Goal: Transaction & Acquisition: Purchase product/service

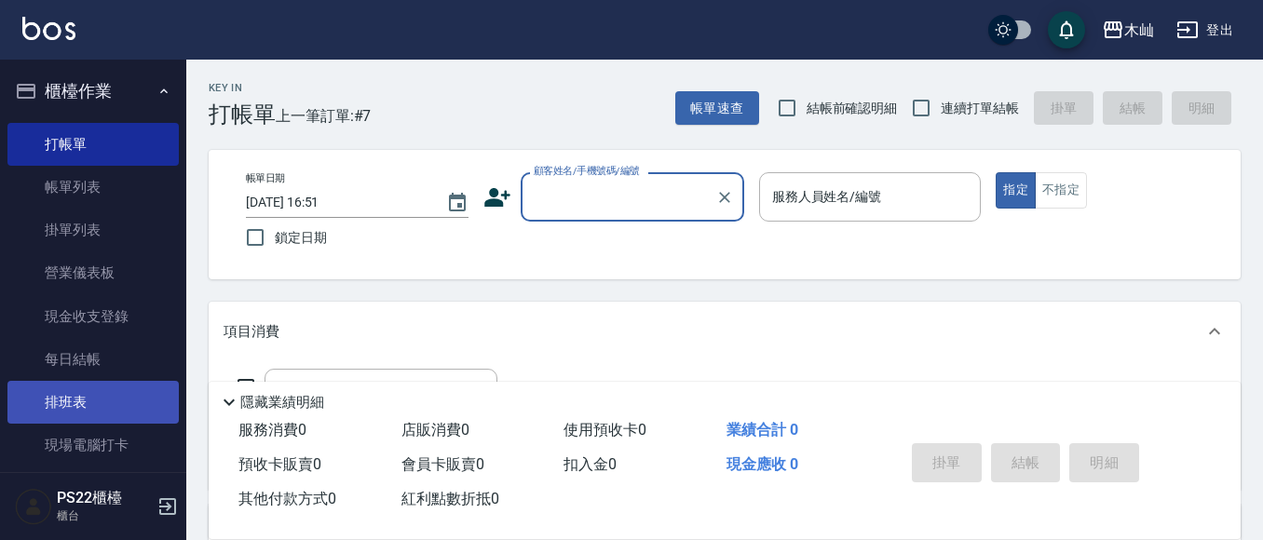
scroll to position [93, 0]
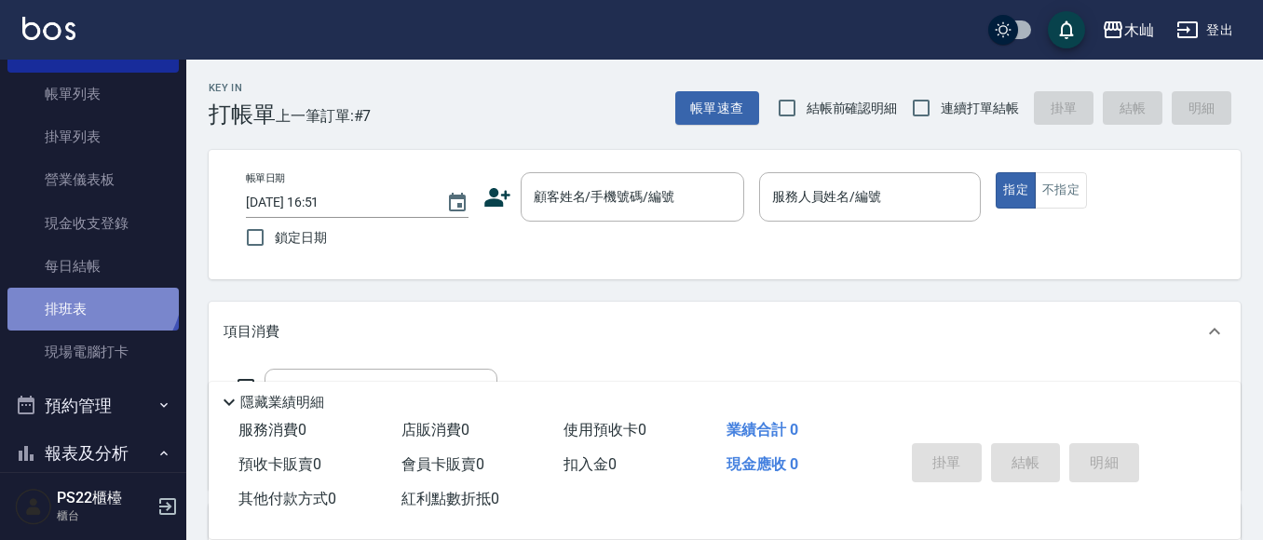
click at [89, 289] on link "排班表" at bounding box center [92, 309] width 171 height 43
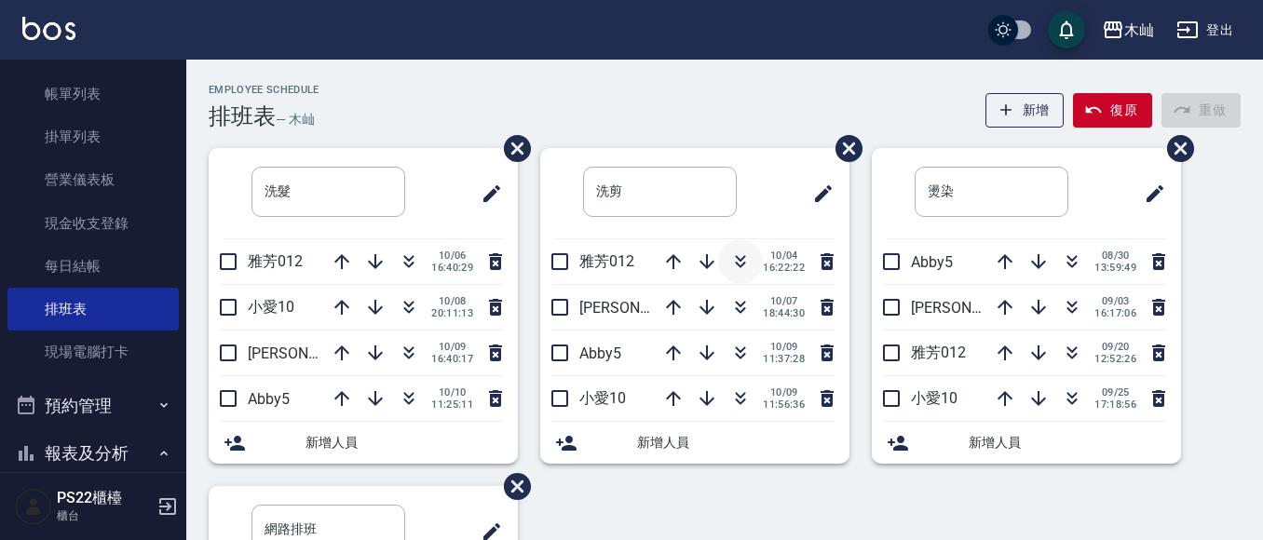
click at [738, 255] on icon "button" at bounding box center [740, 262] width 22 height 22
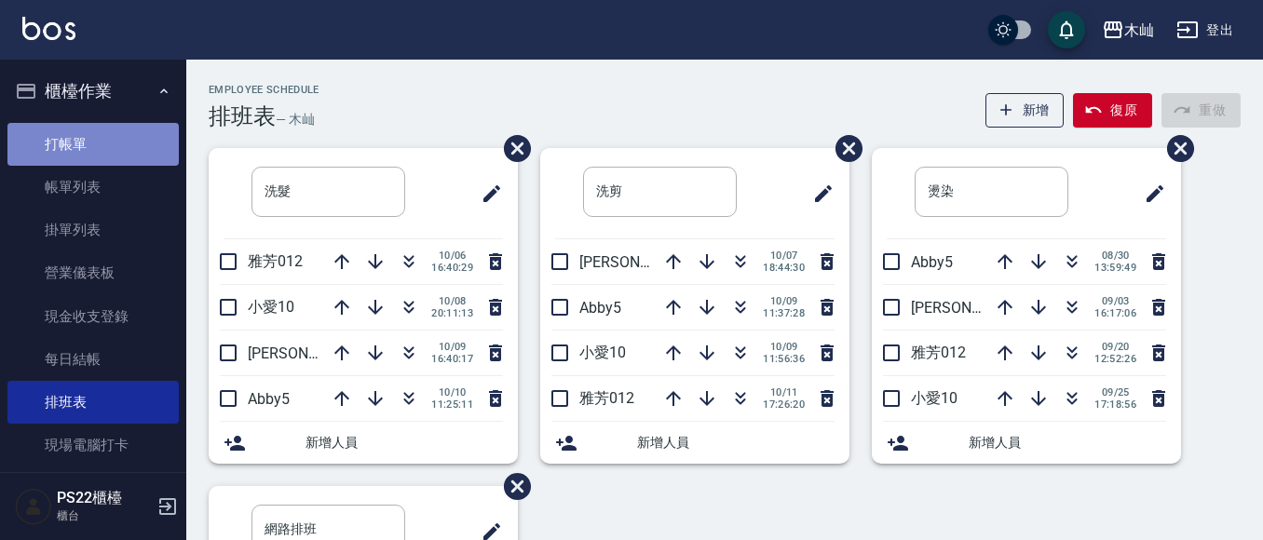
click at [115, 154] on link "打帳單" at bounding box center [92, 144] width 171 height 43
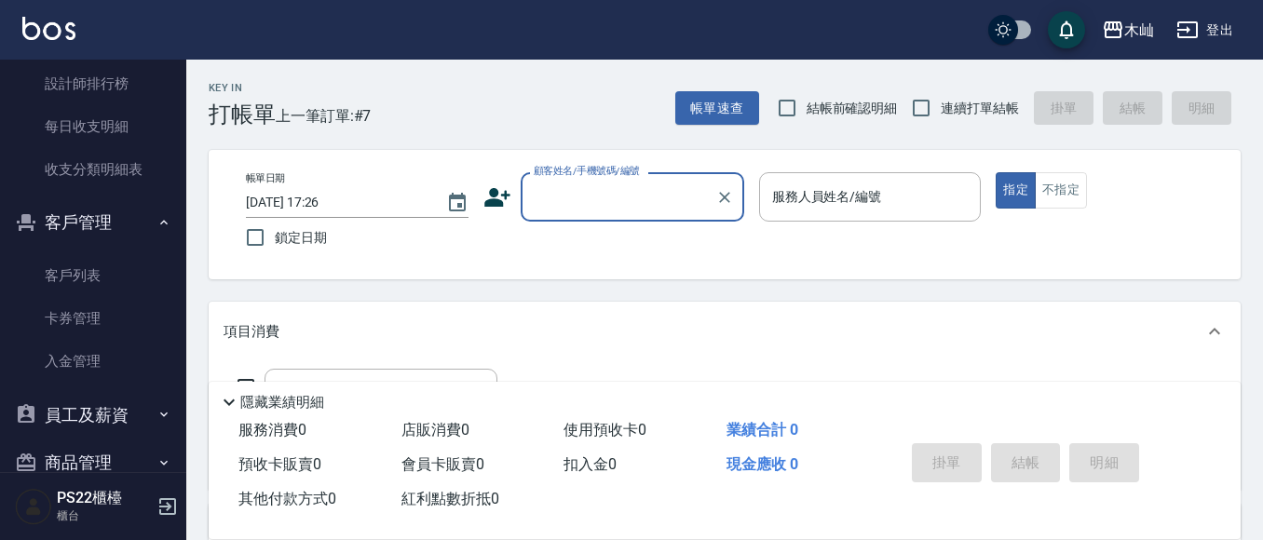
scroll to position [945, 0]
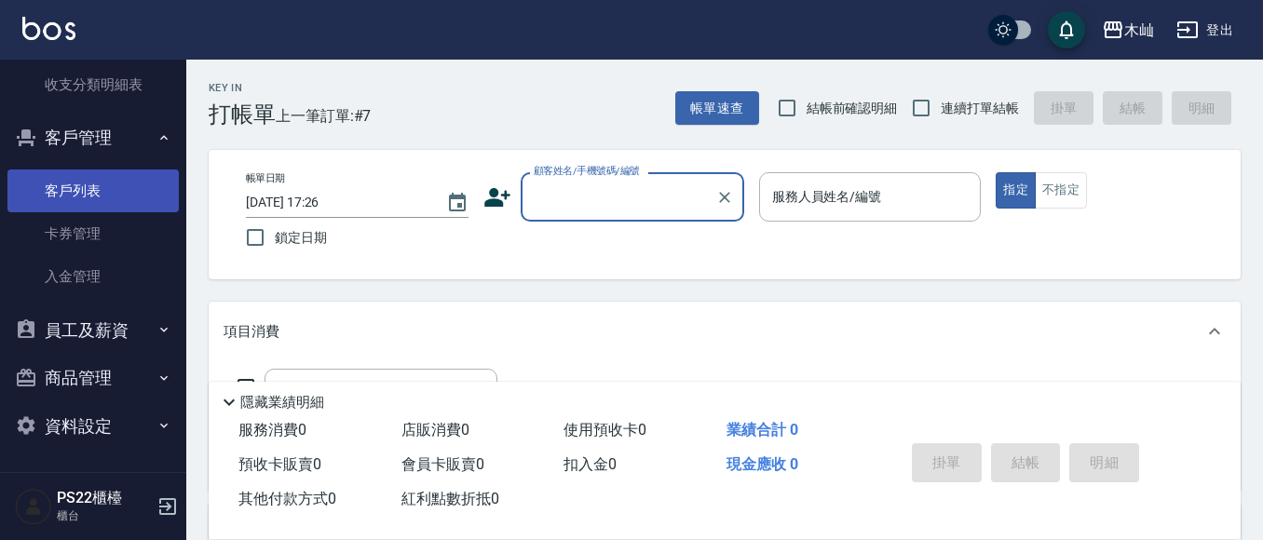
click at [122, 188] on link "客戶列表" at bounding box center [92, 190] width 171 height 43
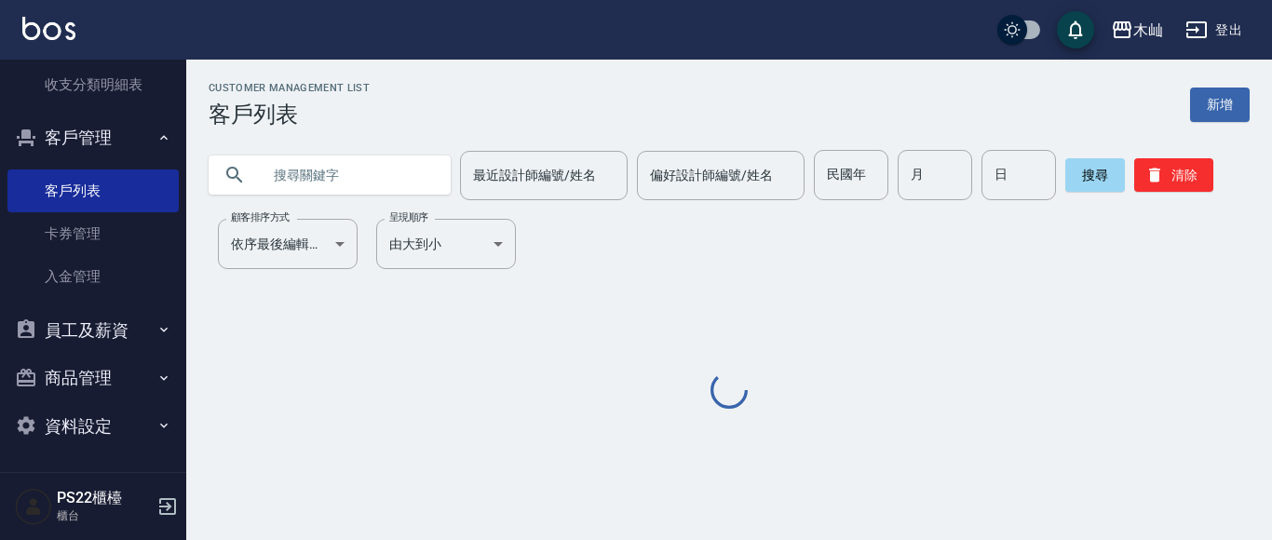
click at [379, 175] on input "text" at bounding box center [348, 175] width 175 height 50
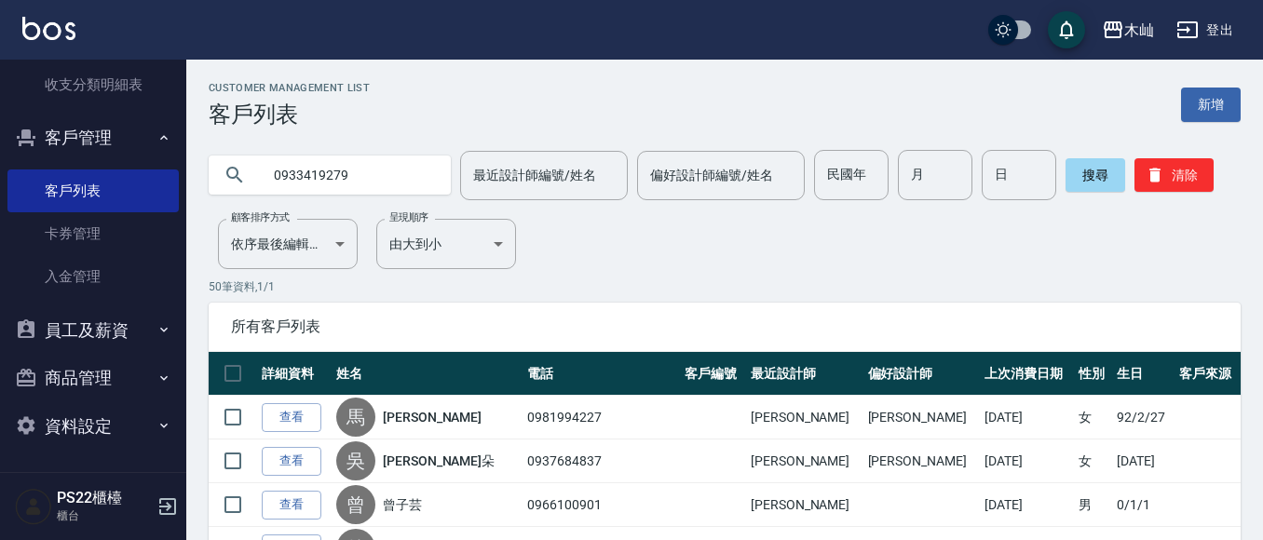
type input "0933419279"
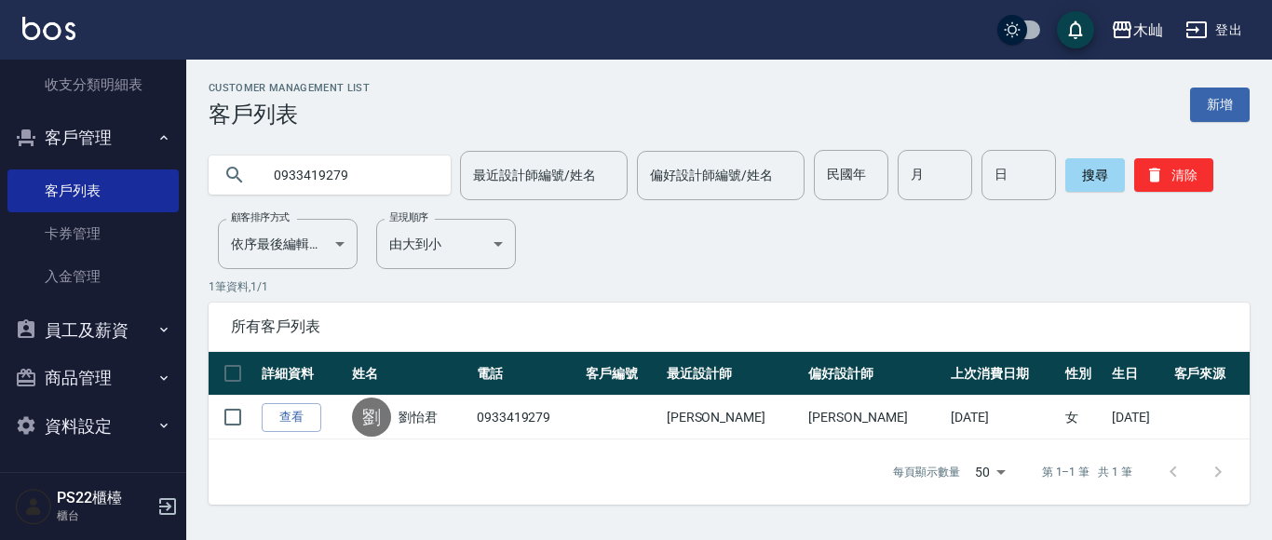
click at [335, 177] on input "0933419279" at bounding box center [348, 175] width 175 height 50
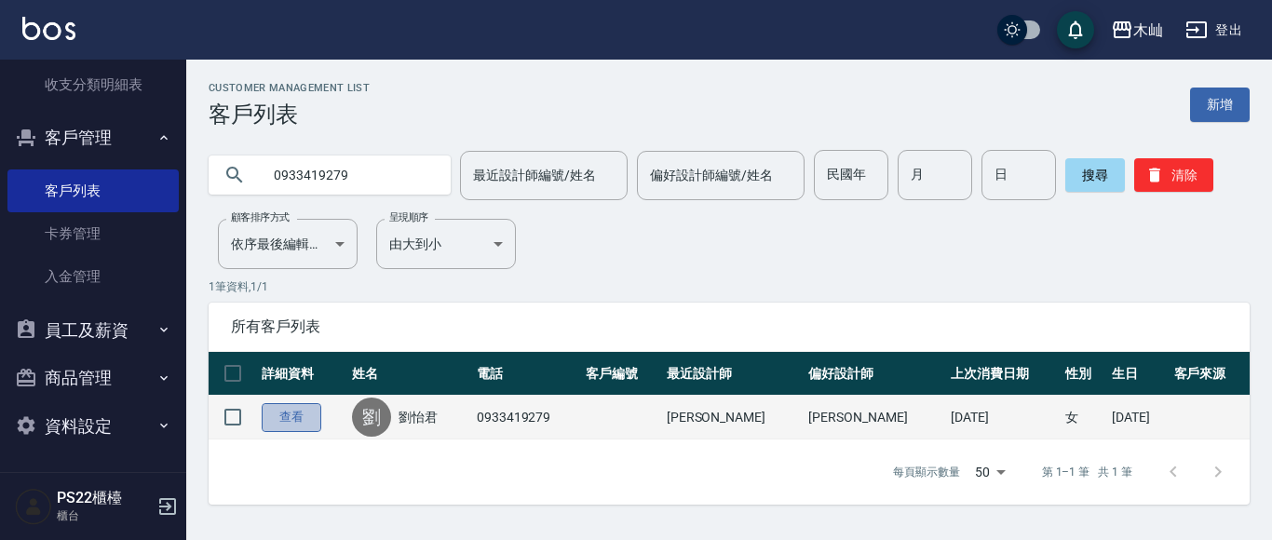
click at [296, 421] on link "查看" at bounding box center [292, 417] width 60 height 29
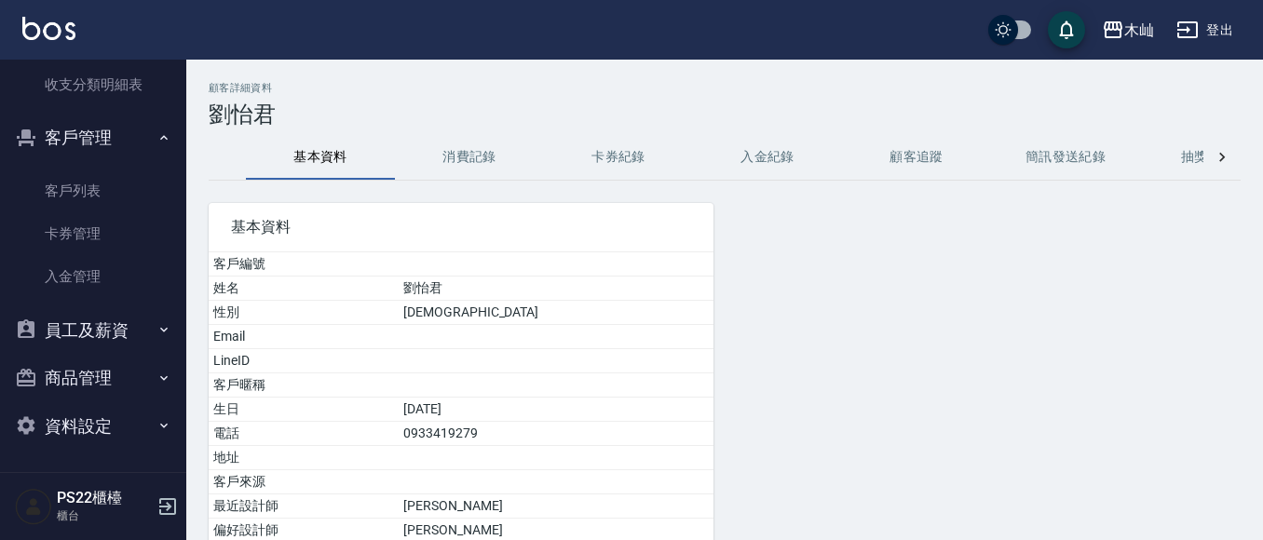
click at [485, 154] on button "消費記錄" at bounding box center [469, 157] width 149 height 45
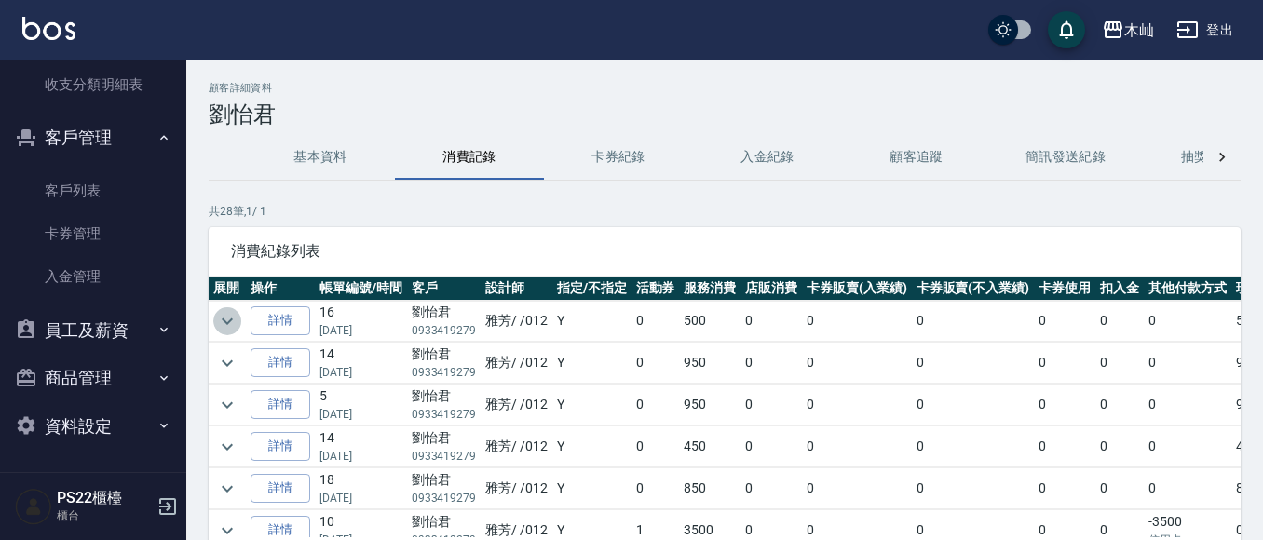
click at [224, 322] on icon "expand row" at bounding box center [227, 321] width 22 height 22
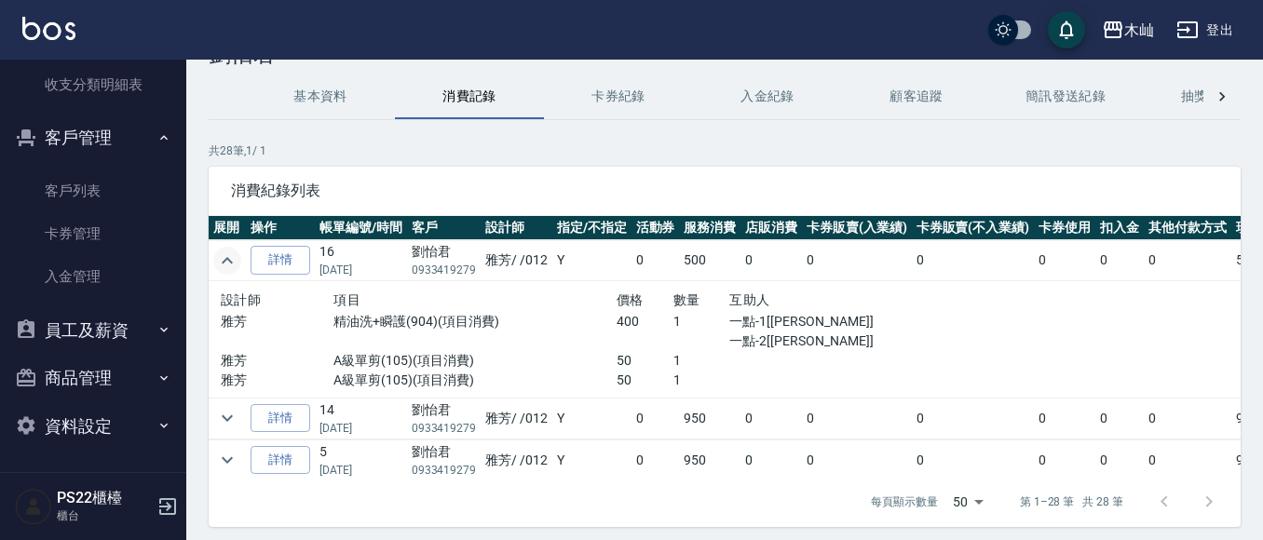
scroll to position [93, 0]
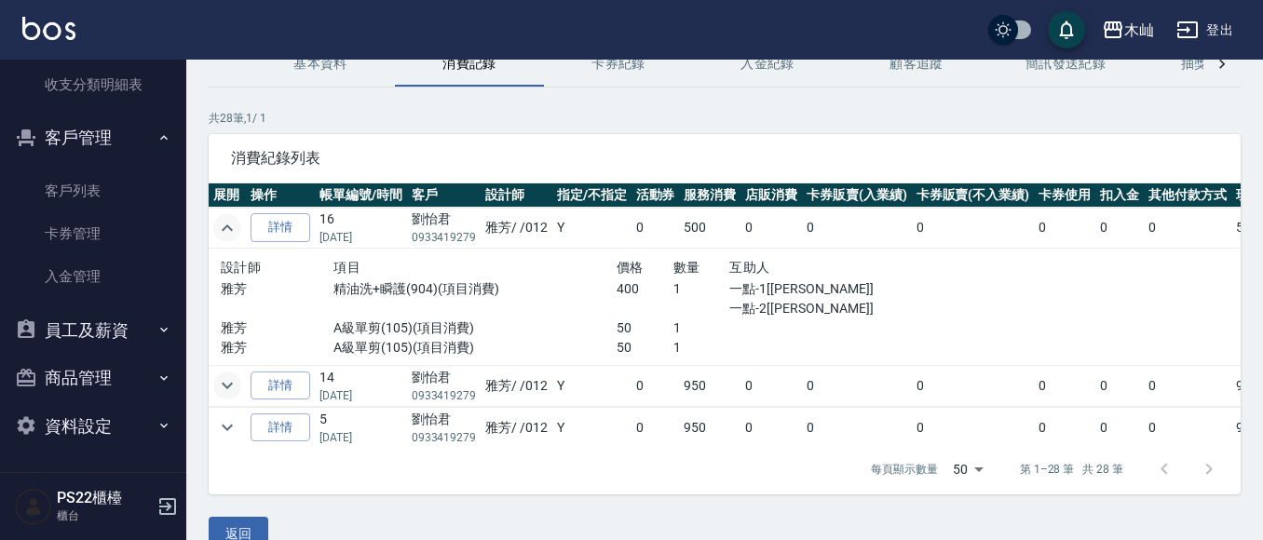
click at [232, 386] on icon "expand row" at bounding box center [227, 385] width 22 height 22
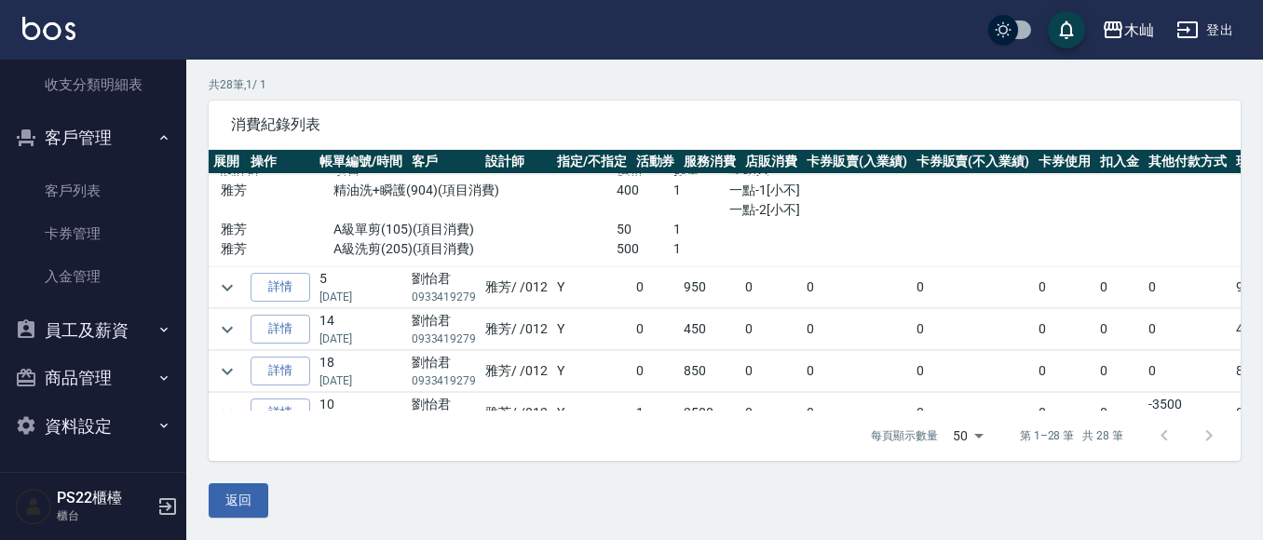
scroll to position [238, 0]
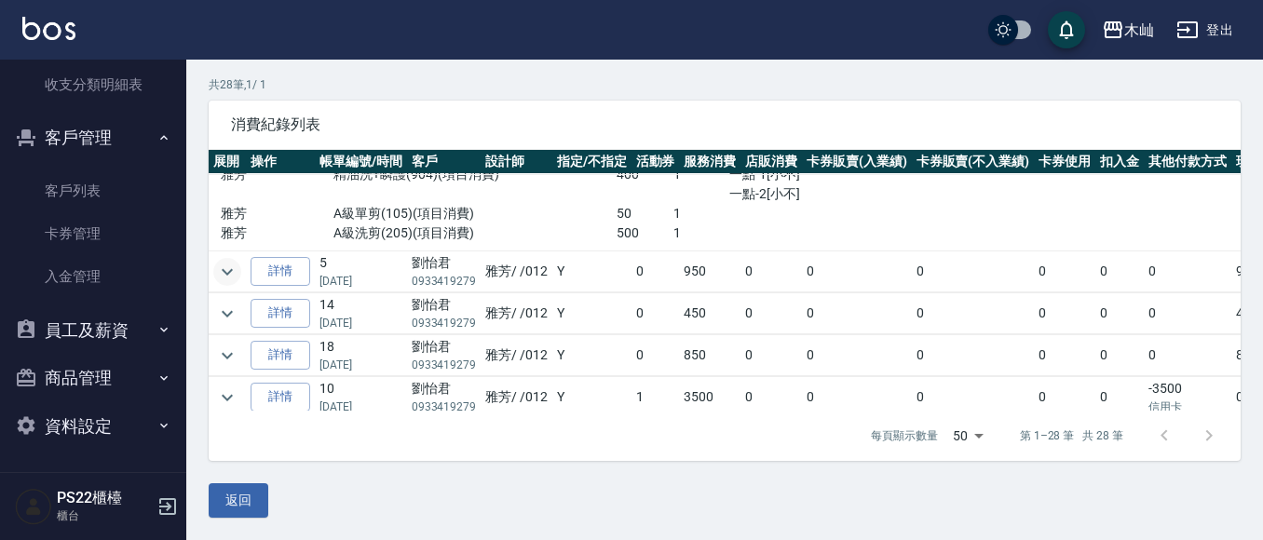
click at [224, 277] on icon "expand row" at bounding box center [227, 272] width 22 height 22
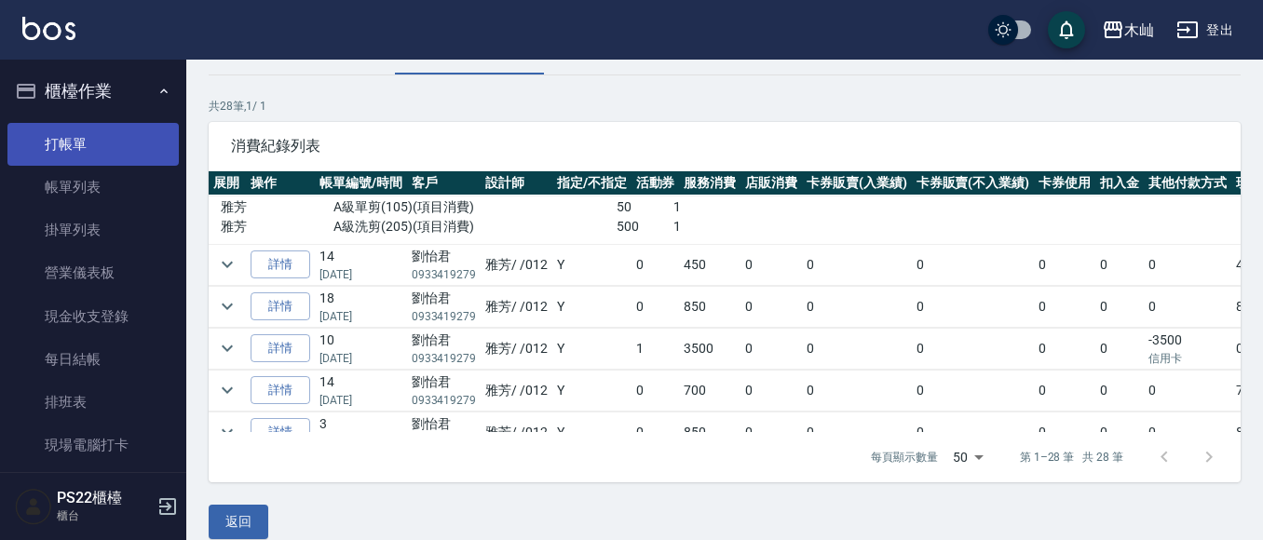
scroll to position [0, 0]
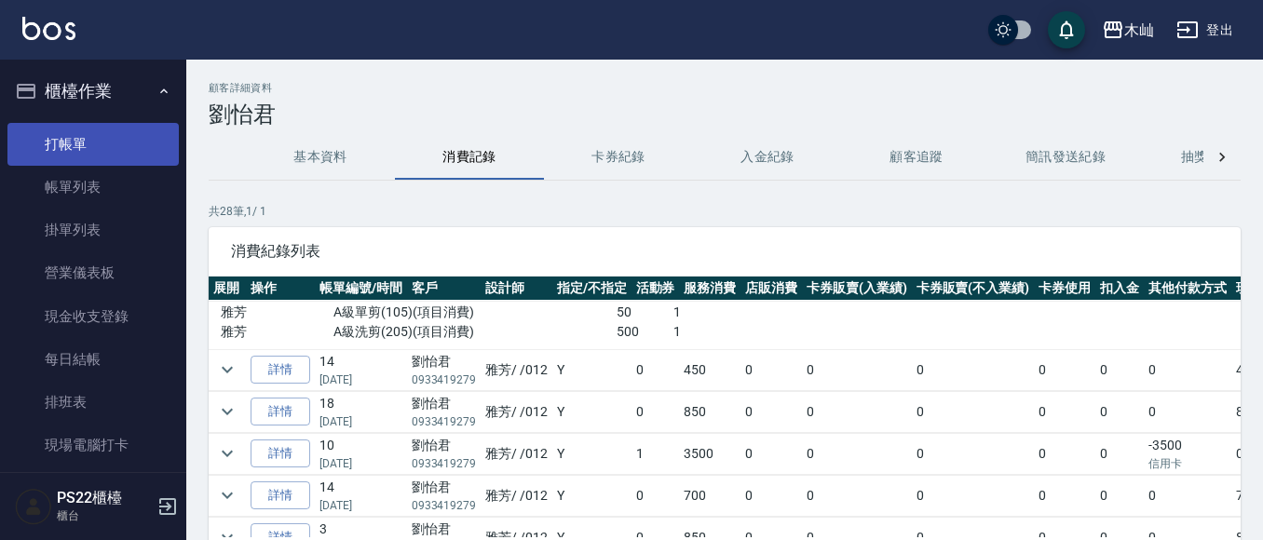
click at [133, 147] on link "打帳單" at bounding box center [92, 144] width 171 height 43
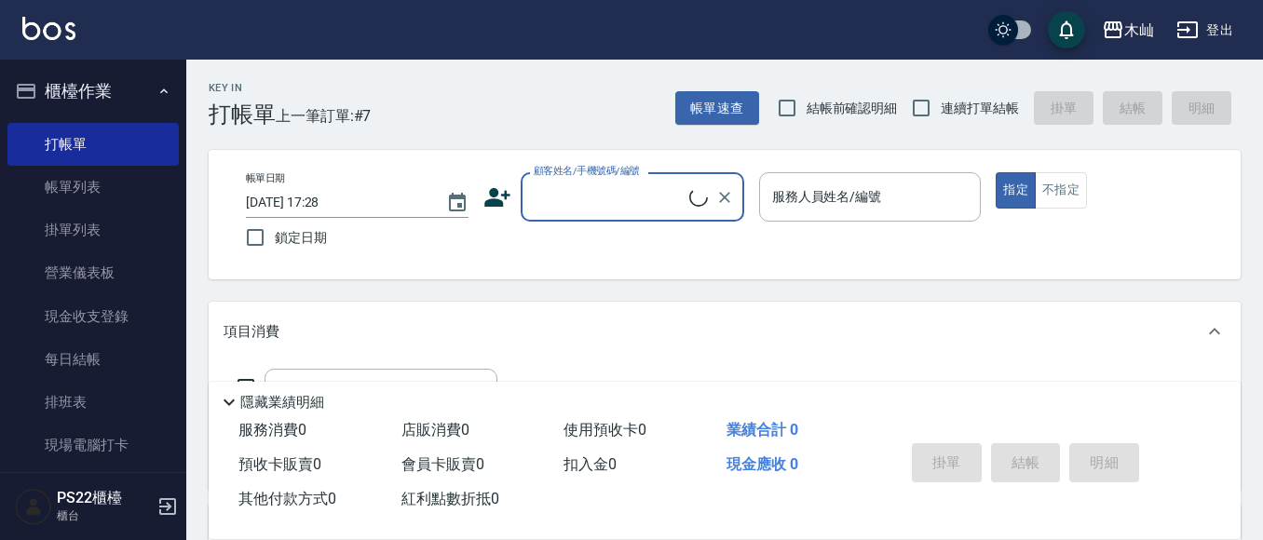
click at [581, 208] on input "顧客姓名/手機號碼/編號" at bounding box center [609, 197] width 160 height 33
click at [653, 240] on li "[PERSON_NAME]/0933419279/" at bounding box center [633, 244] width 224 height 31
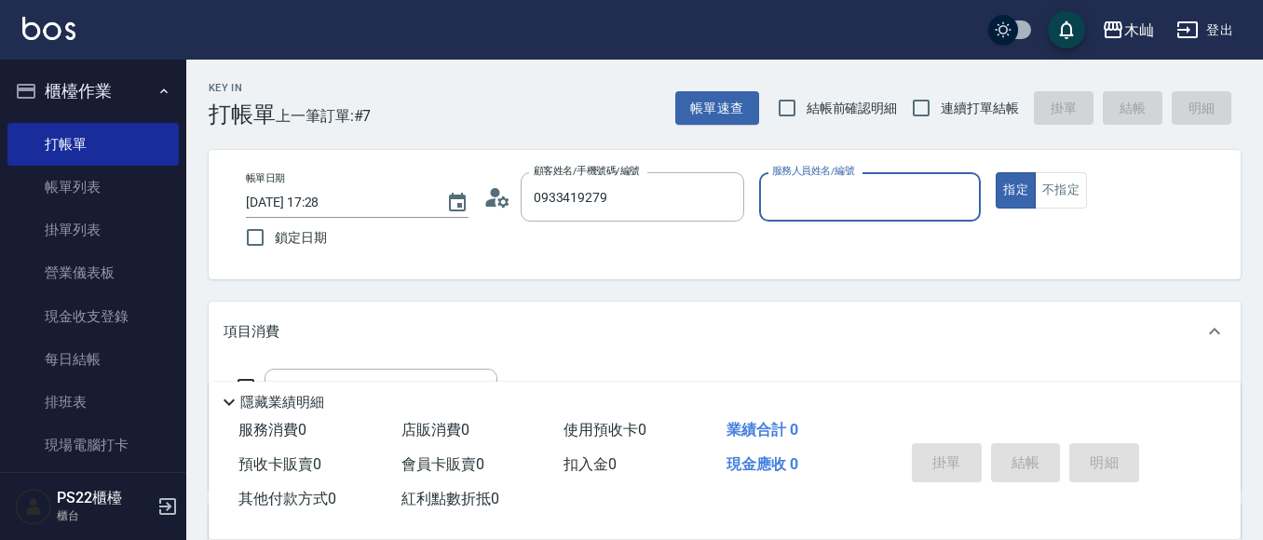
type input "[PERSON_NAME]/0933419279/"
type input "雅芳-012"
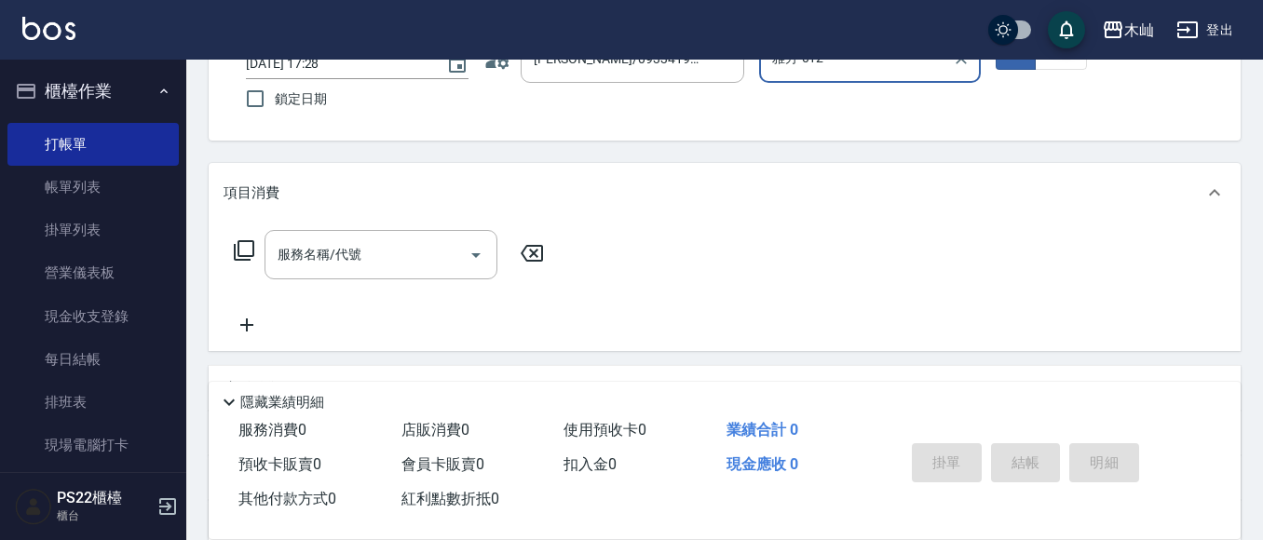
scroll to position [186, 0]
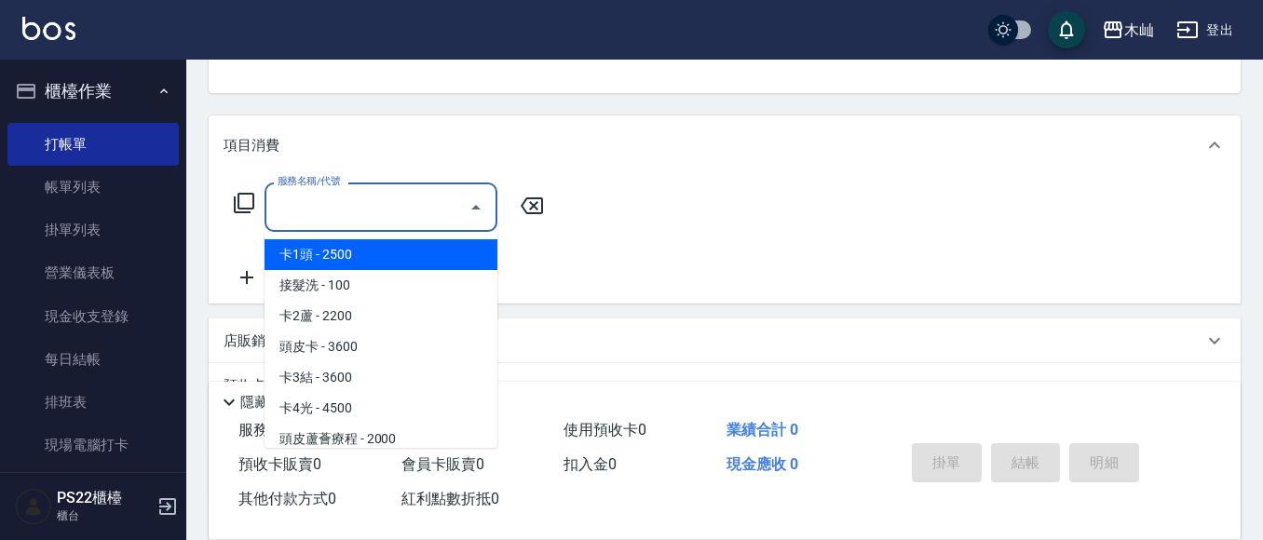
click at [367, 219] on input "服務名稱/代號" at bounding box center [367, 207] width 188 height 33
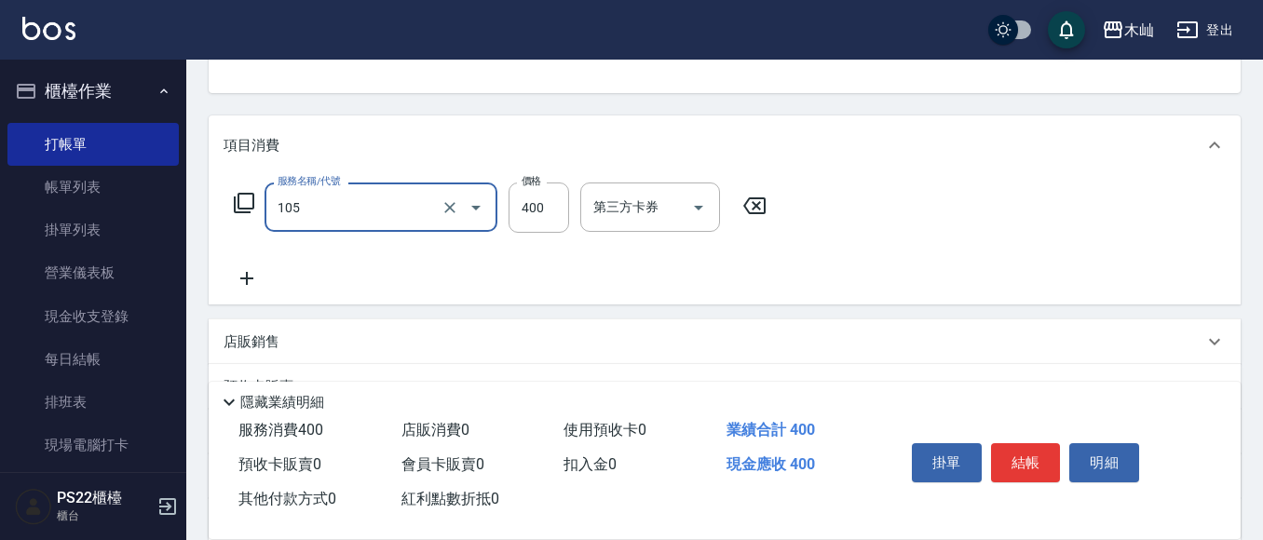
type input "A級單剪(105)"
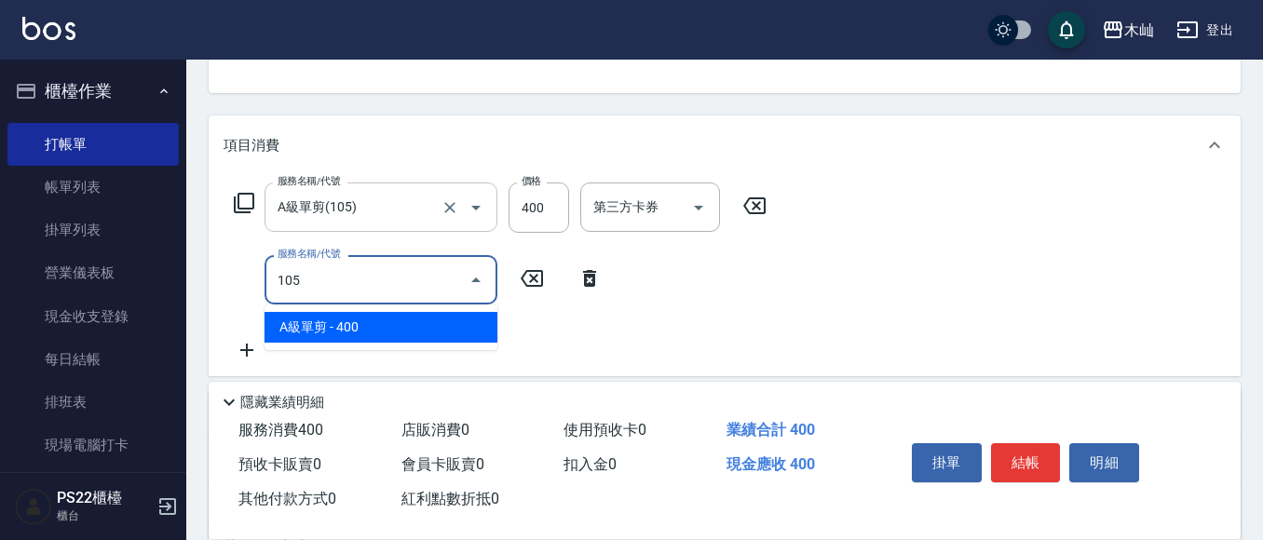
type input "A級單剪(105)"
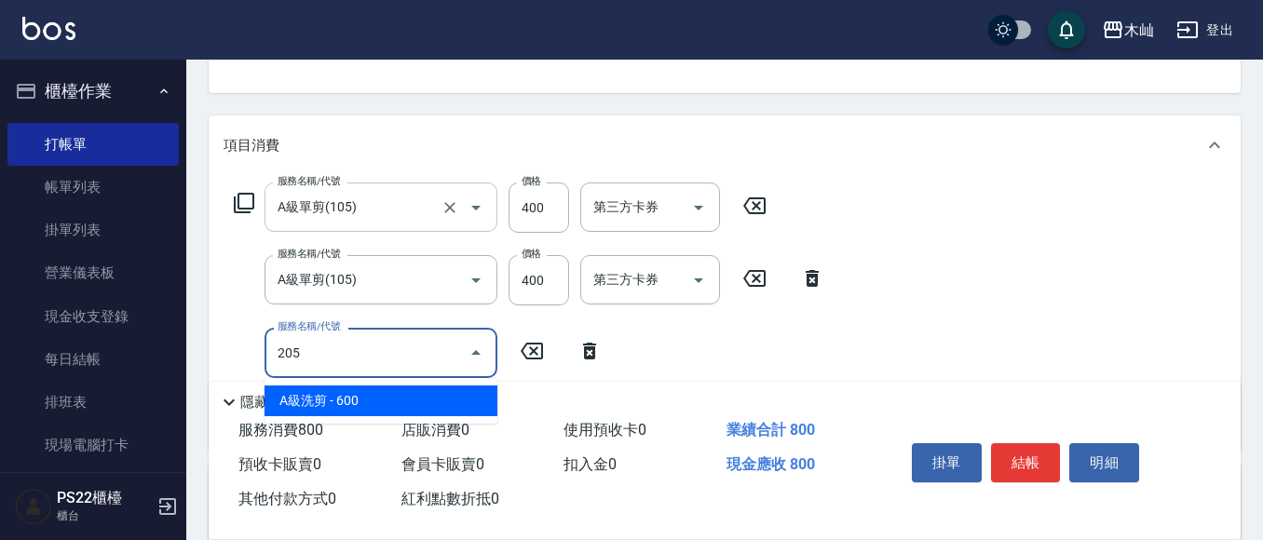
type input "A級洗剪(205)"
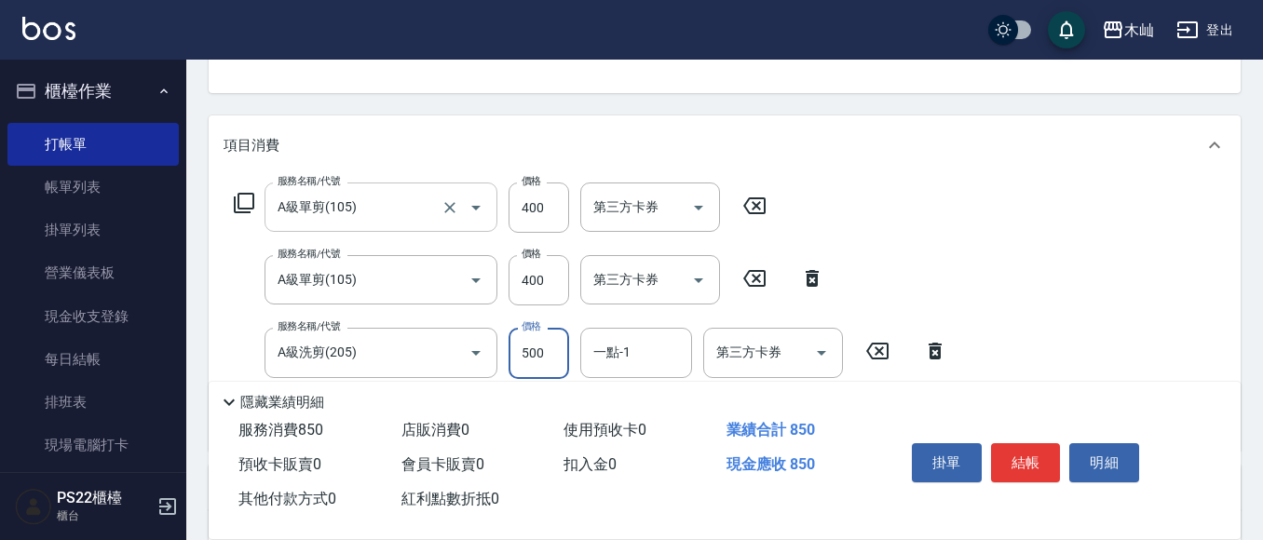
type input "500"
type input "[PERSON_NAME]-17"
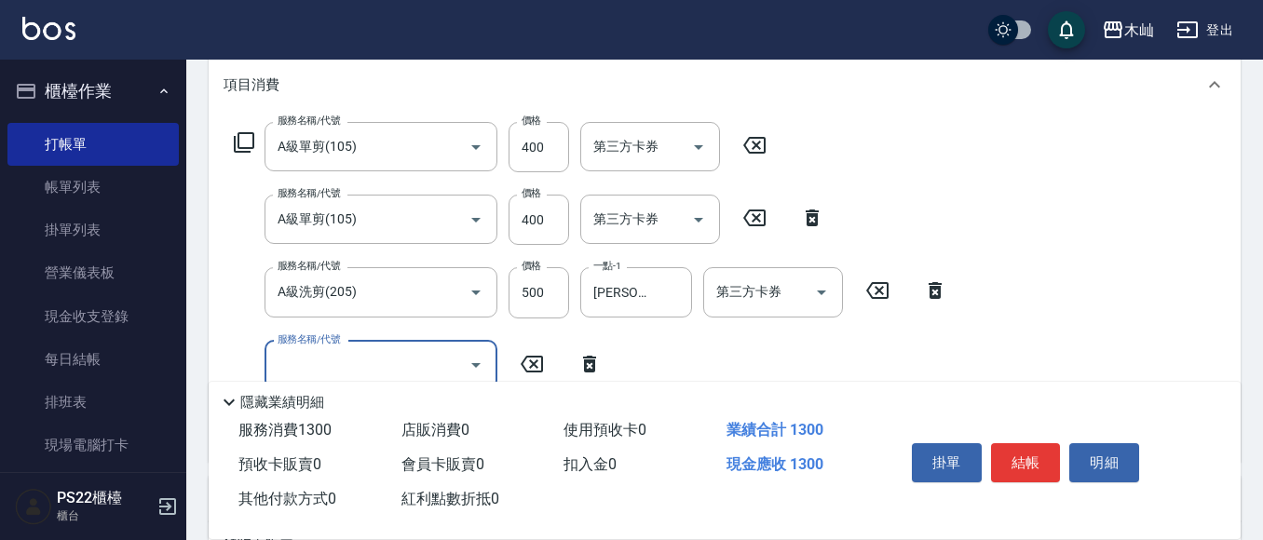
scroll to position [279, 0]
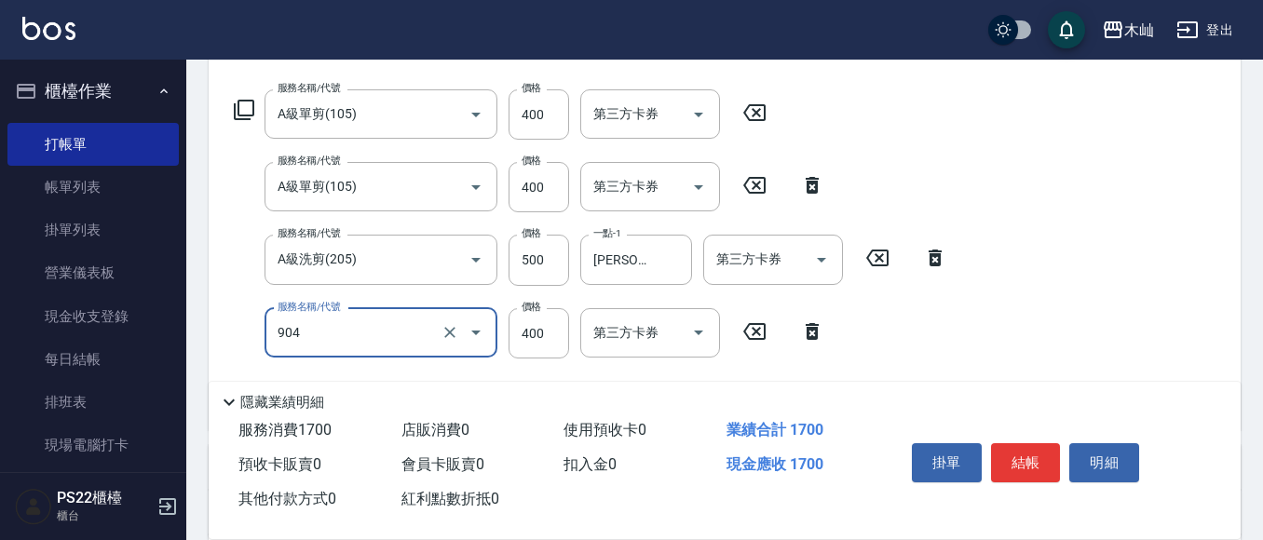
type input "精油洗+瞬護(904)"
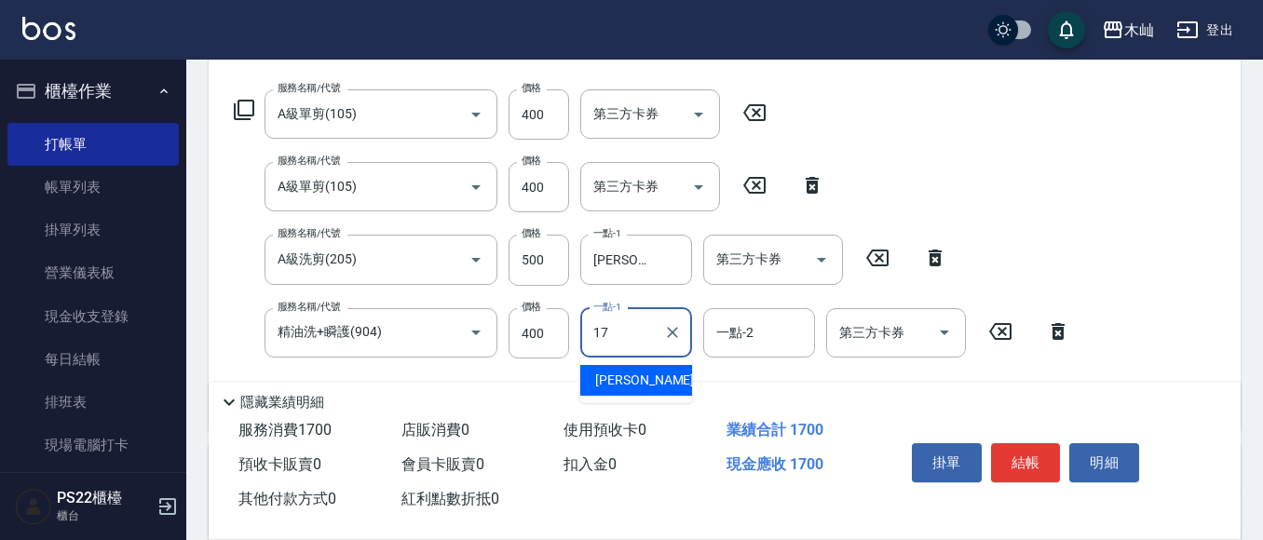
type input "[PERSON_NAME]-17"
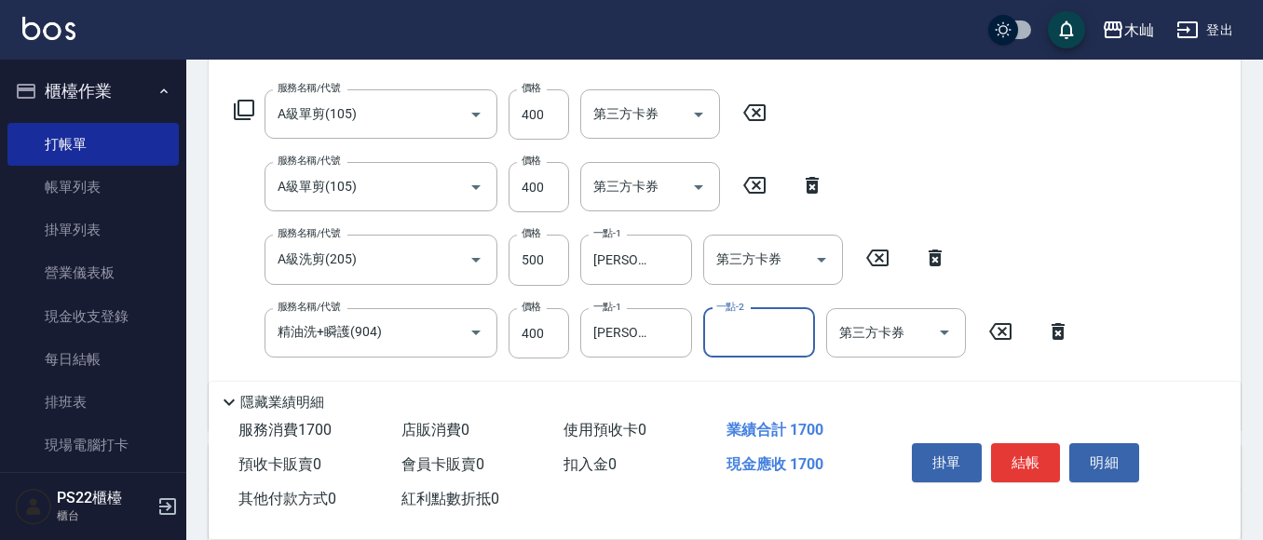
type input "0"
type input "[PERSON_NAME]-17"
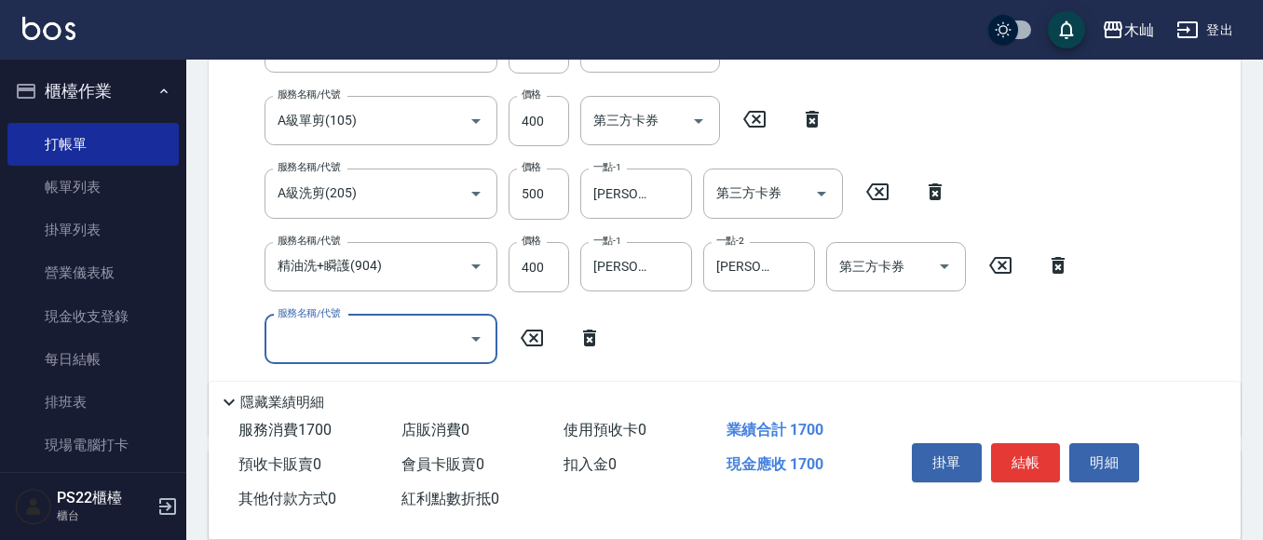
scroll to position [466, 0]
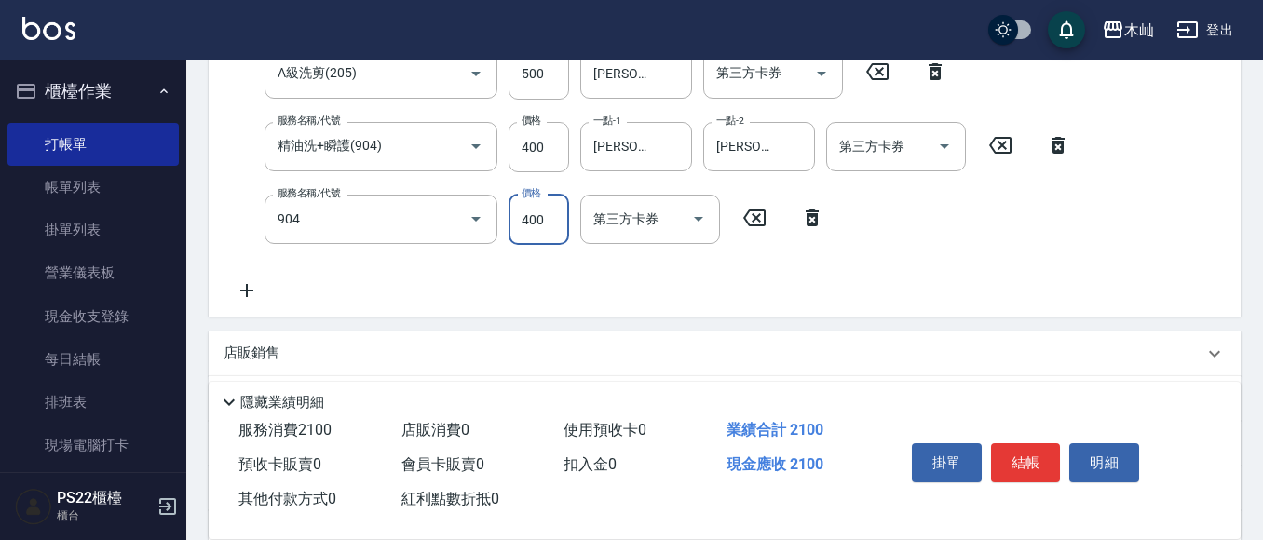
type input "精油洗+瞬護(904)"
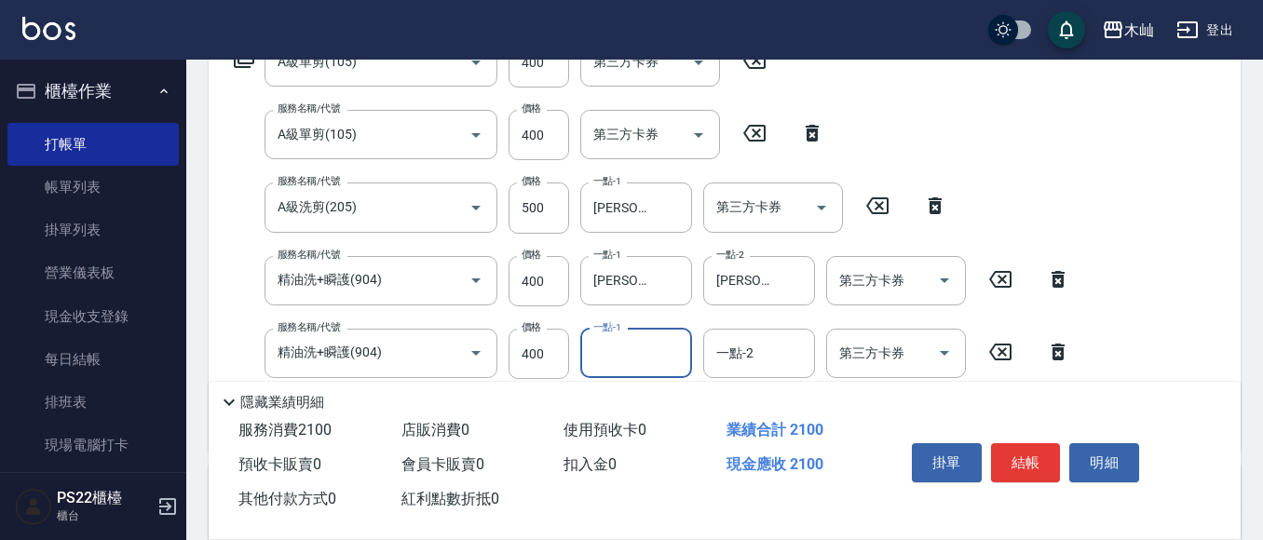
scroll to position [356, 0]
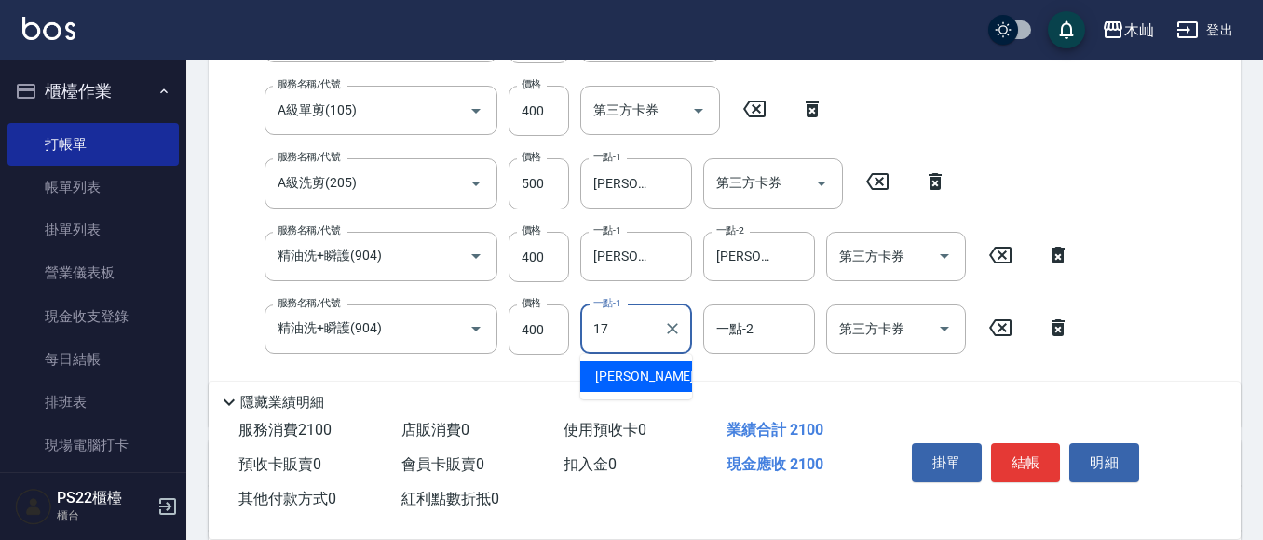
type input "[PERSON_NAME]-17"
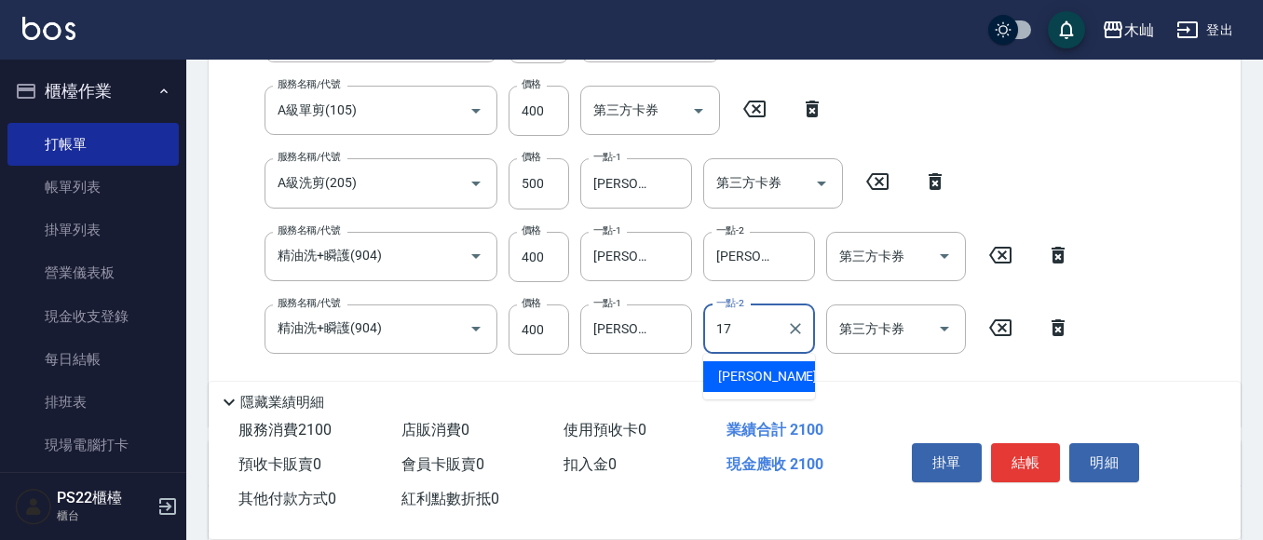
type input "[PERSON_NAME]-17"
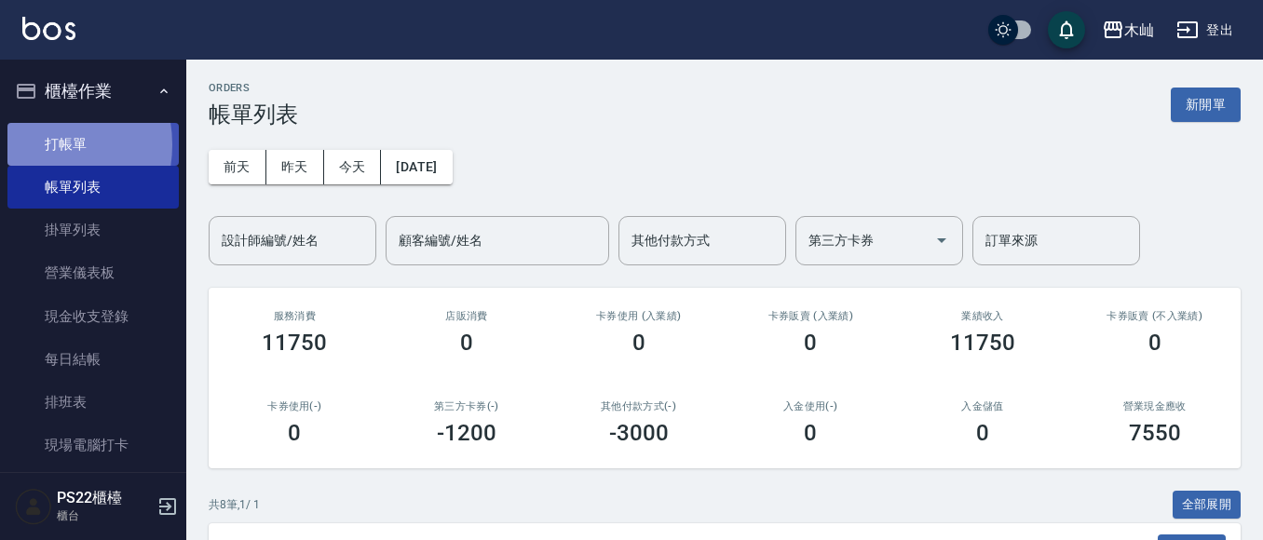
click at [39, 144] on link "打帳單" at bounding box center [92, 144] width 171 height 43
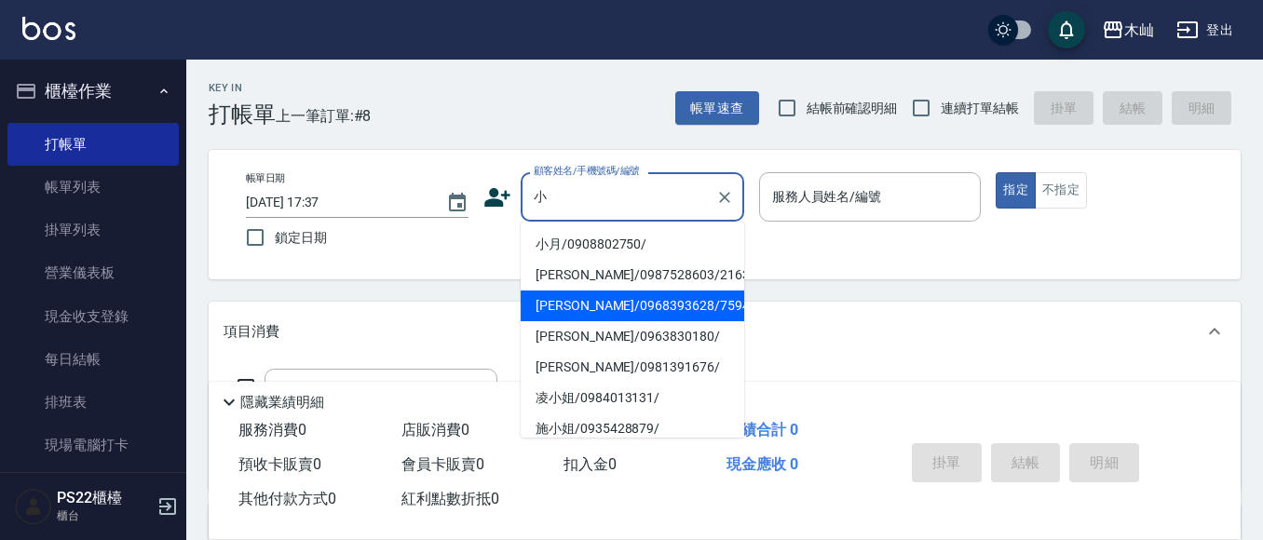
click at [598, 314] on li "[PERSON_NAME]/0968393628/759452" at bounding box center [633, 306] width 224 height 31
type input "[PERSON_NAME]/0968393628/759452"
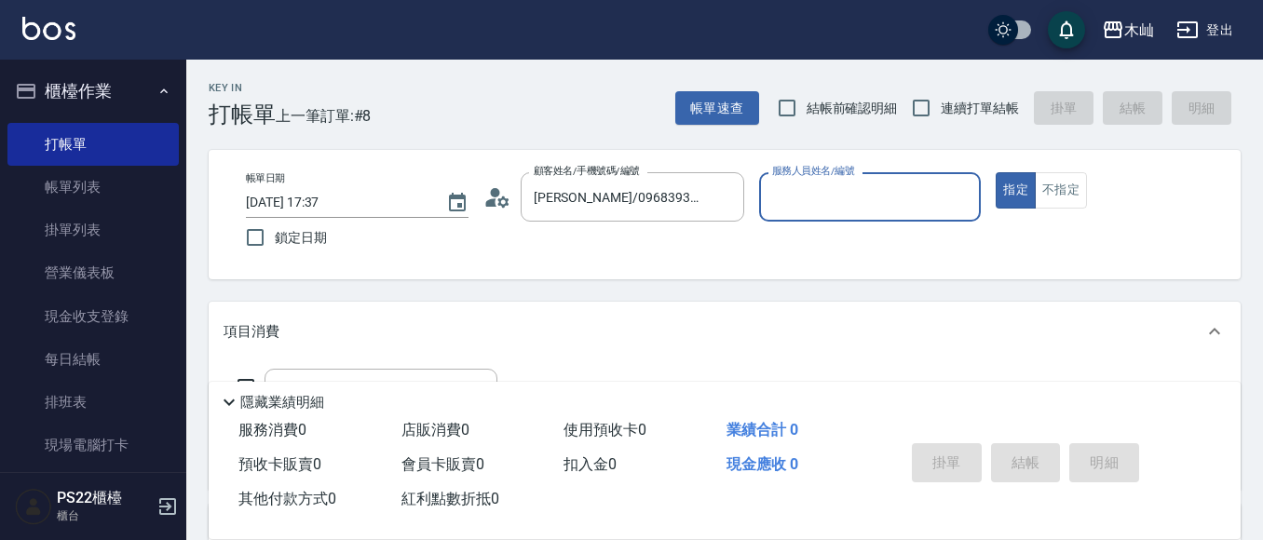
type input "小愛-10"
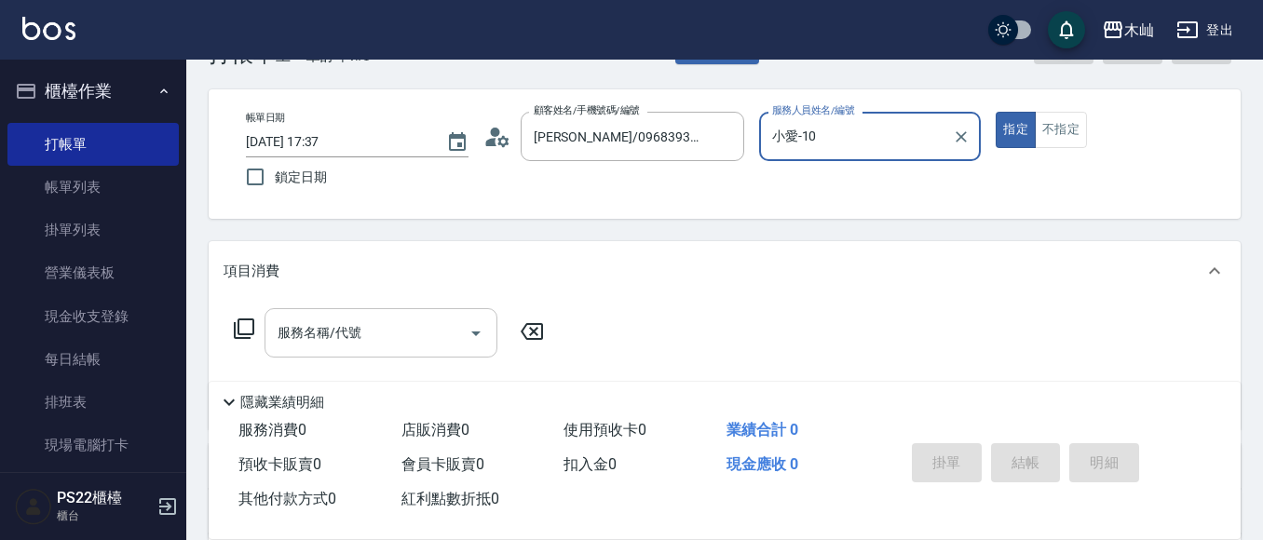
scroll to position [93, 0]
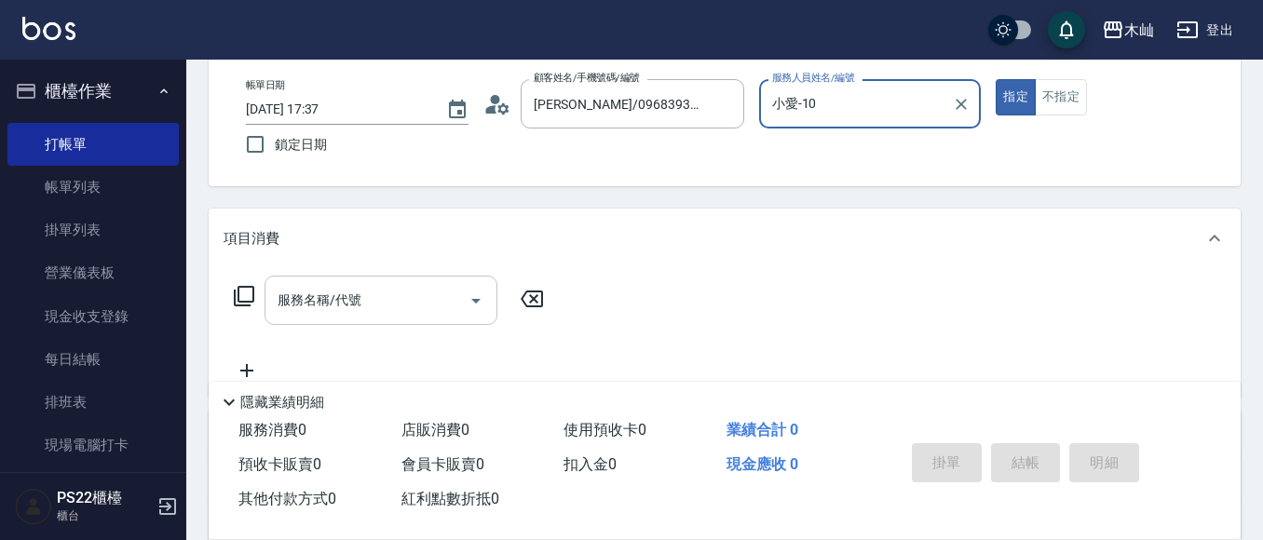
click at [369, 323] on div "服務名稱/代號" at bounding box center [380, 300] width 233 height 49
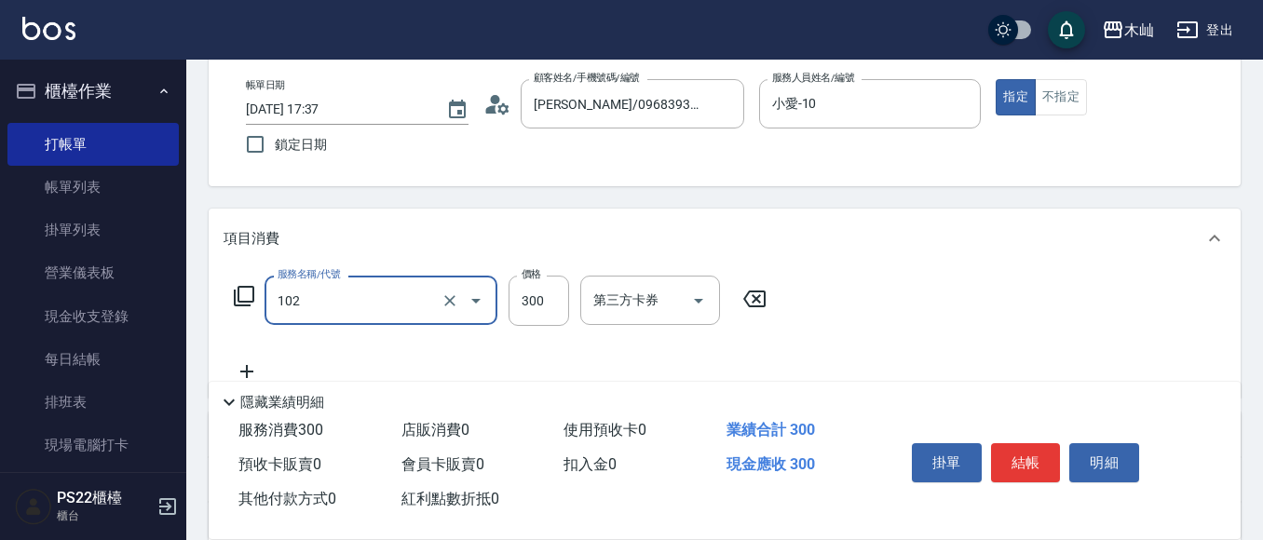
type input "精油洗髮(102)"
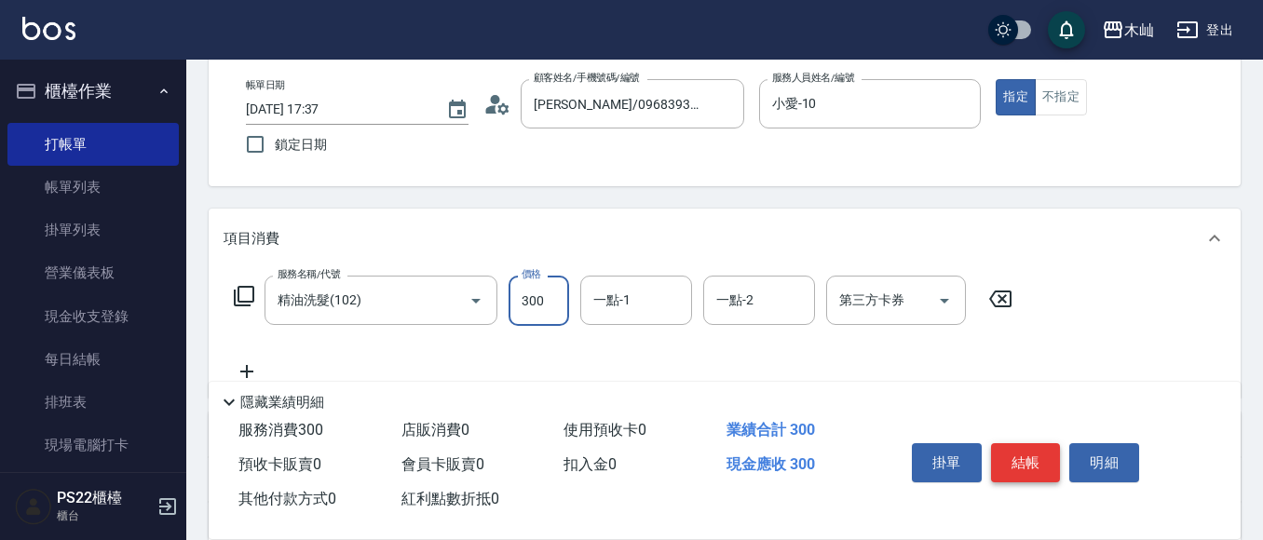
click at [996, 469] on button "結帳" at bounding box center [1026, 462] width 70 height 39
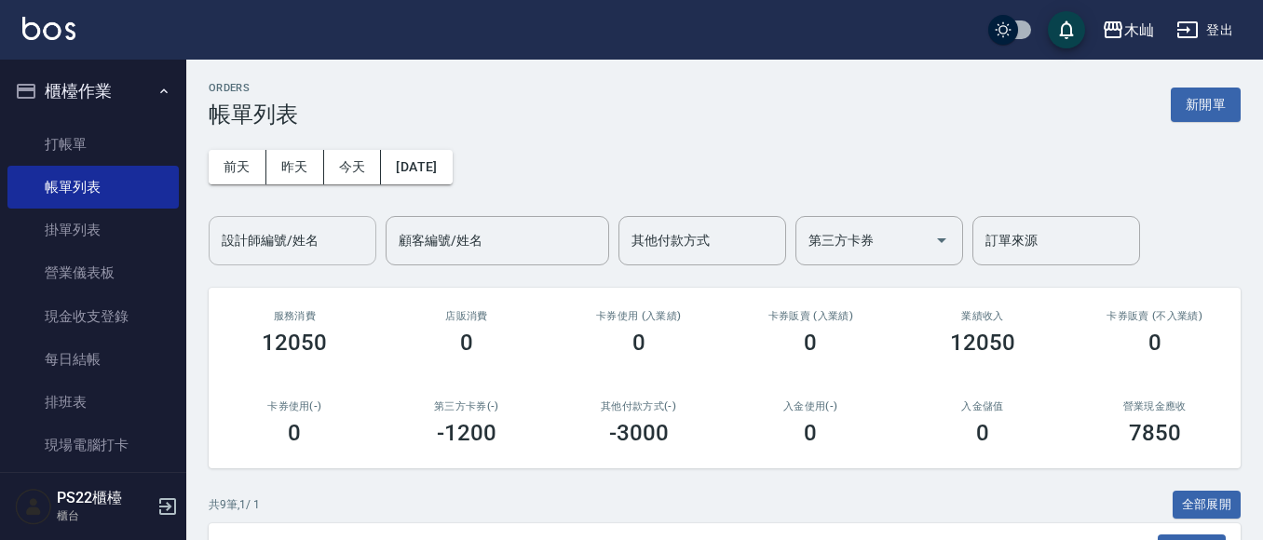
click at [300, 258] on div "設計師編號/姓名" at bounding box center [293, 240] width 168 height 49
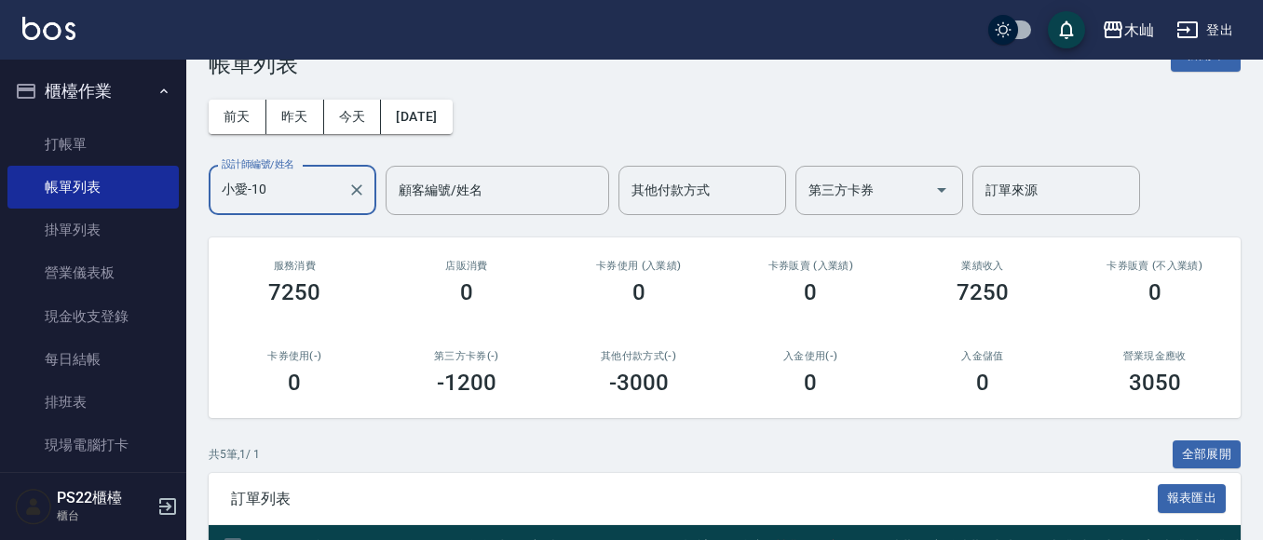
scroll to position [391, 0]
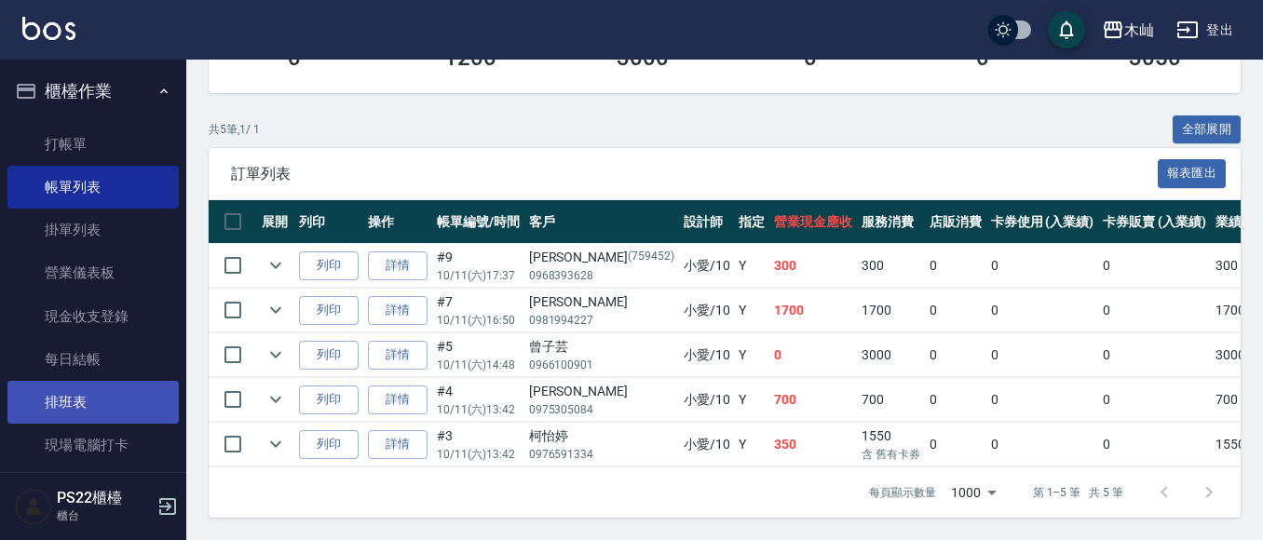
type input "小愛-10"
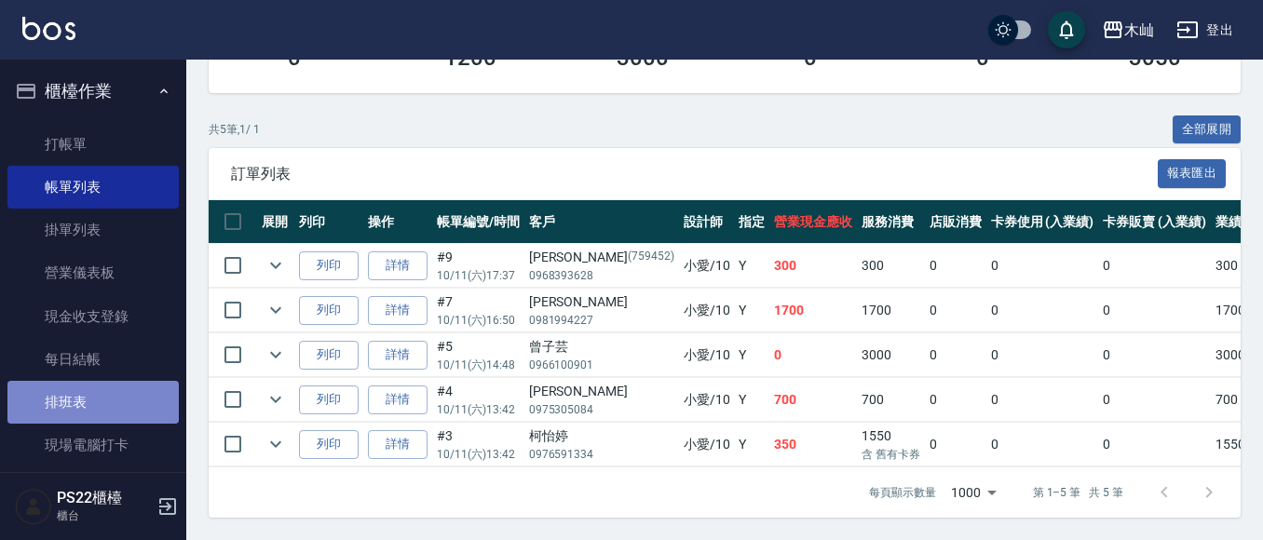
click at [142, 409] on link "排班表" at bounding box center [92, 402] width 171 height 43
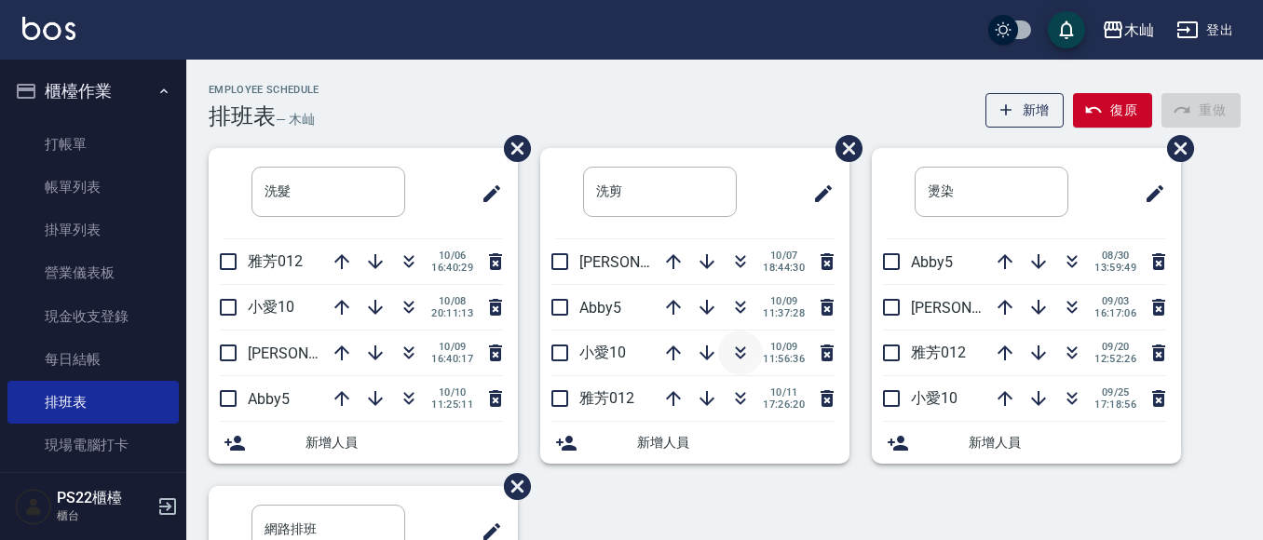
click at [739, 357] on icon "button" at bounding box center [740, 353] width 22 height 22
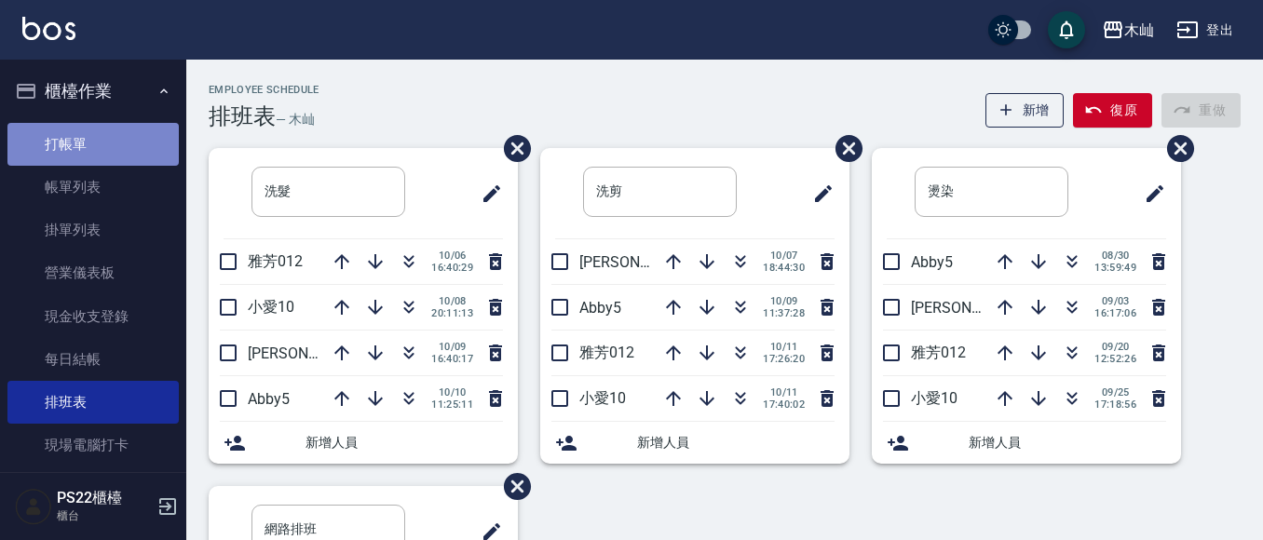
click at [127, 147] on link "打帳單" at bounding box center [92, 144] width 171 height 43
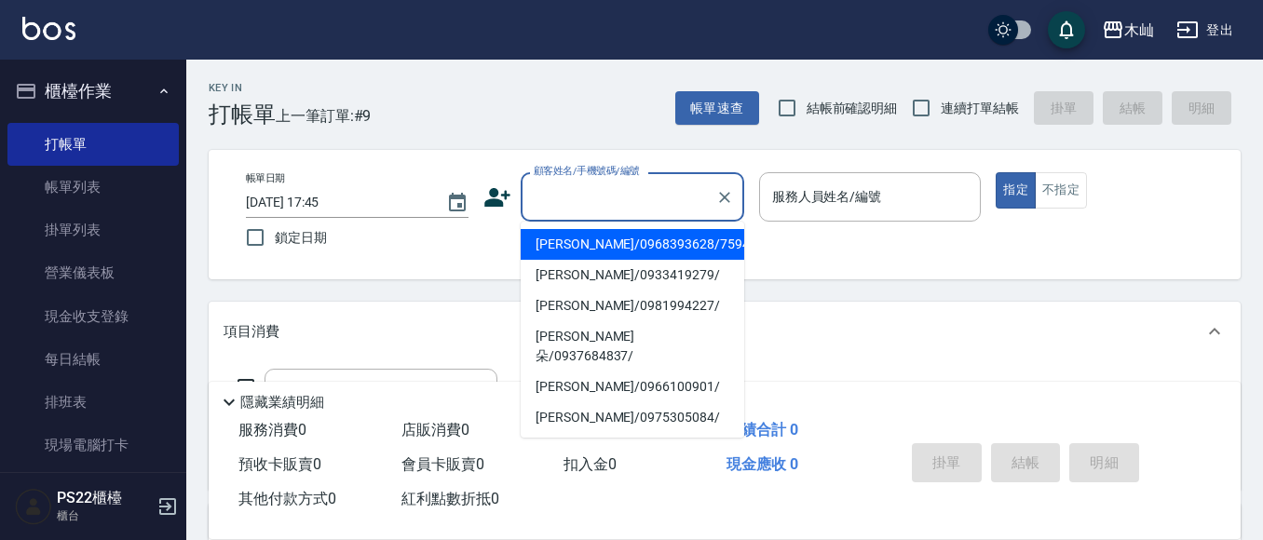
click at [590, 196] on input "顧客姓名/手機號碼/編號" at bounding box center [618, 197] width 179 height 33
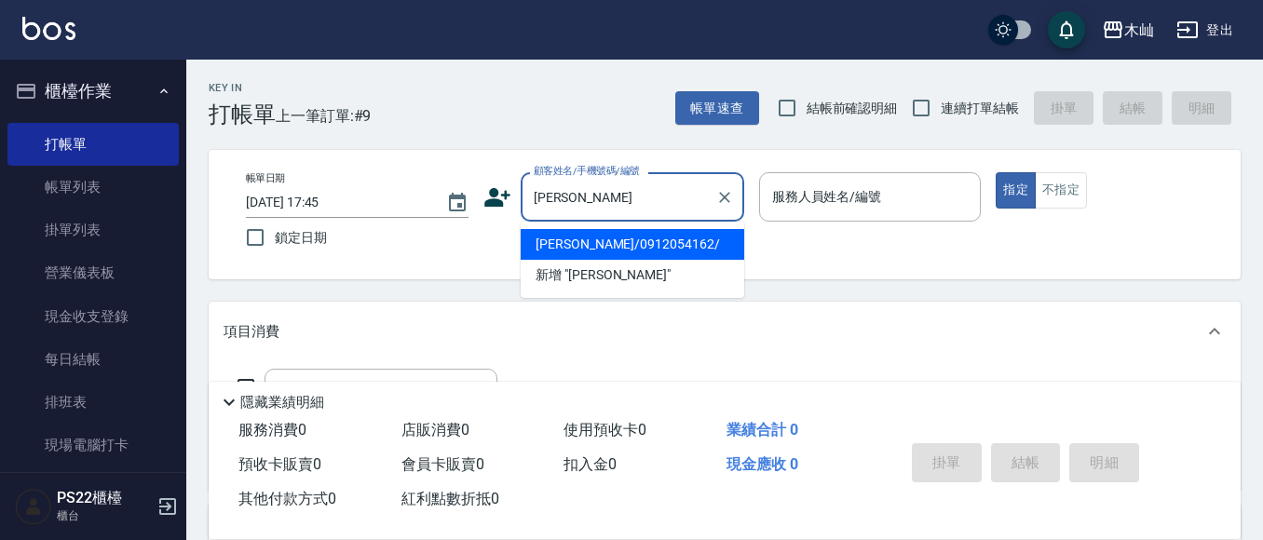
click at [633, 246] on li "[PERSON_NAME]/0912054162/" at bounding box center [633, 244] width 224 height 31
type input "[PERSON_NAME]/0912054162/"
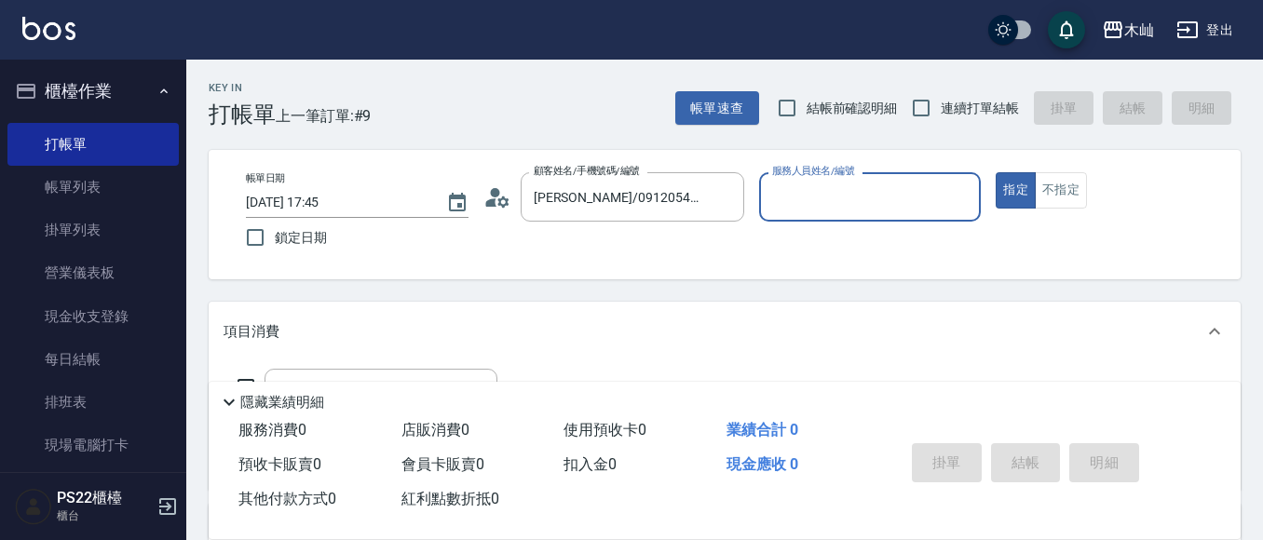
type input "[PERSON_NAME]-7"
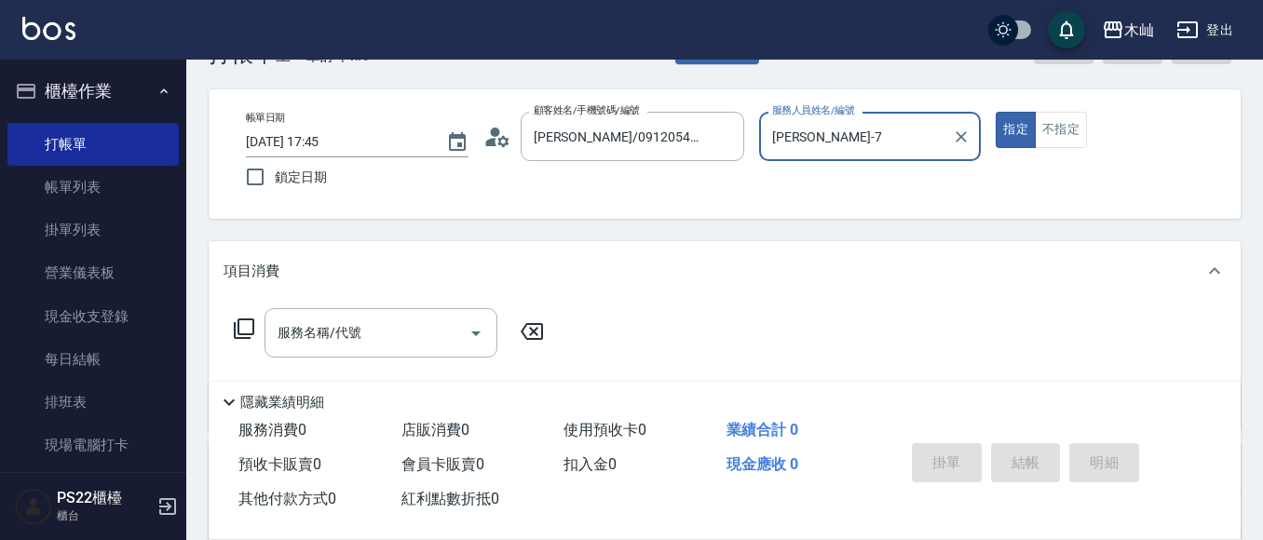
scroll to position [93, 0]
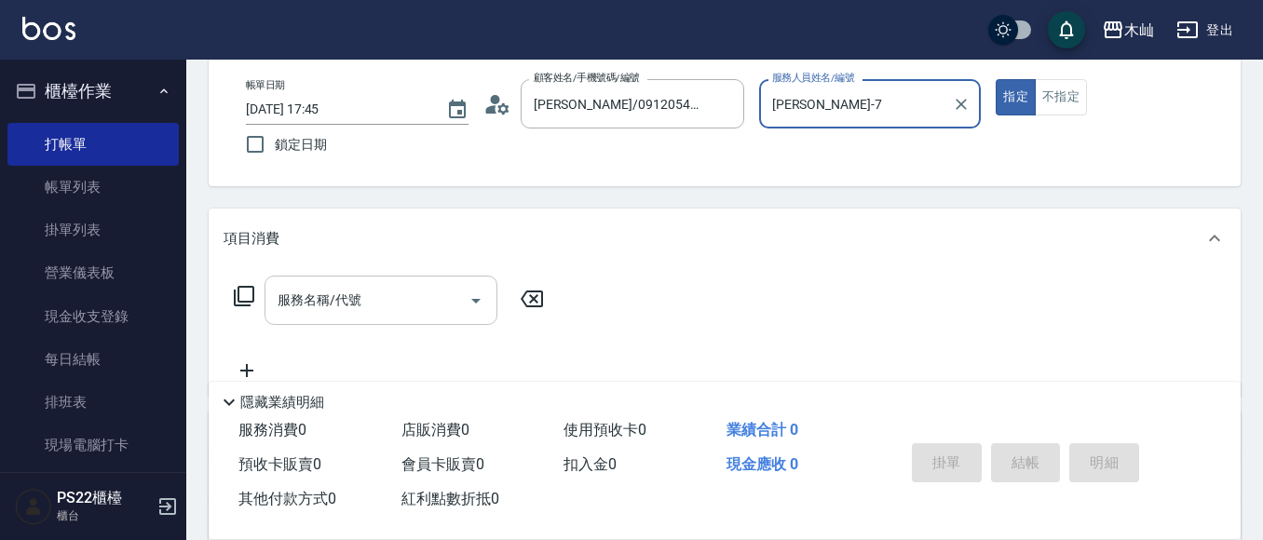
click at [438, 291] on input "服務名稱/代號" at bounding box center [367, 300] width 188 height 33
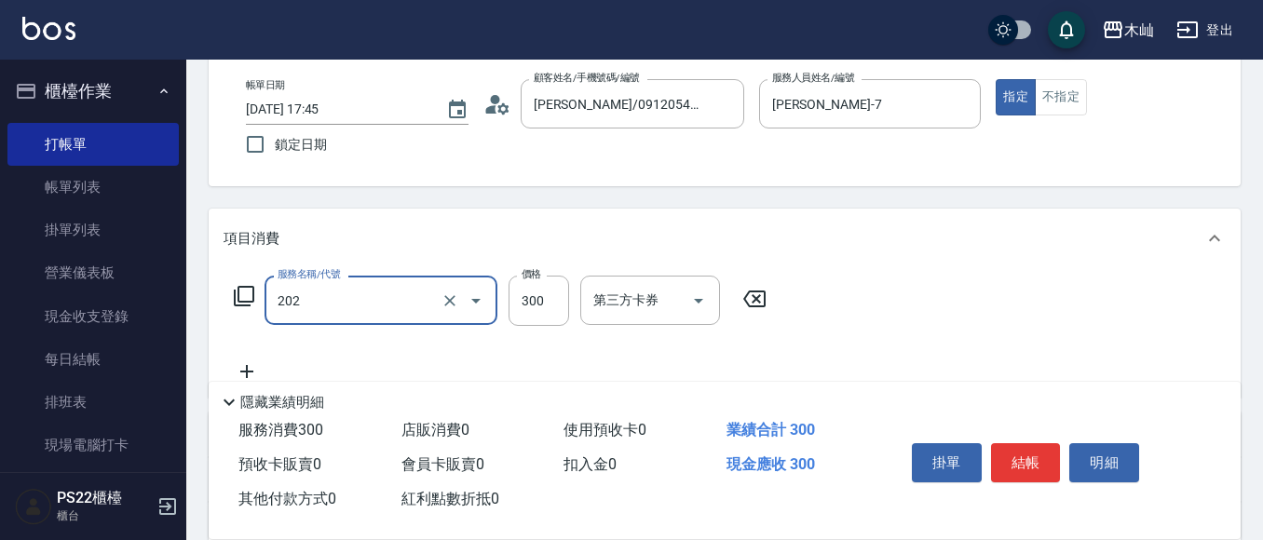
type input "單剪(202)"
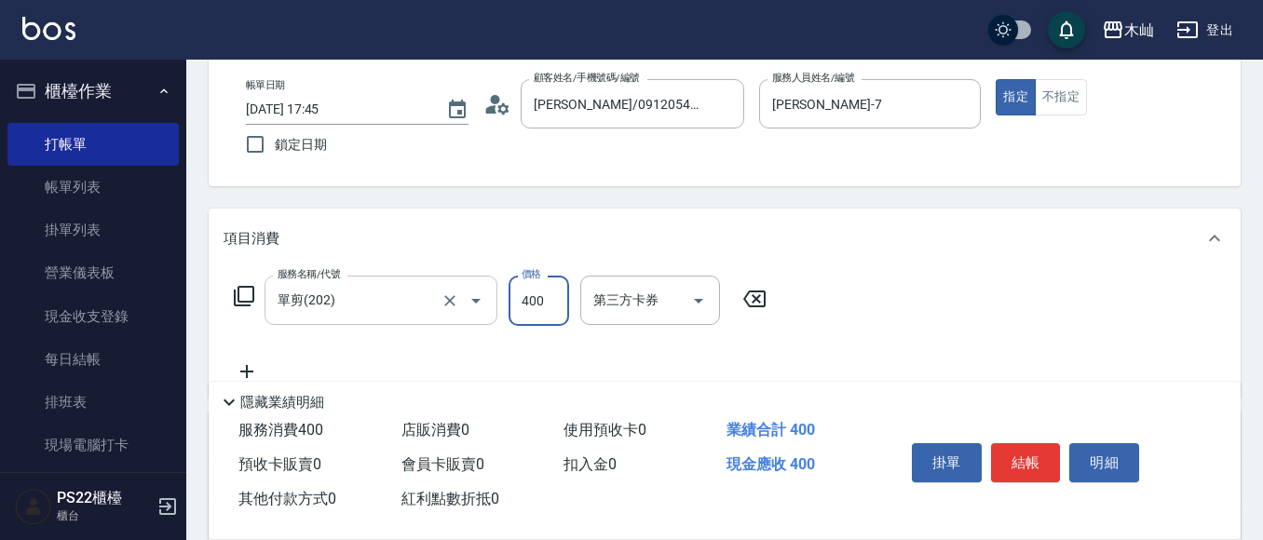
type input "400"
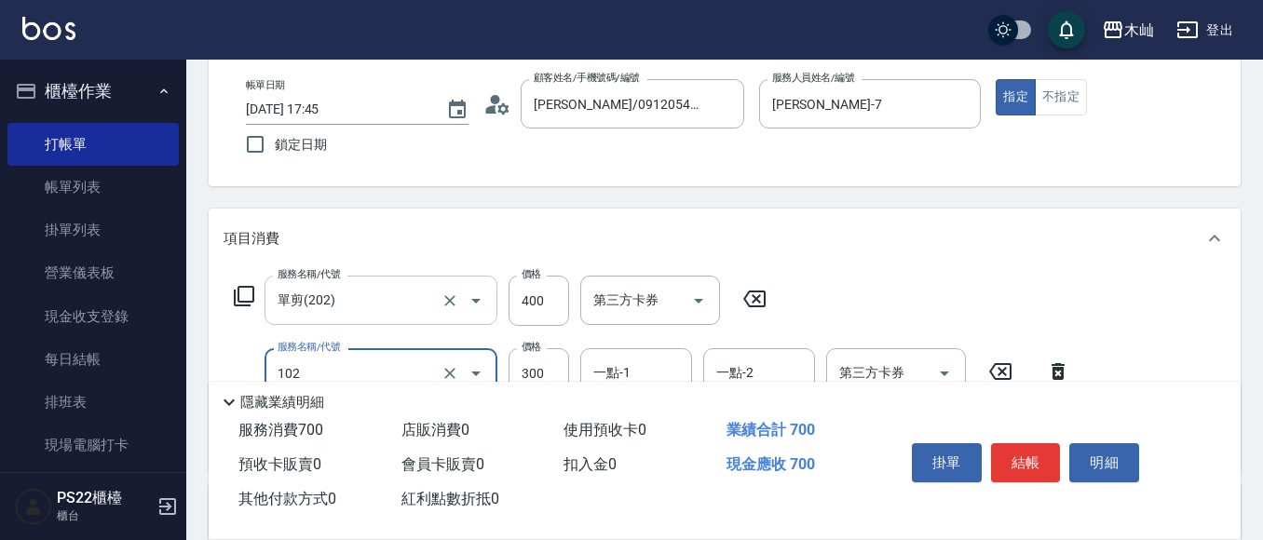
type input "精油洗髮(102)"
type input "400"
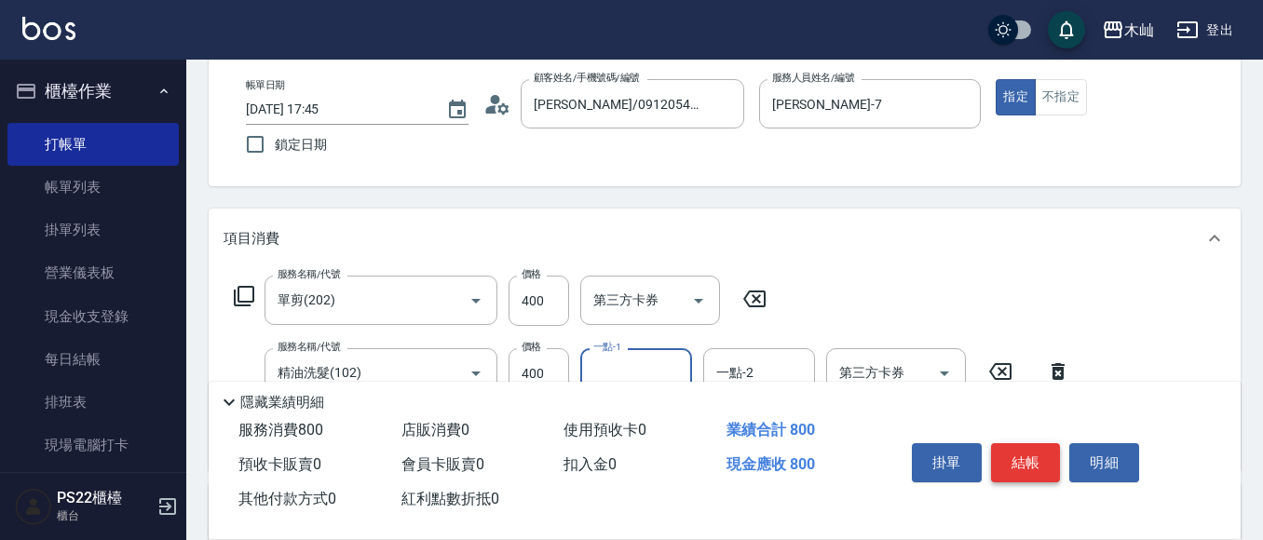
click at [1022, 458] on button "結帳" at bounding box center [1026, 462] width 70 height 39
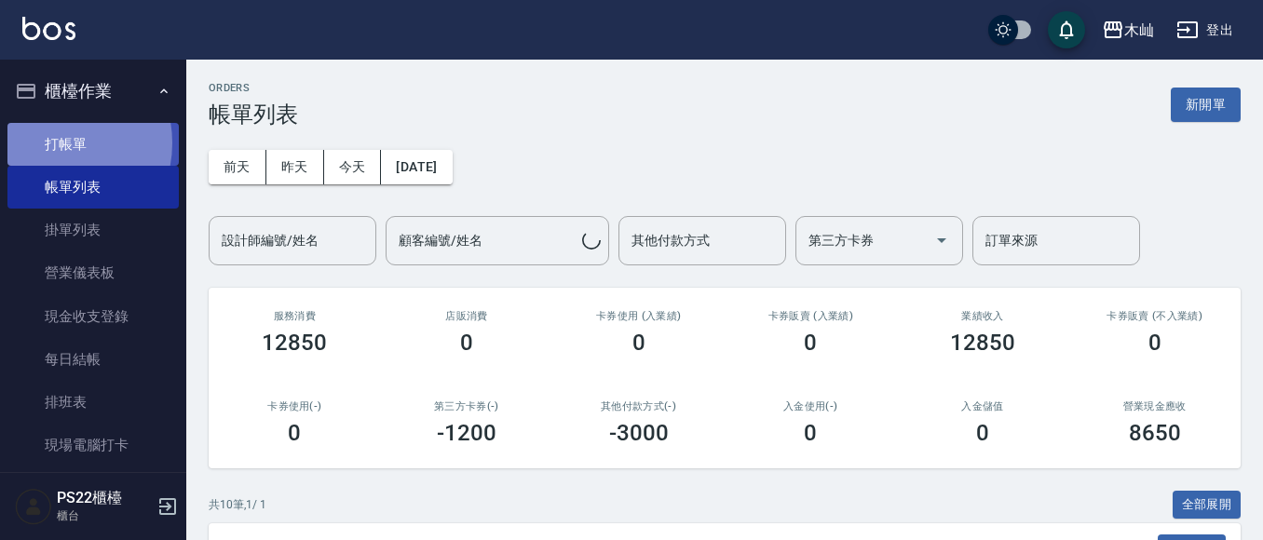
click at [52, 142] on link "打帳單" at bounding box center [92, 144] width 171 height 43
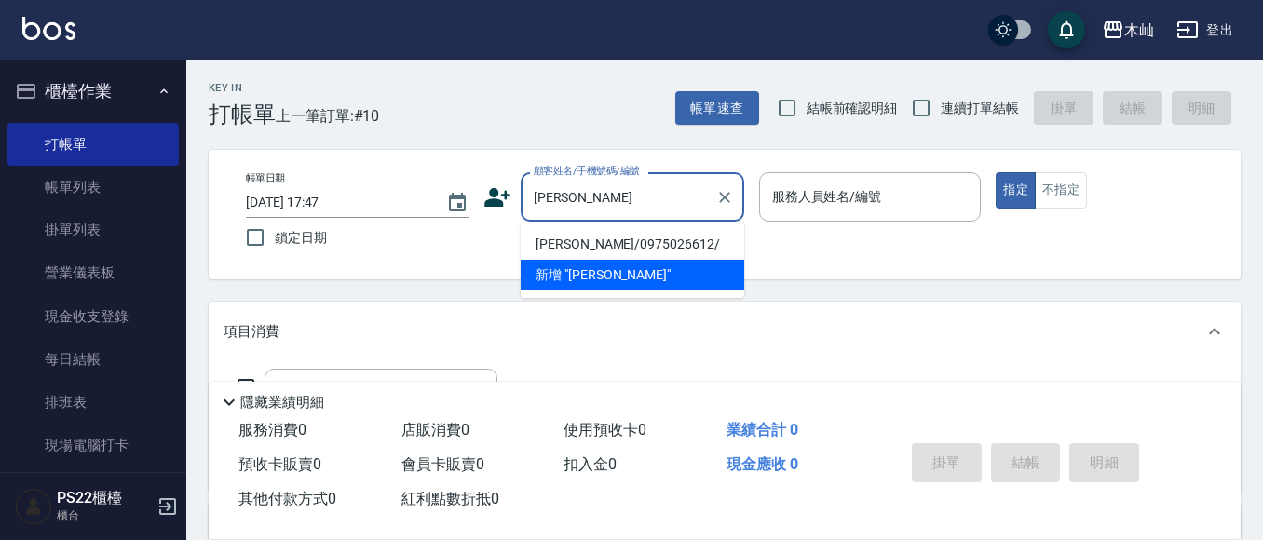
click at [588, 249] on li "[PERSON_NAME]/0975026612/" at bounding box center [633, 244] width 224 height 31
type input "[PERSON_NAME]/0975026612/"
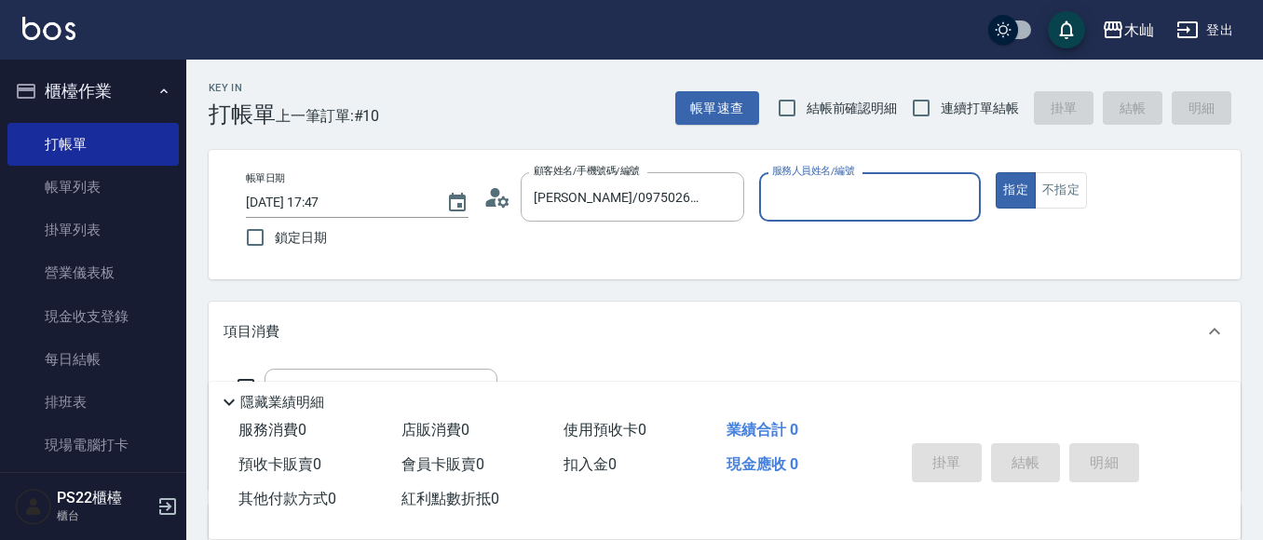
type input "[PERSON_NAME]-7"
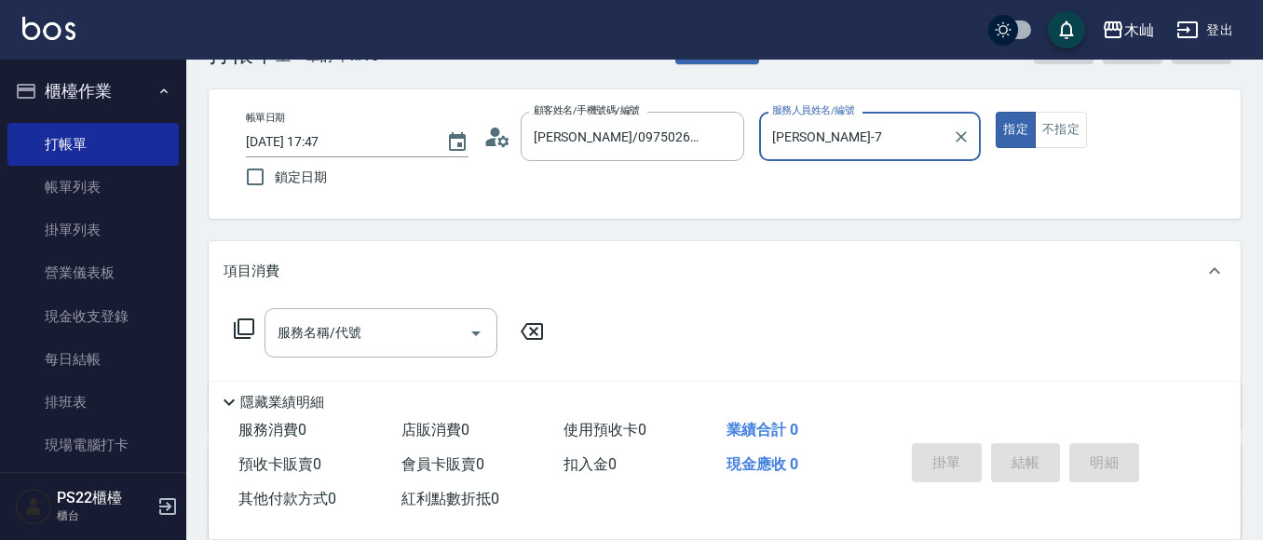
scroll to position [93, 0]
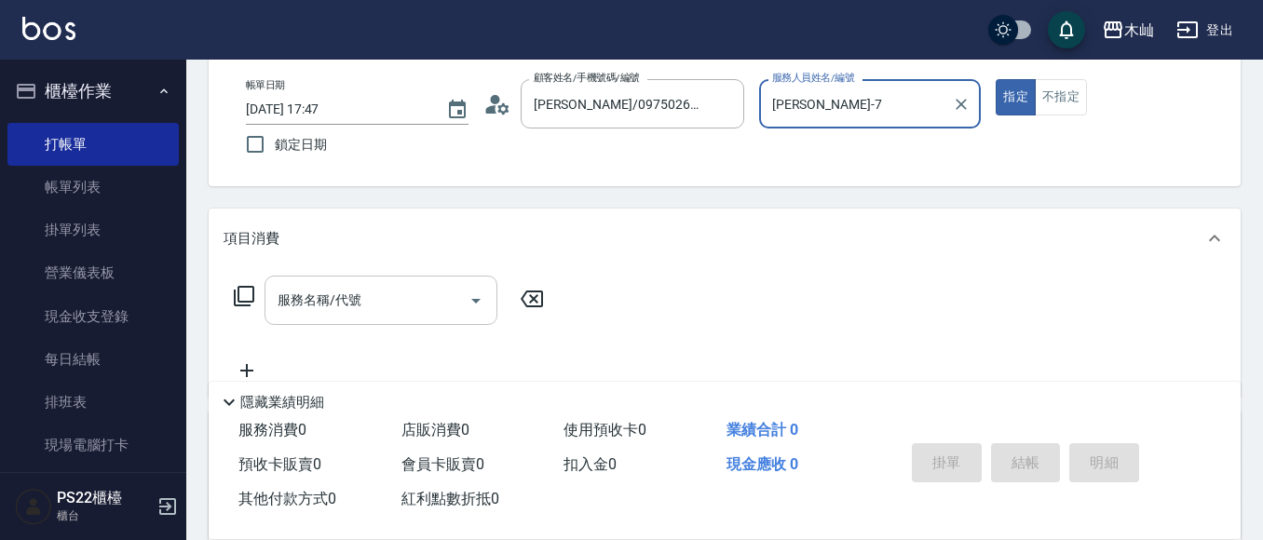
click at [380, 306] on input "服務名稱/代號" at bounding box center [367, 300] width 188 height 33
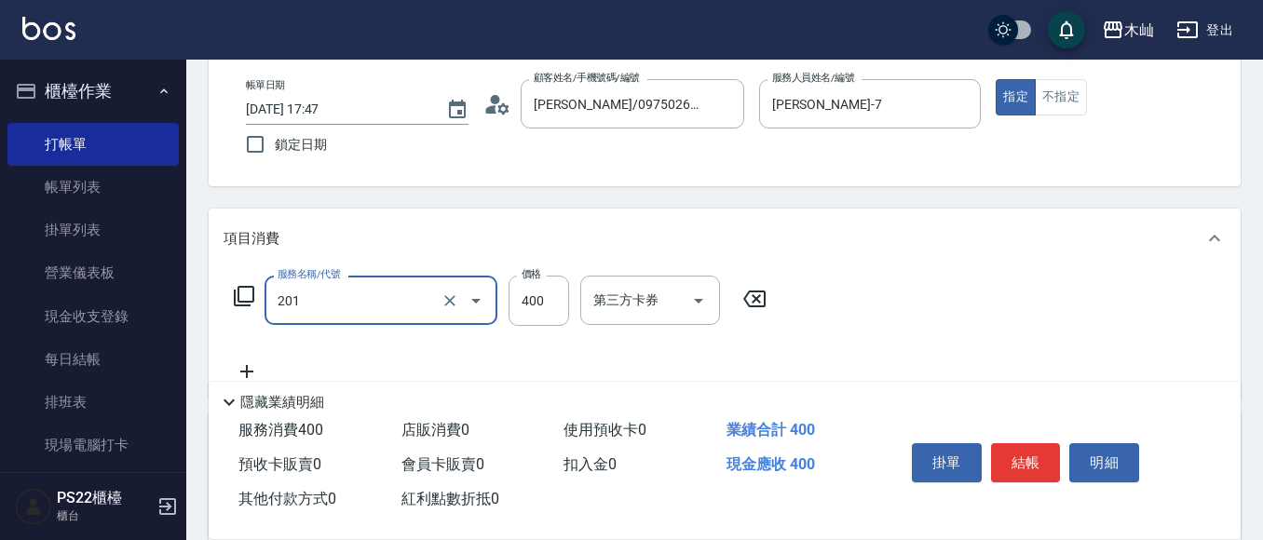
type input "洗剪(201)"
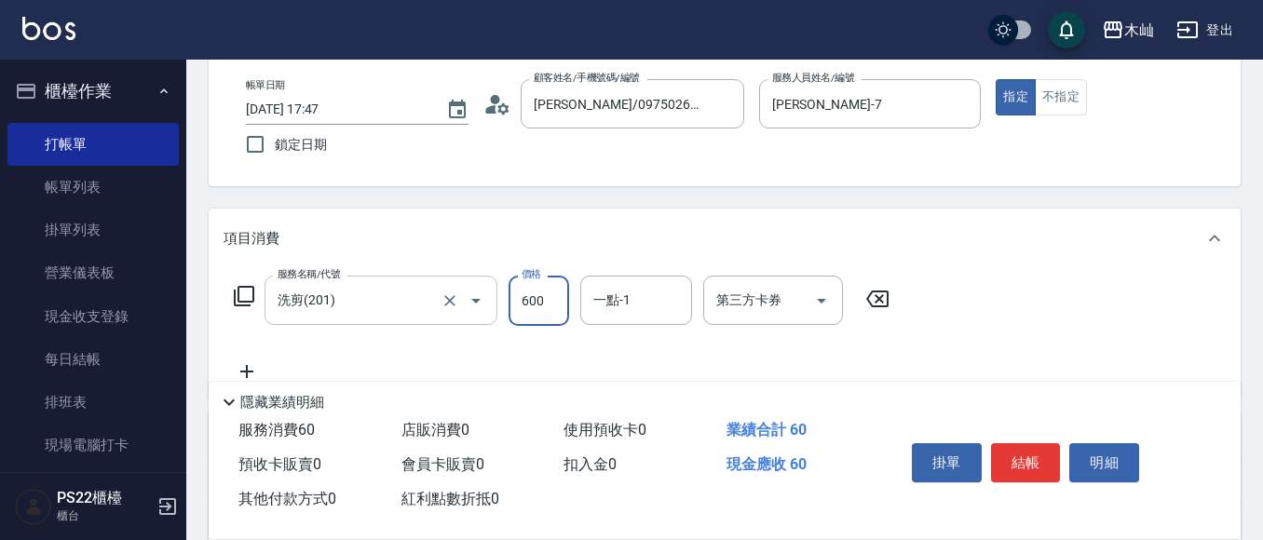
type input "600"
click at [1017, 453] on button "結帳" at bounding box center [1026, 462] width 70 height 39
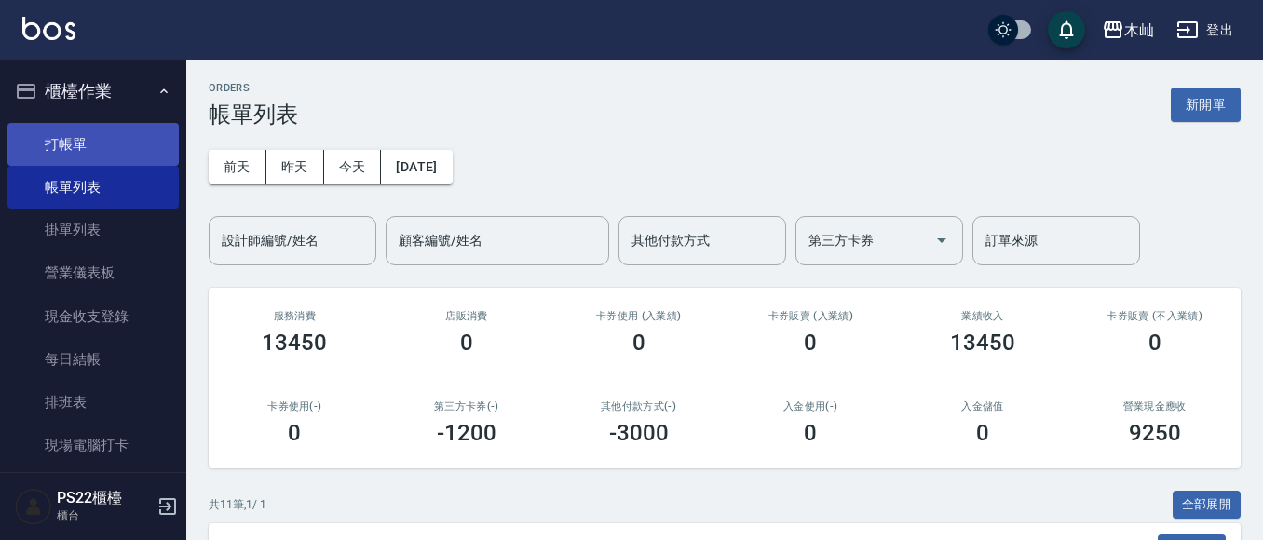
click at [62, 134] on link "打帳單" at bounding box center [92, 144] width 171 height 43
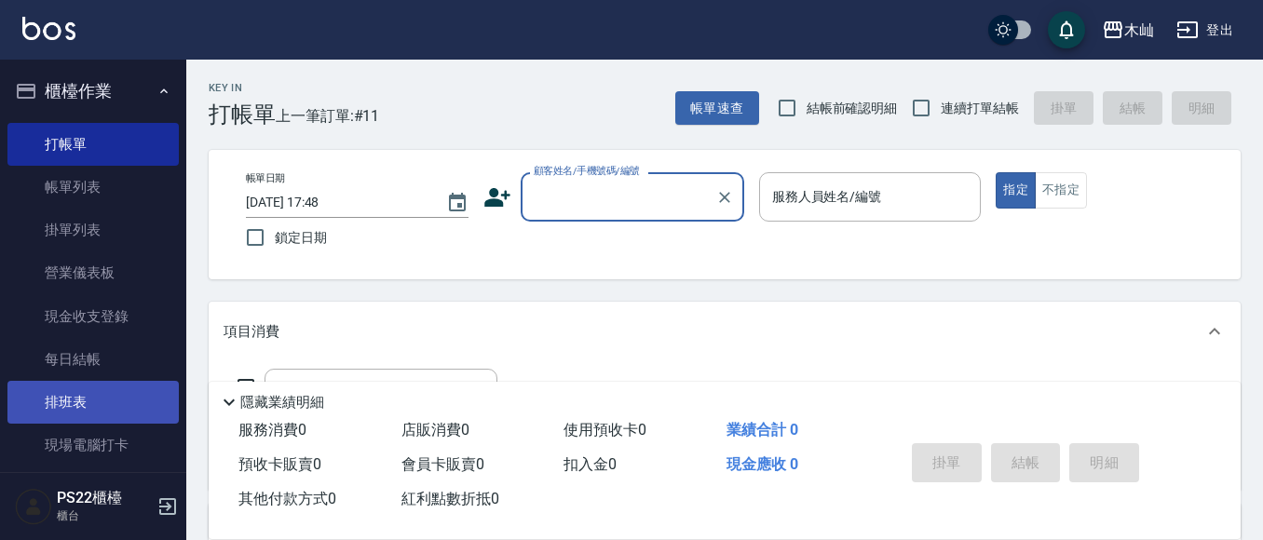
click at [92, 410] on link "排班表" at bounding box center [92, 402] width 171 height 43
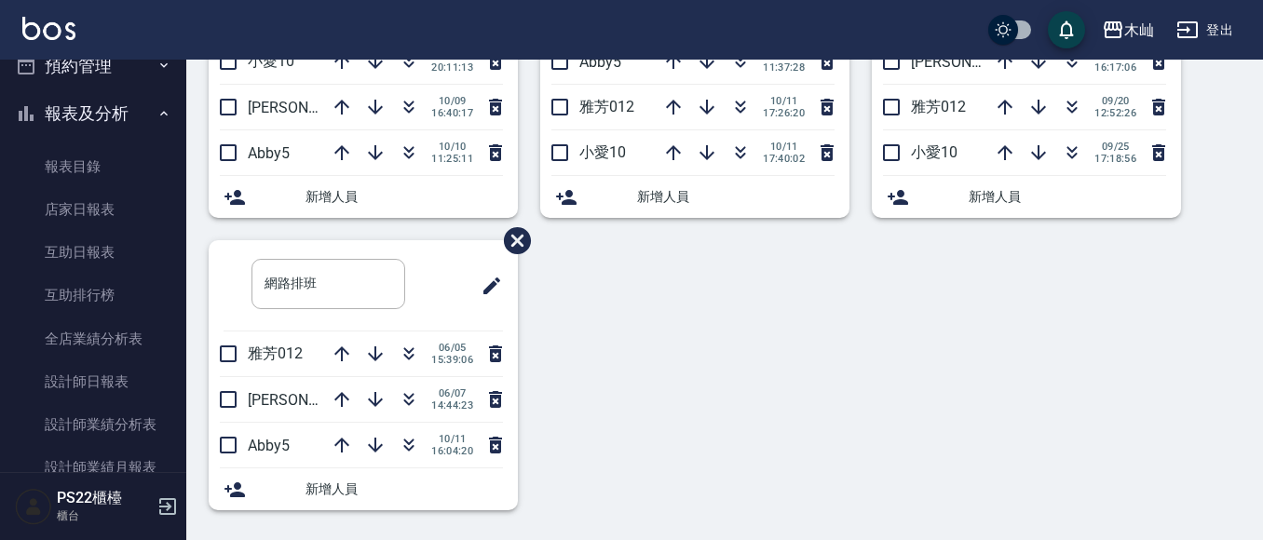
scroll to position [466, 0]
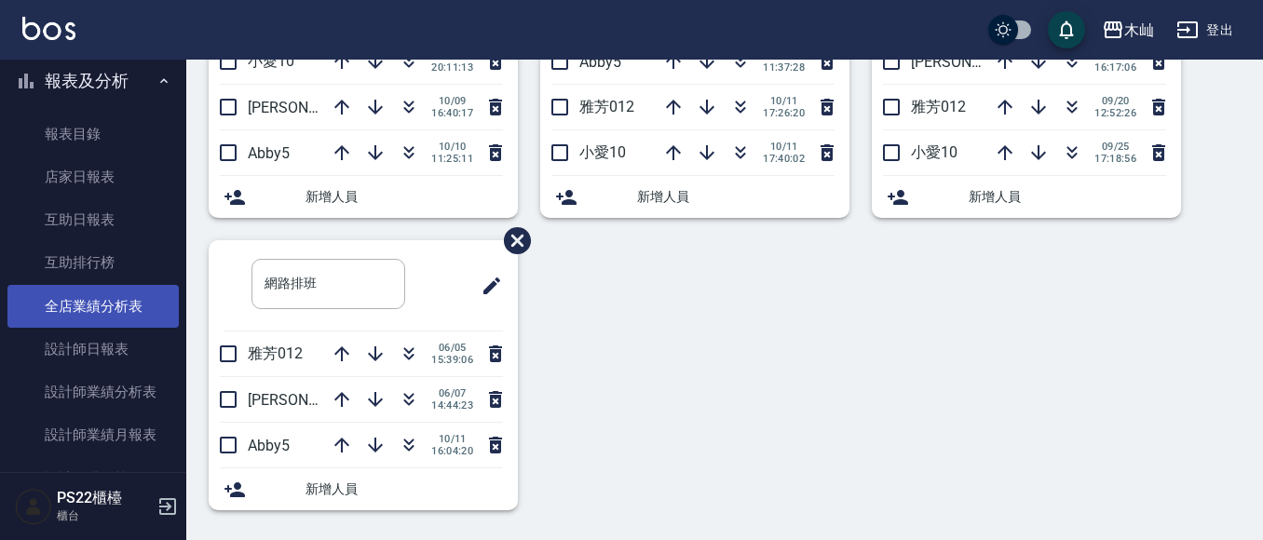
click at [91, 326] on link "全店業績分析表" at bounding box center [92, 306] width 171 height 43
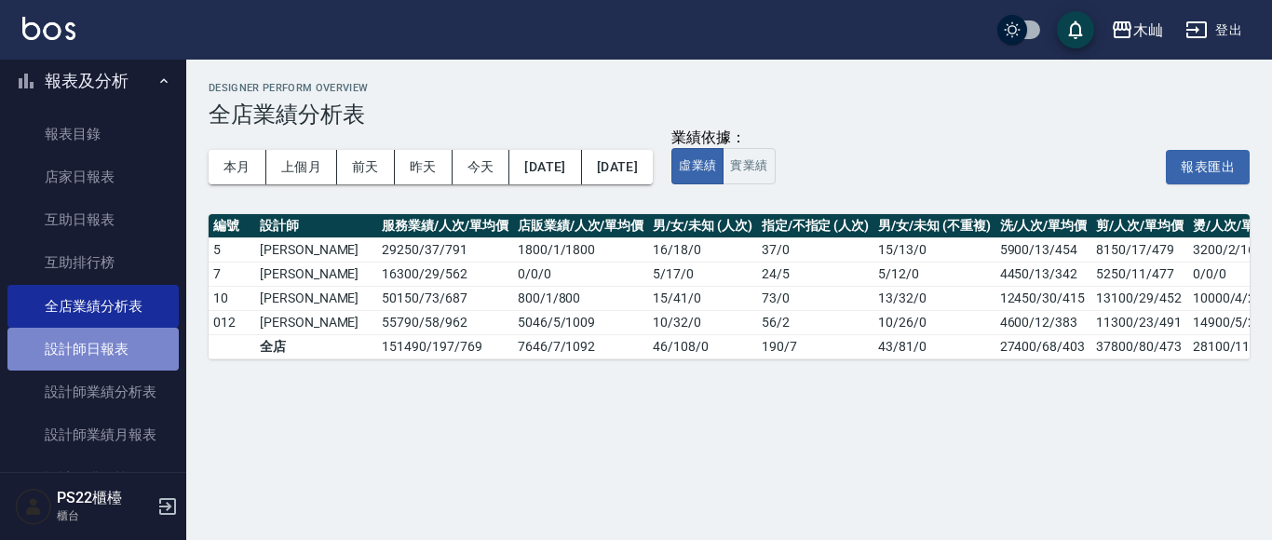
click at [103, 358] on link "設計師日報表" at bounding box center [92, 349] width 171 height 43
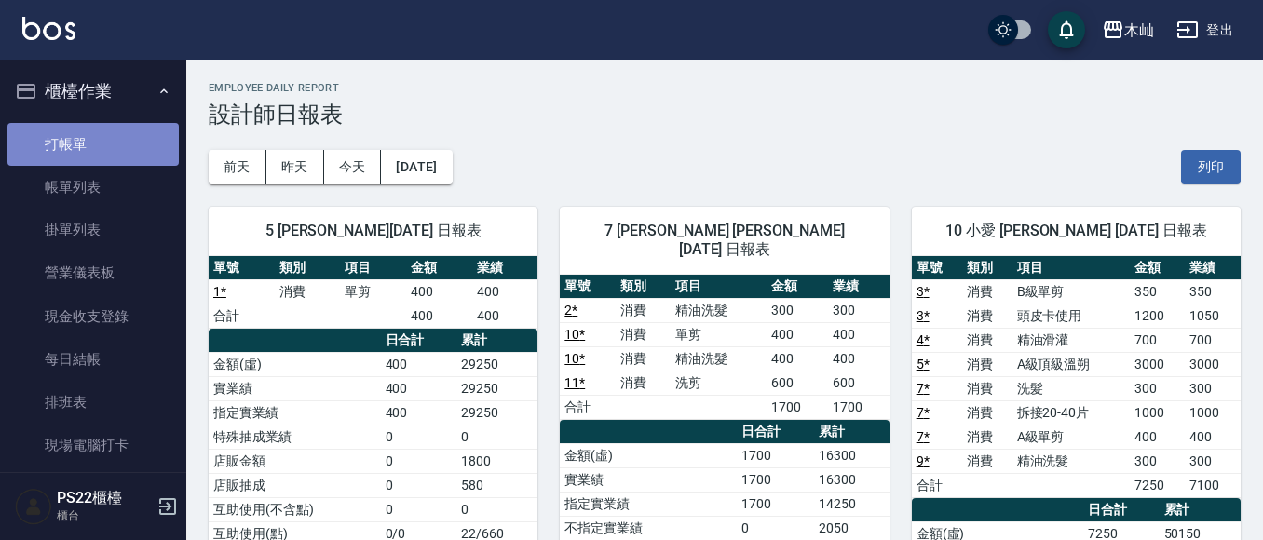
click at [142, 145] on link "打帳單" at bounding box center [92, 144] width 171 height 43
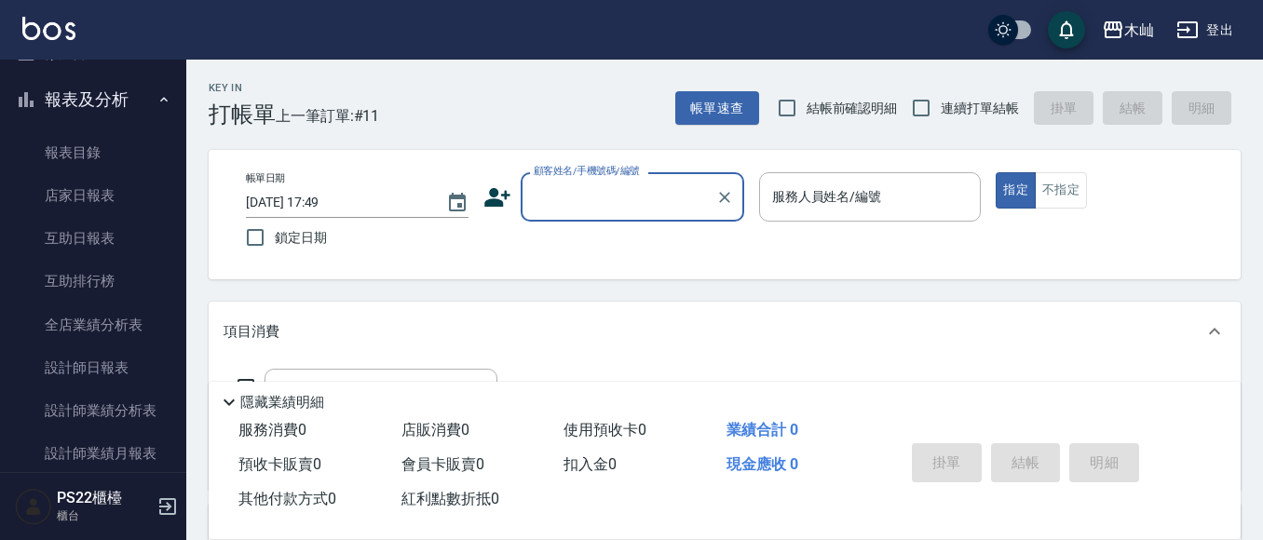
scroll to position [466, 0]
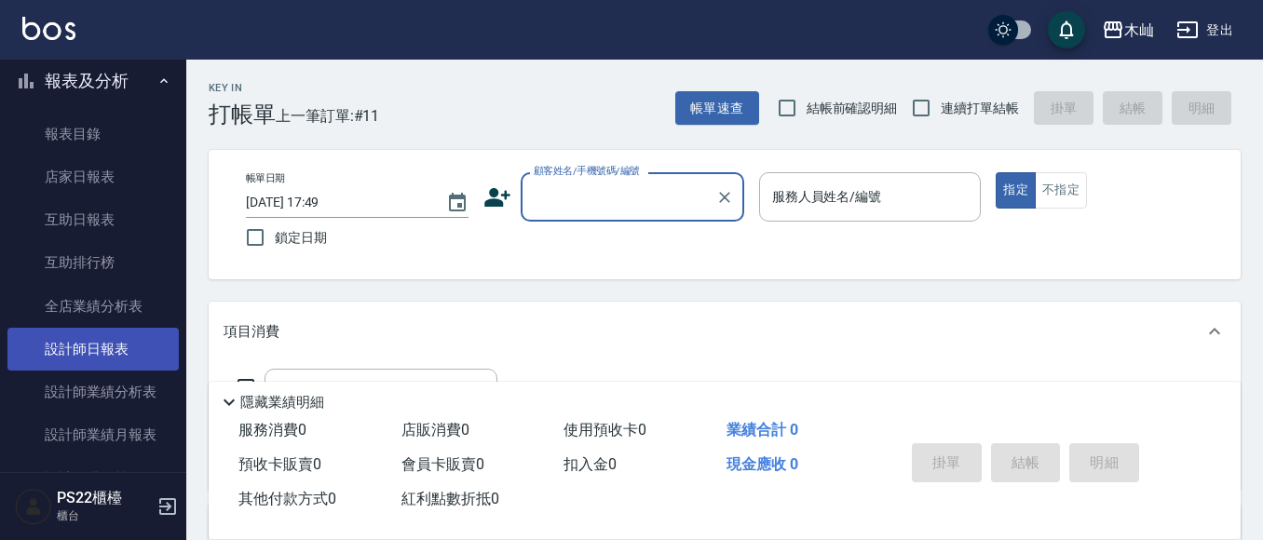
click at [119, 344] on link "設計師日報表" at bounding box center [92, 349] width 171 height 43
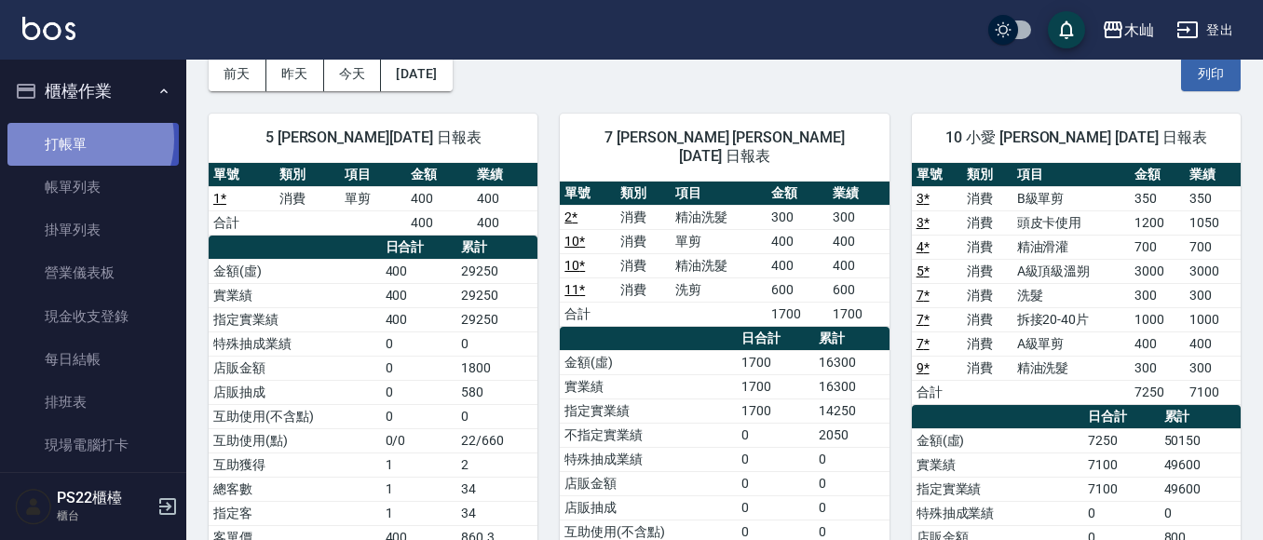
click at [79, 139] on link "打帳單" at bounding box center [92, 144] width 171 height 43
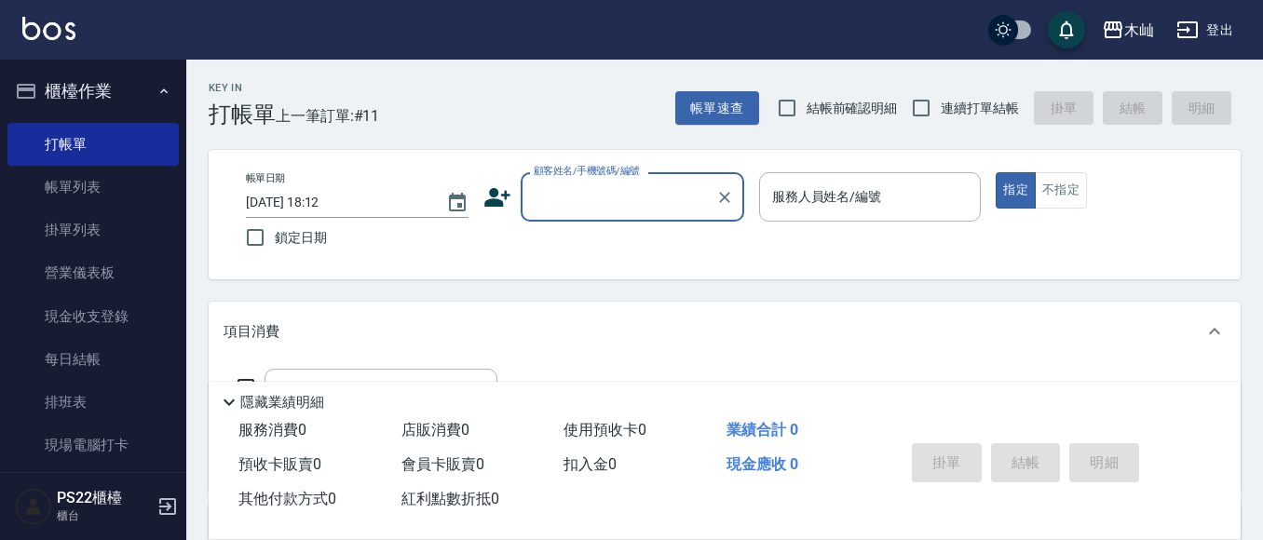
click at [568, 194] on input "顧客姓名/手機號碼/編號" at bounding box center [618, 197] width 179 height 33
type input "陳"
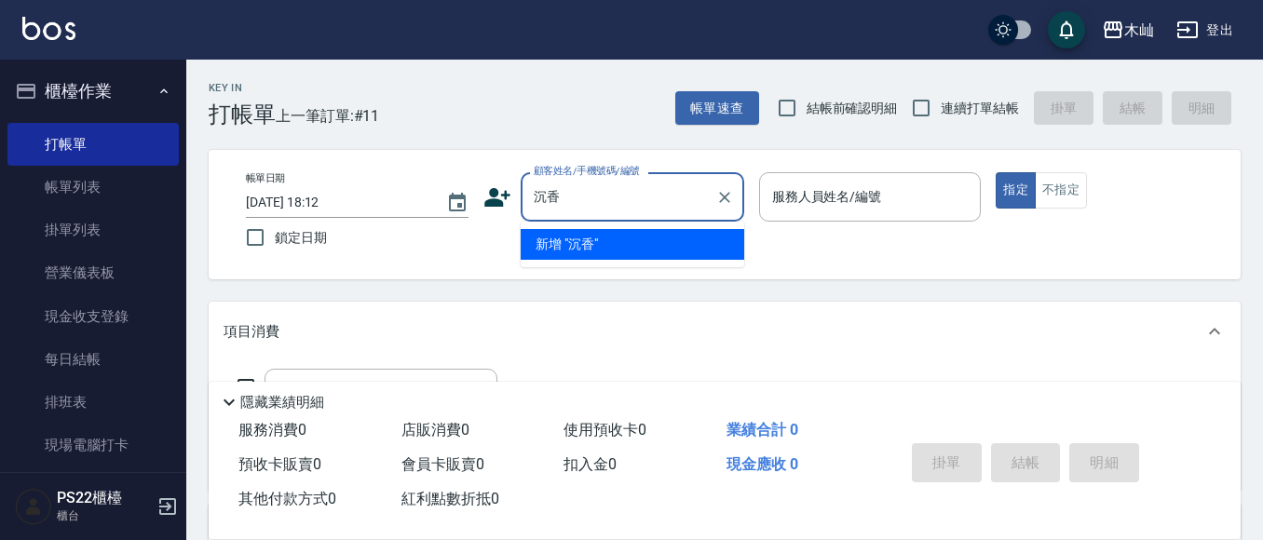
type input "陳"
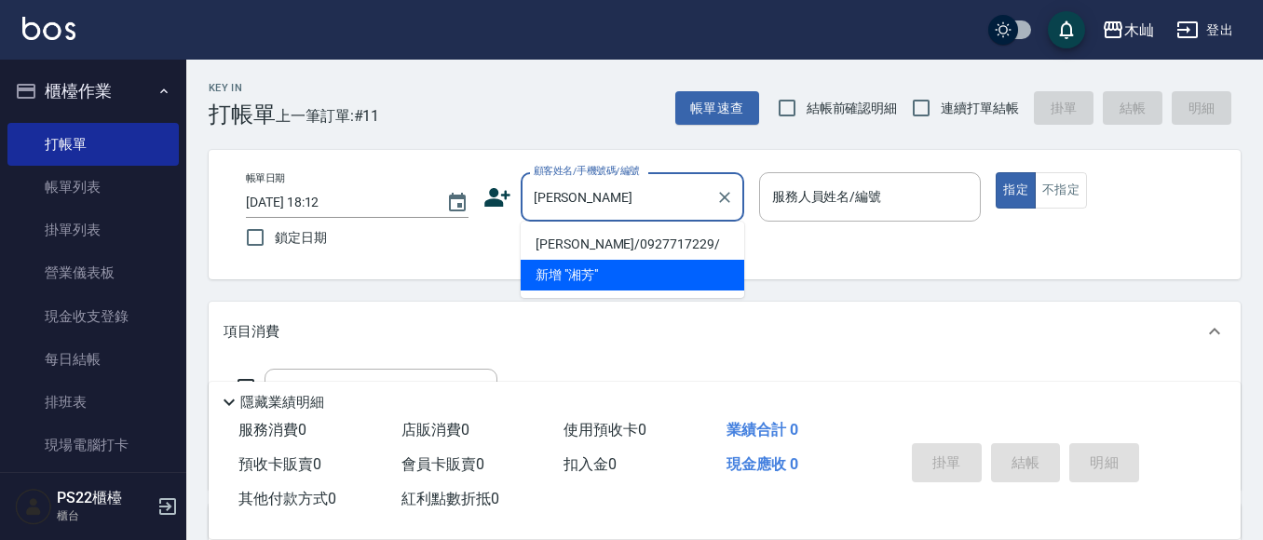
scroll to position [93, 0]
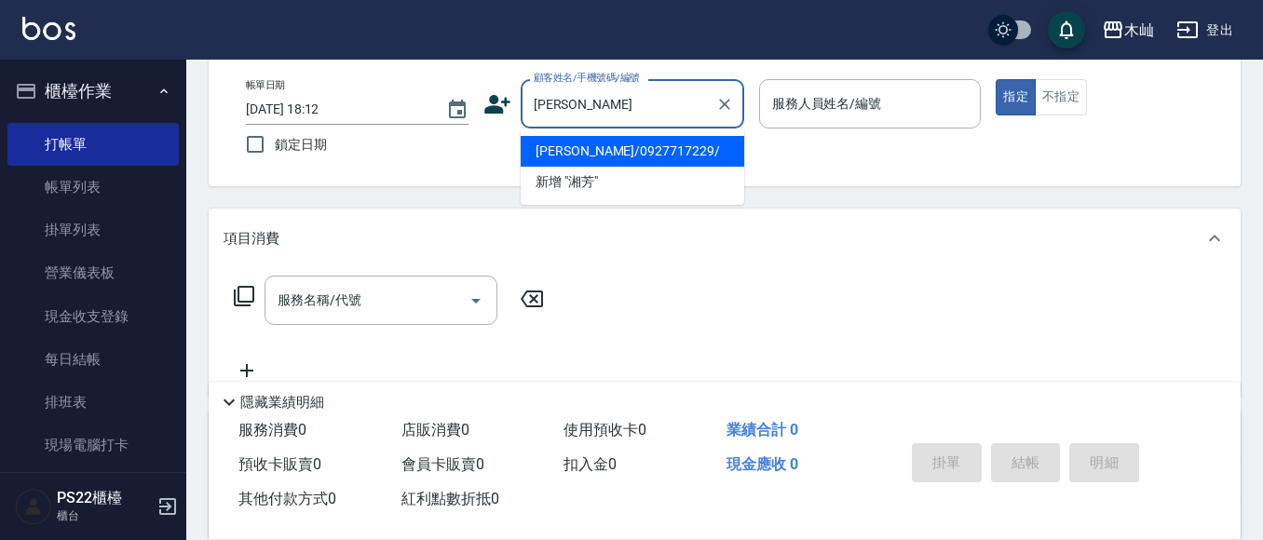
click at [603, 144] on li "[PERSON_NAME]/0927717229/" at bounding box center [633, 151] width 224 height 31
type input "[PERSON_NAME]/0927717229/"
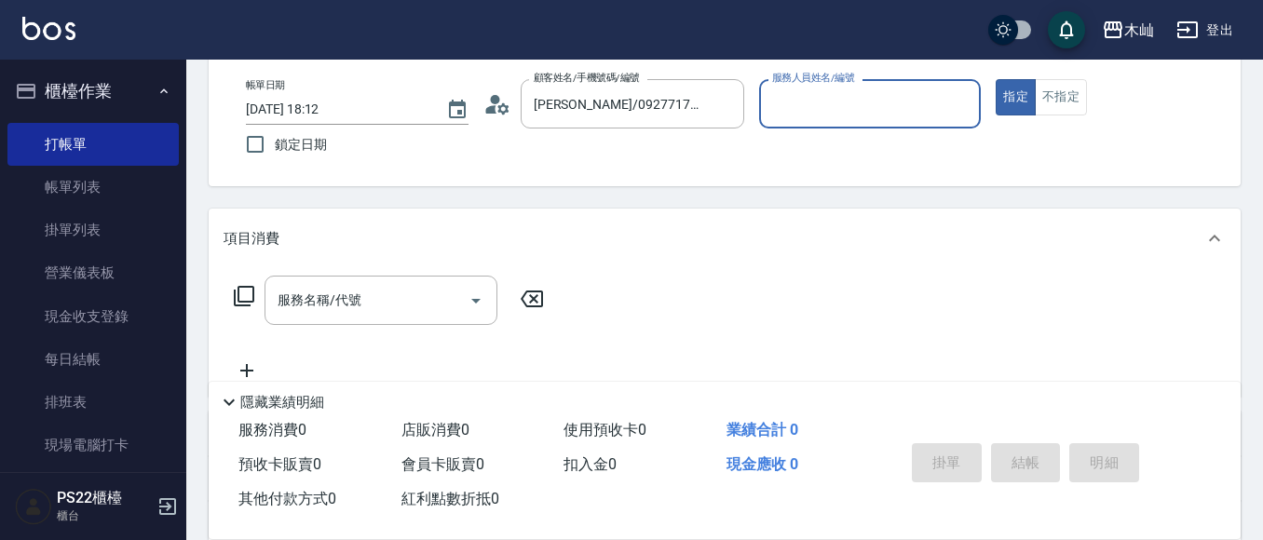
type input "雅芳-012"
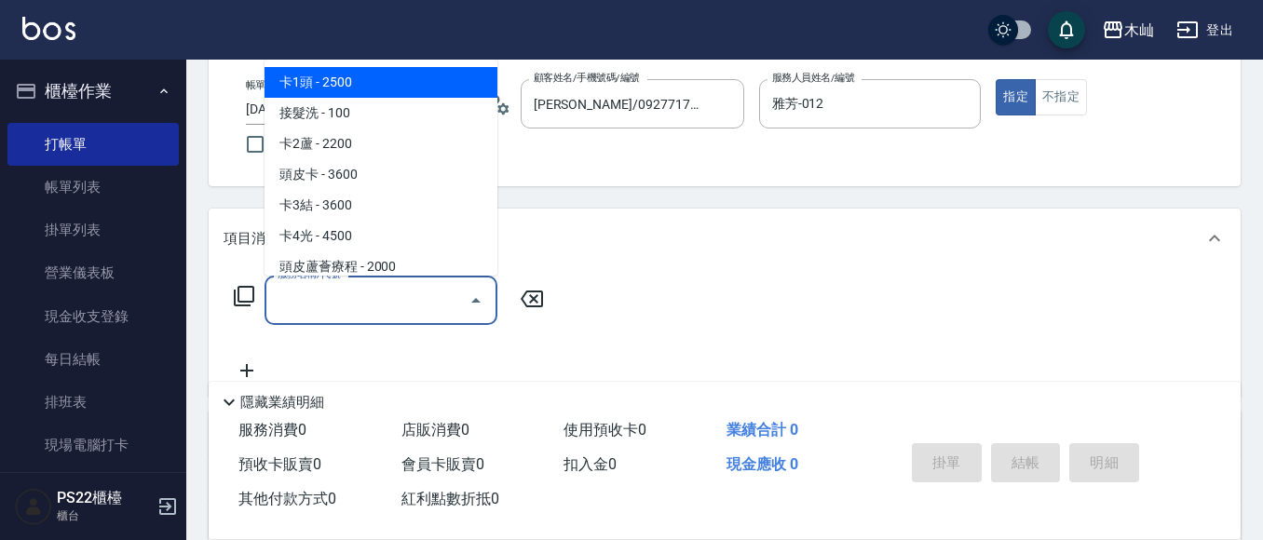
click at [378, 299] on input "服務名稱/代號" at bounding box center [367, 300] width 188 height 33
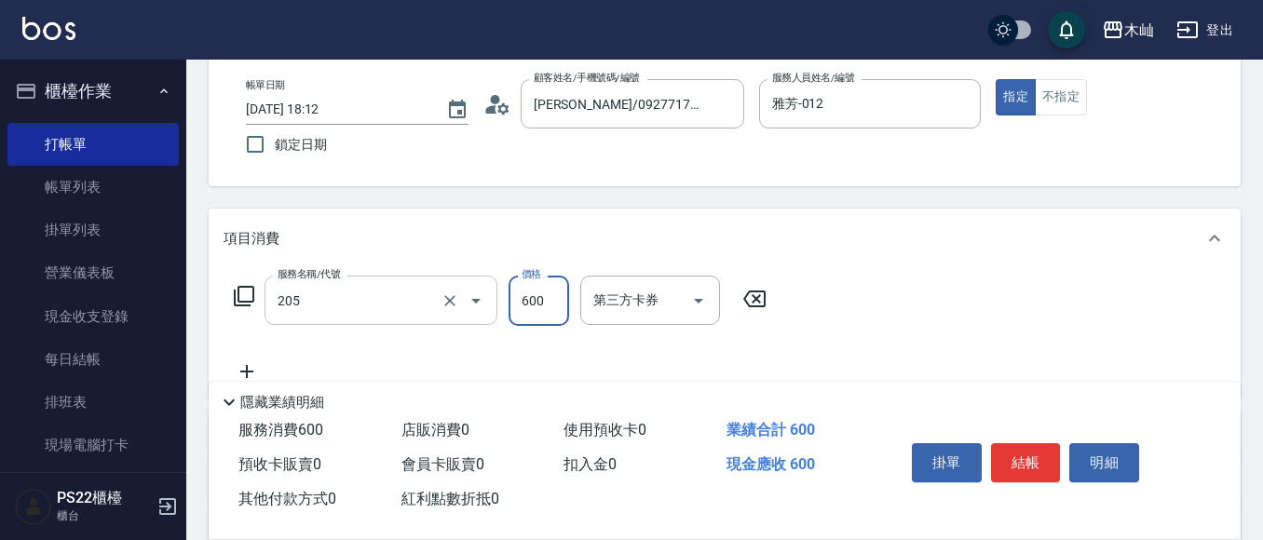
type input "A級洗剪(205)"
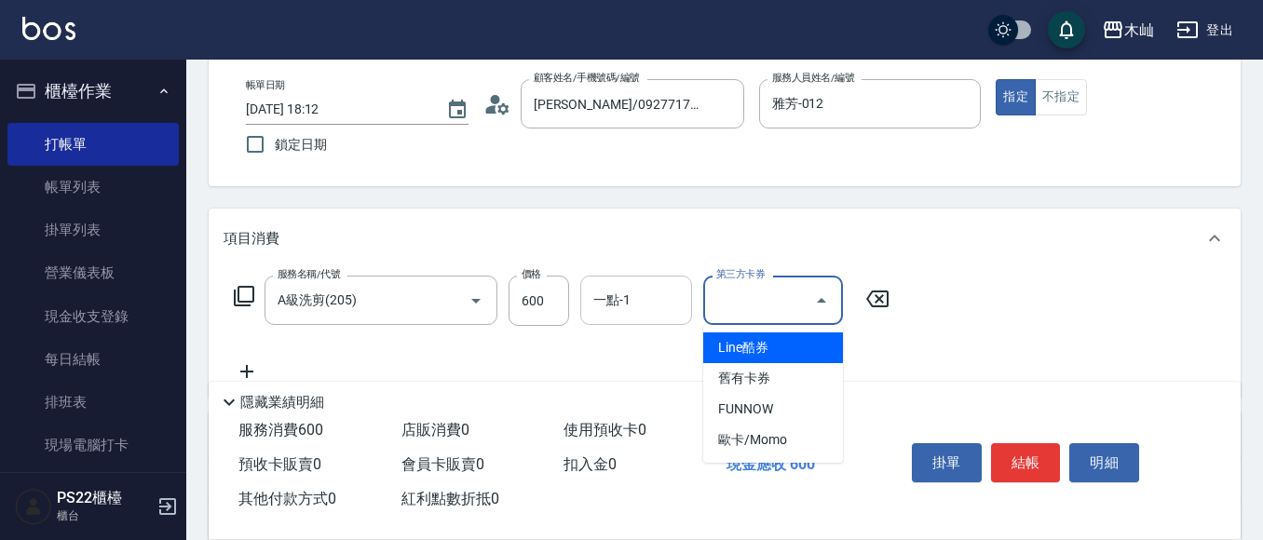
click at [642, 305] on input "一點-1" at bounding box center [636, 300] width 95 height 33
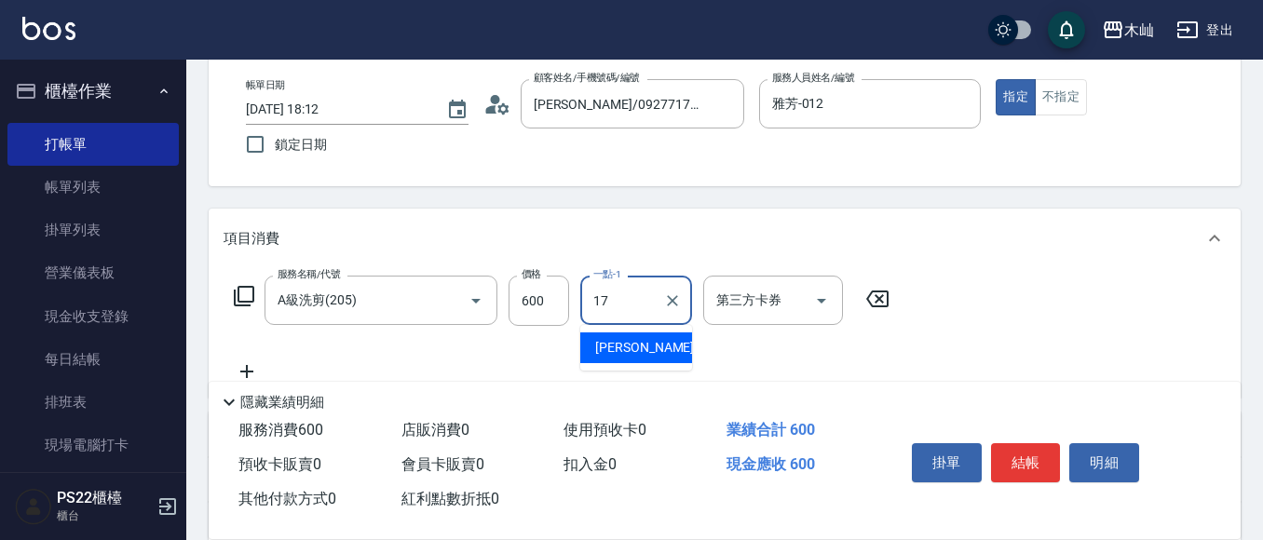
type input "[PERSON_NAME]-17"
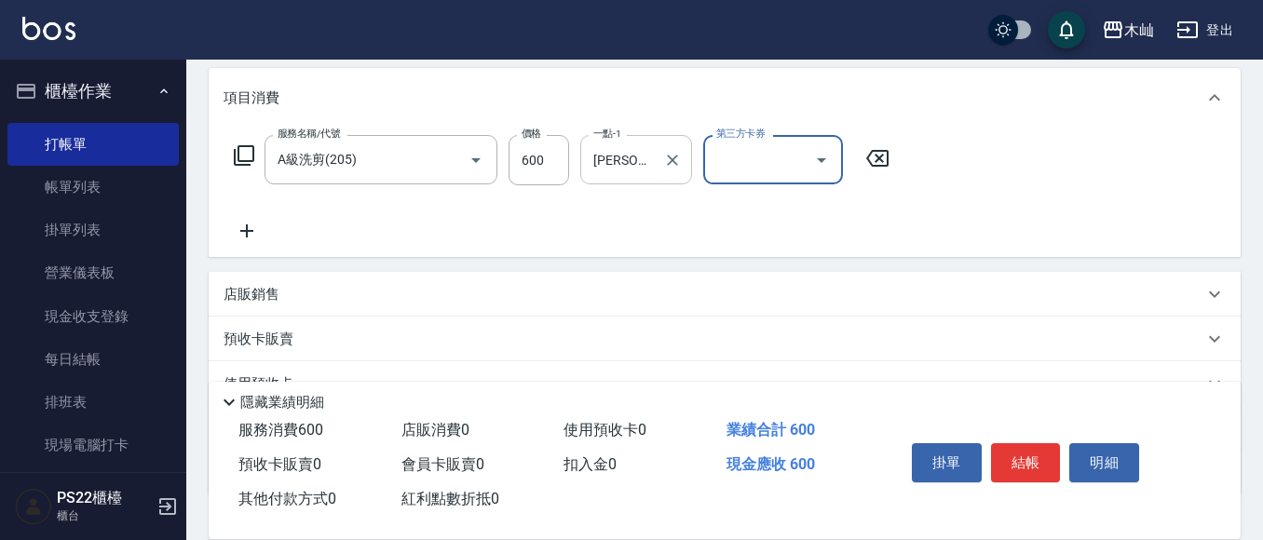
scroll to position [279, 0]
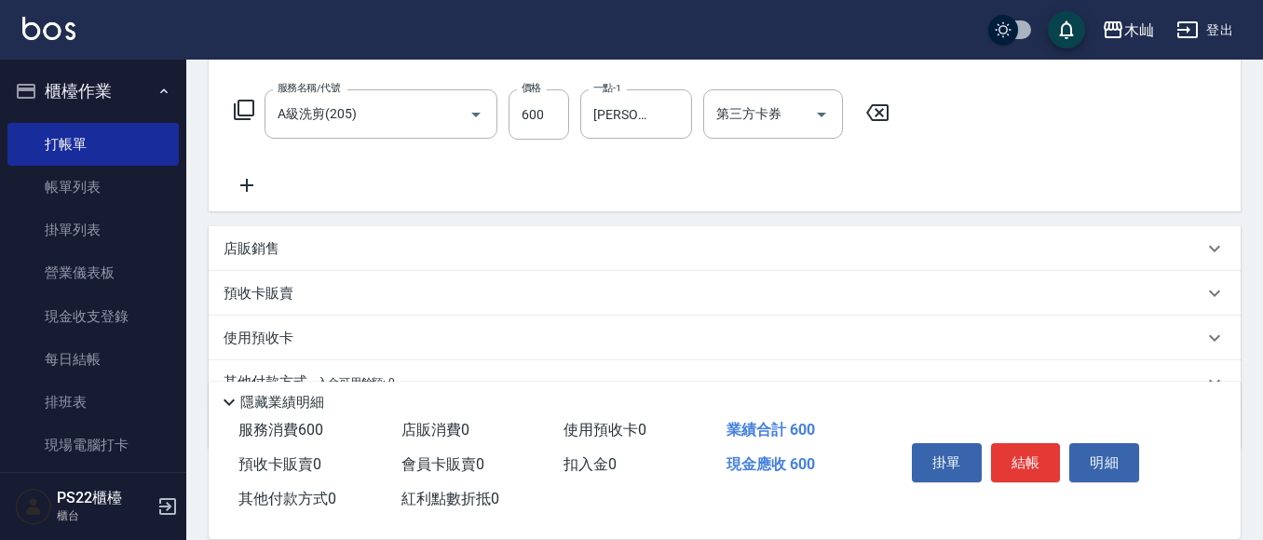
click at [264, 256] on p "店販銷售" at bounding box center [252, 249] width 56 height 20
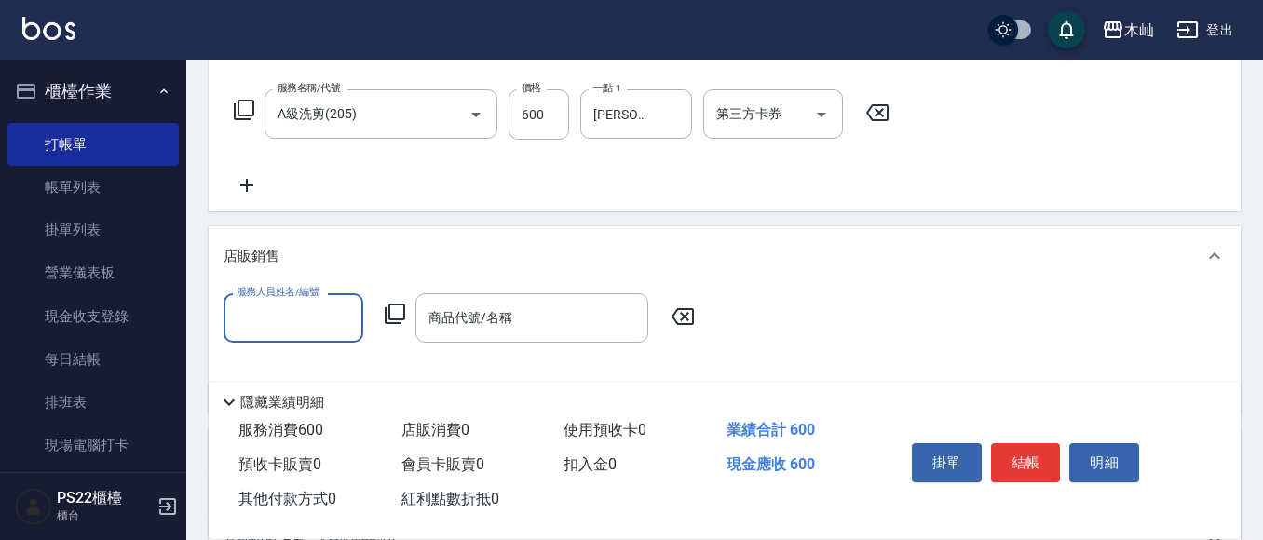
scroll to position [0, 0]
type input "雅芳-012"
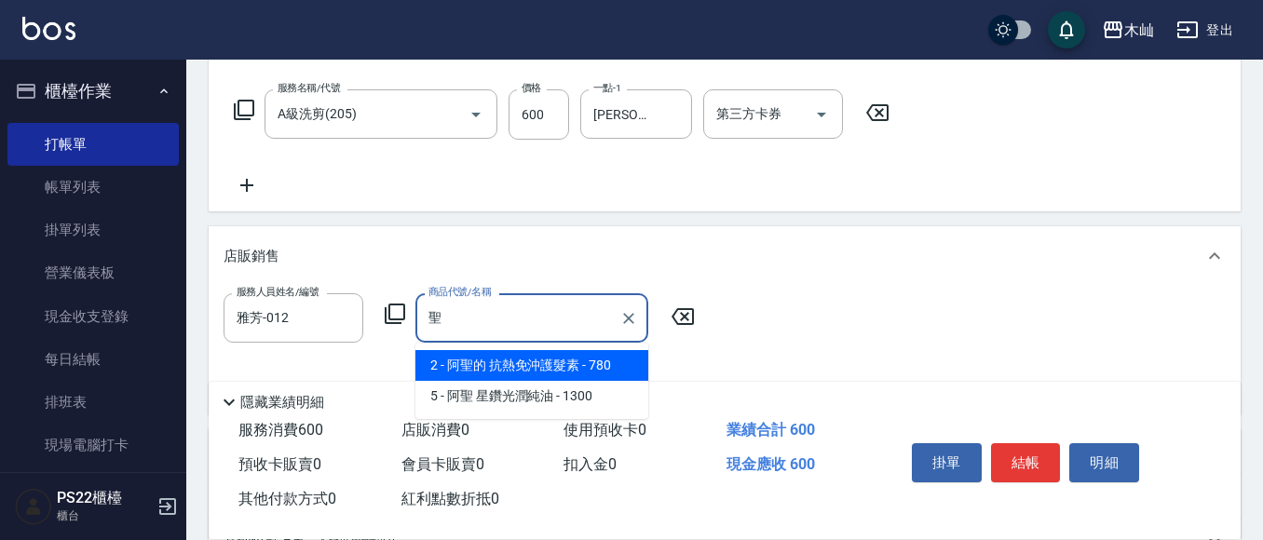
click at [603, 365] on span "2 - 阿聖的 抗熱免沖護髮素 - 780" at bounding box center [531, 365] width 233 height 31
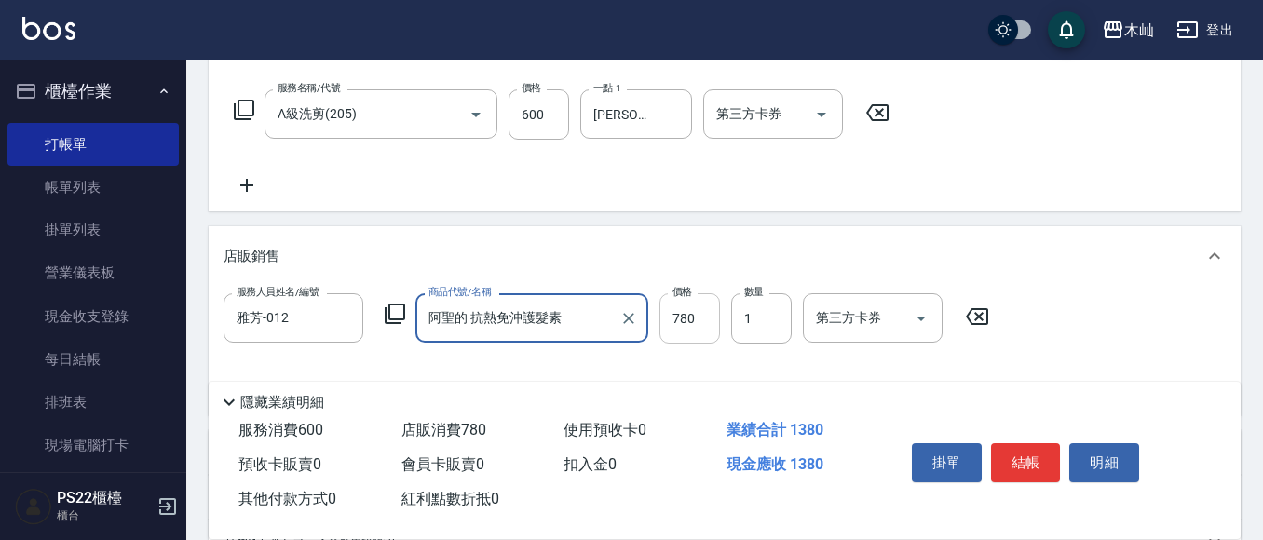
type input "阿聖的 抗熱免沖護髮素"
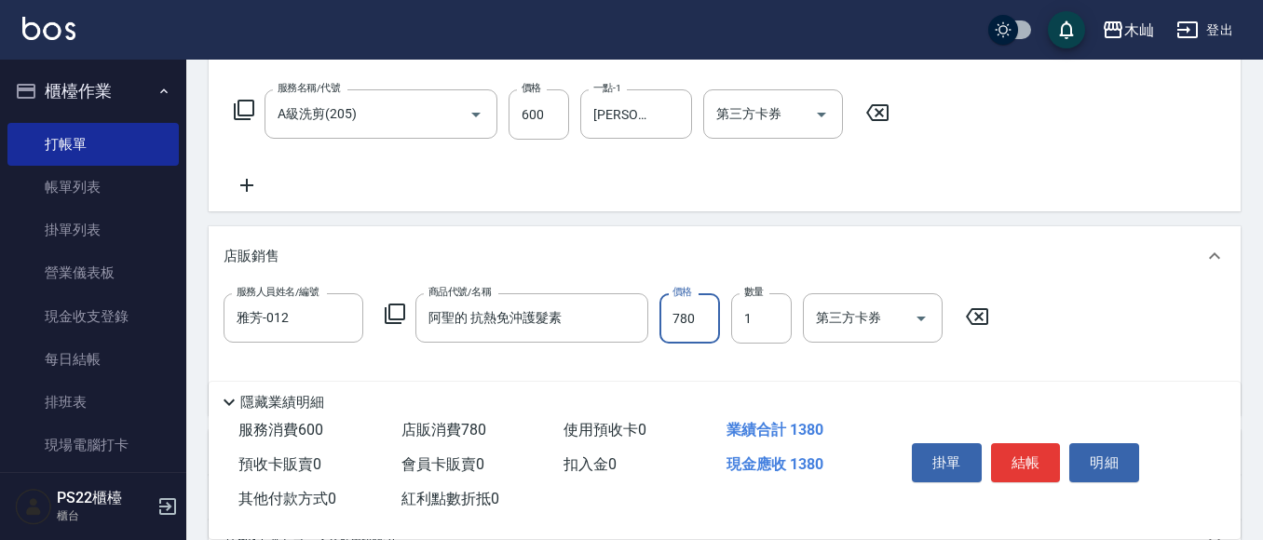
click at [689, 325] on input "780" at bounding box center [689, 318] width 61 height 50
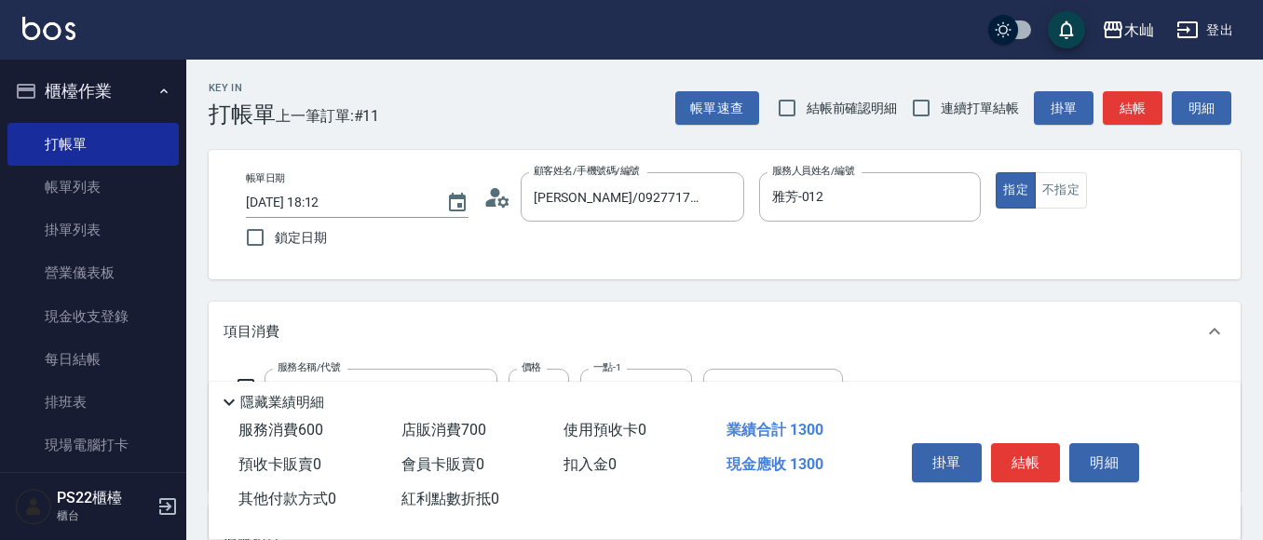
scroll to position [373, 0]
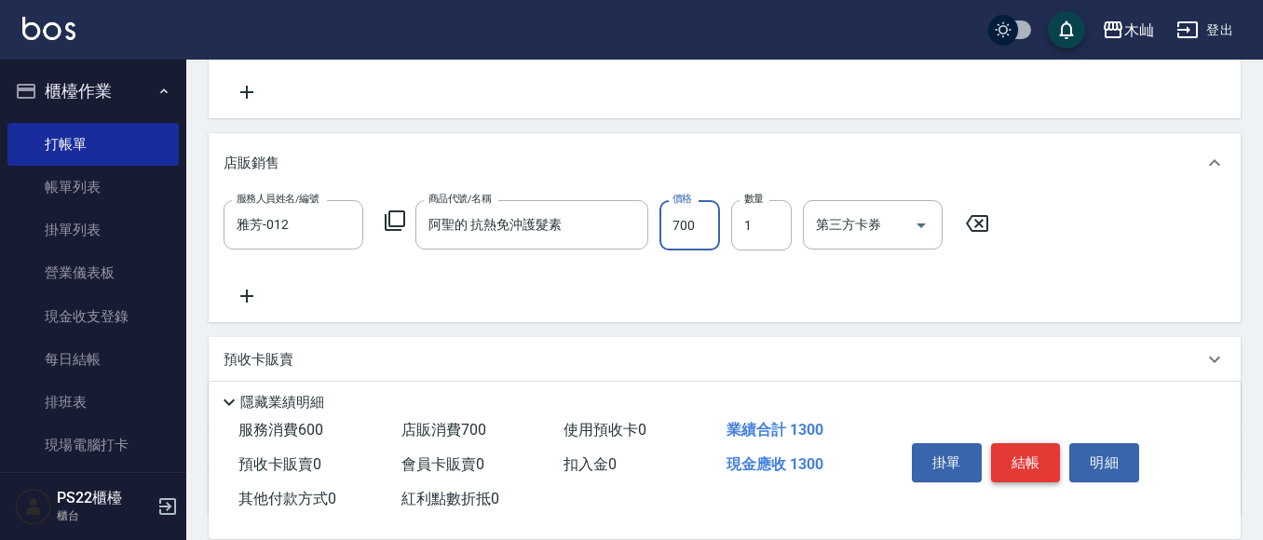
type input "700"
click at [1038, 453] on button "結帳" at bounding box center [1026, 462] width 70 height 39
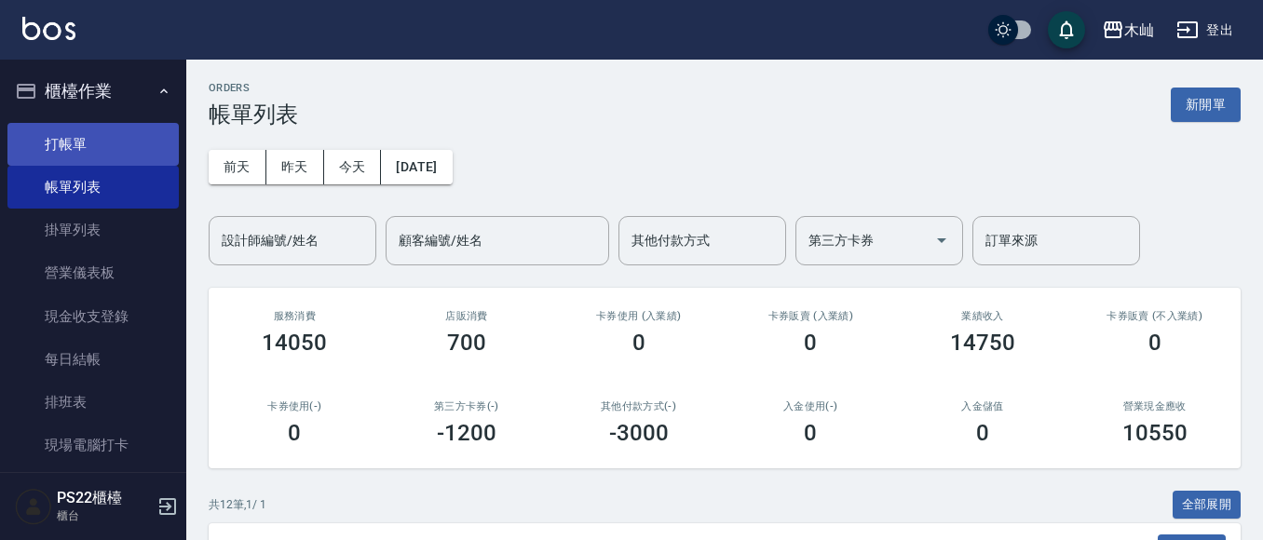
click at [45, 138] on link "打帳單" at bounding box center [92, 144] width 171 height 43
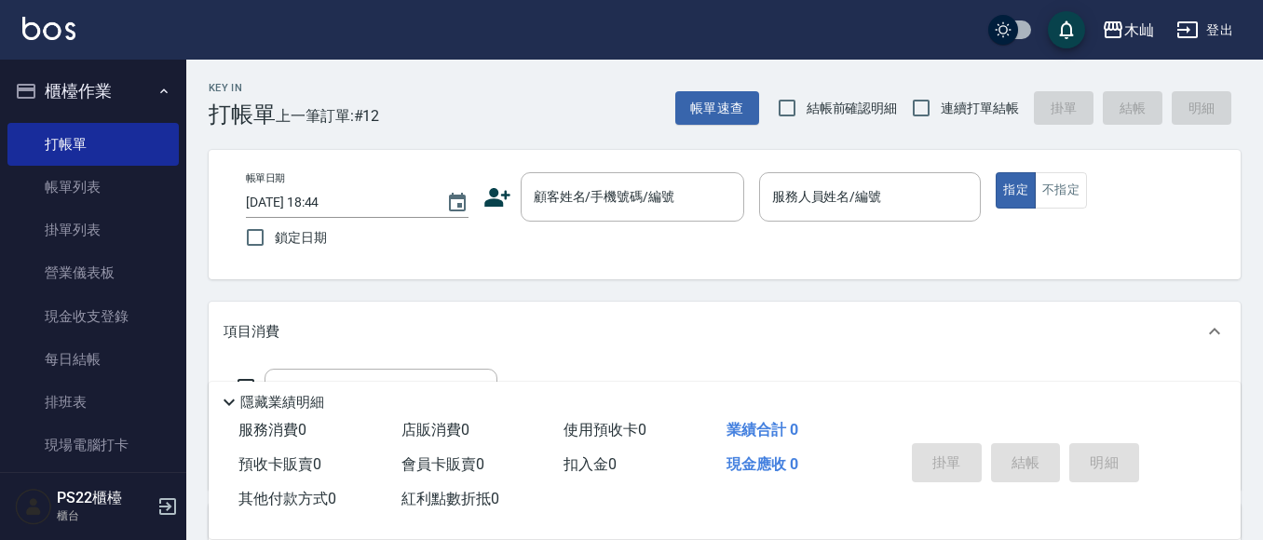
click at [496, 200] on icon at bounding box center [497, 197] width 26 height 19
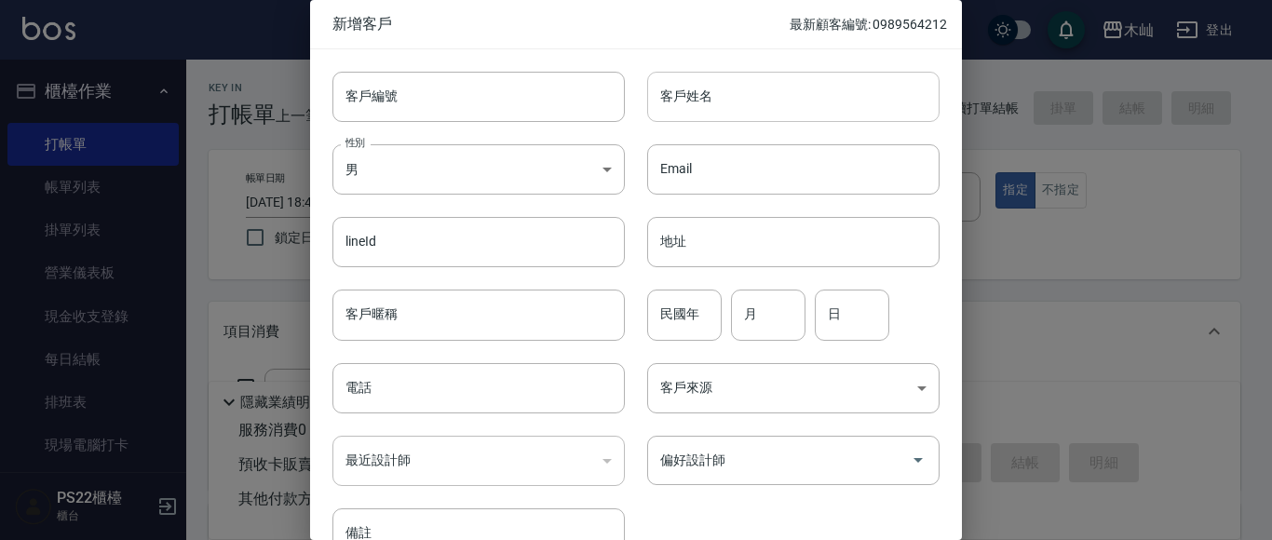
click at [696, 99] on input "客戶姓名" at bounding box center [793, 97] width 292 height 50
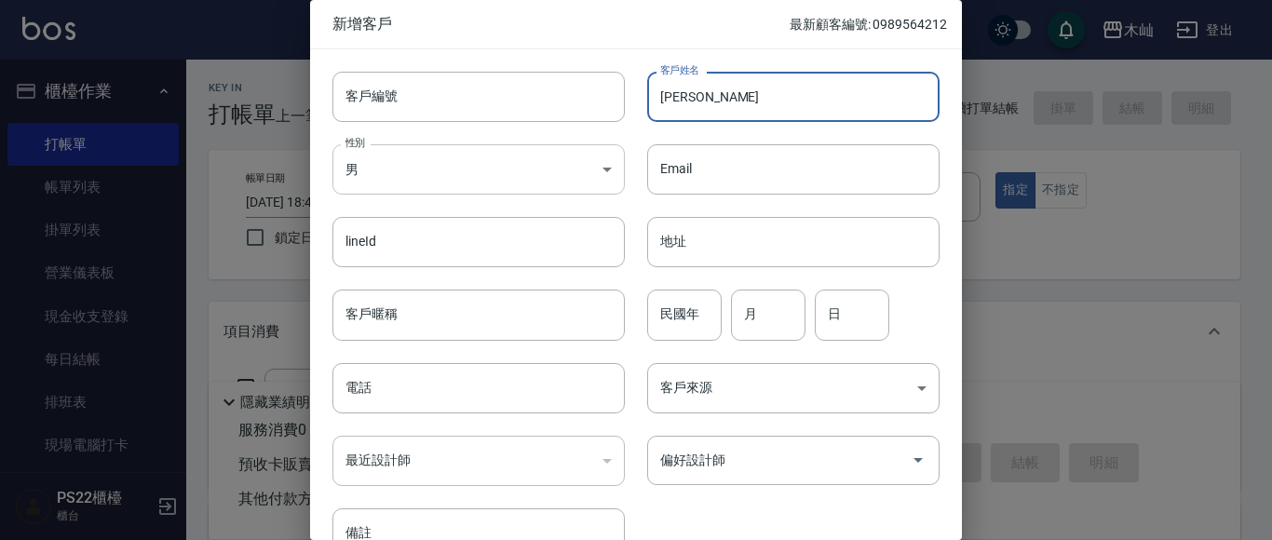
type input "[PERSON_NAME]"
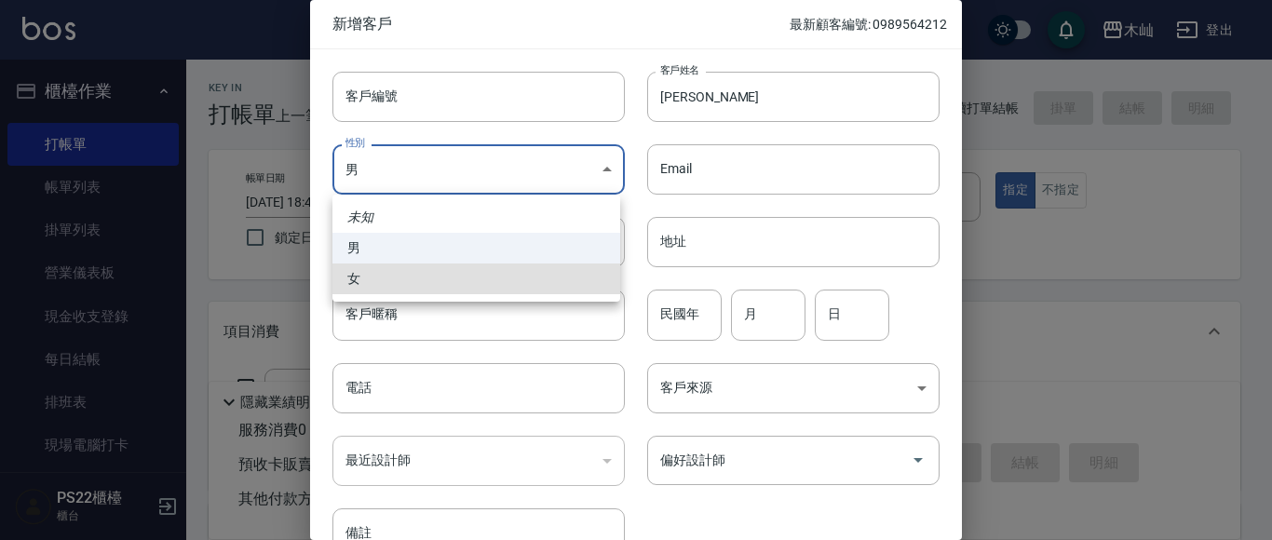
type input "[DEMOGRAPHIC_DATA]"
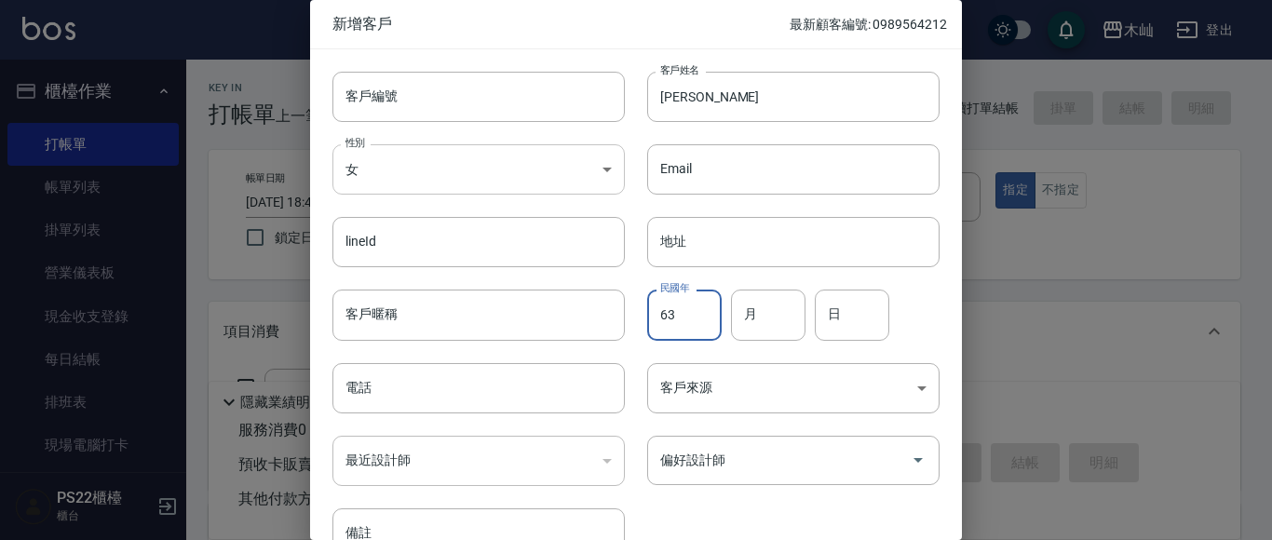
type input "63"
type input "09"
type input "06"
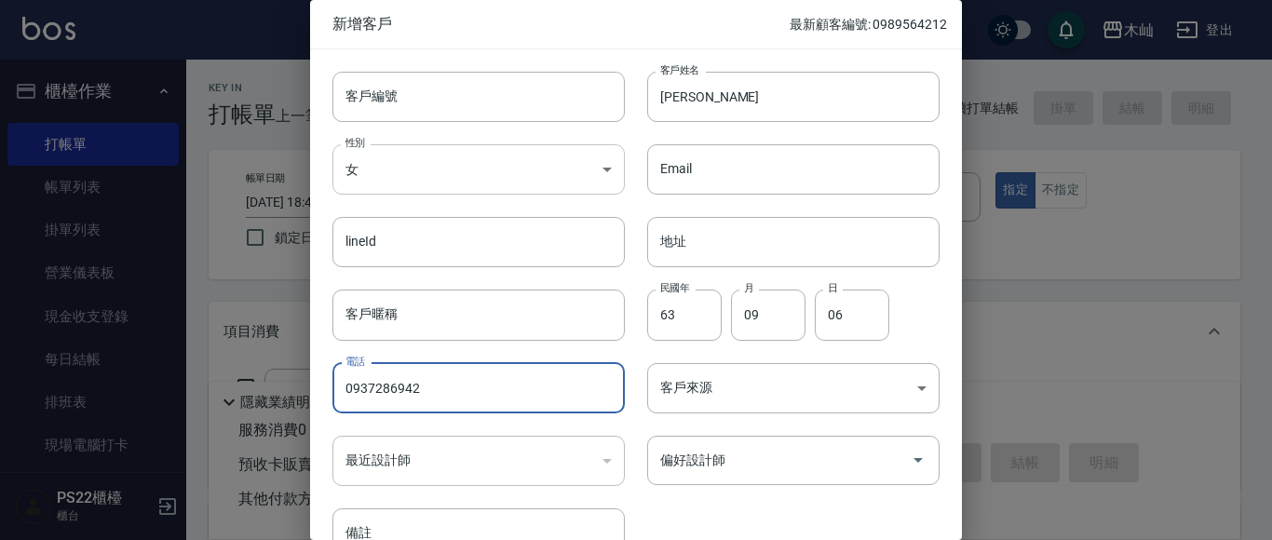
type input "0937286942"
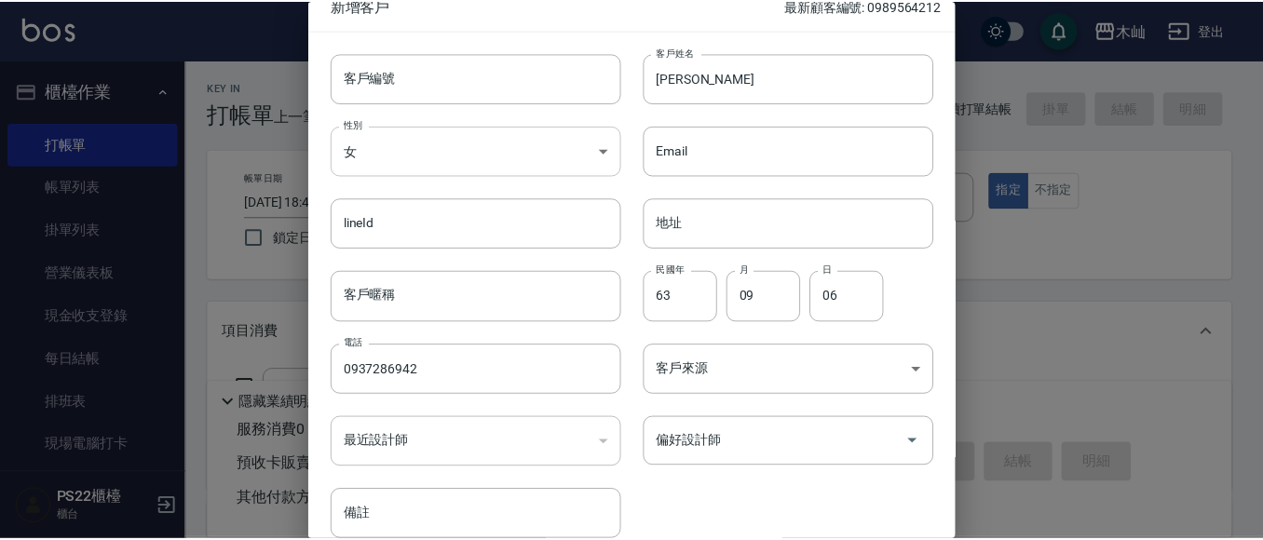
scroll to position [105, 0]
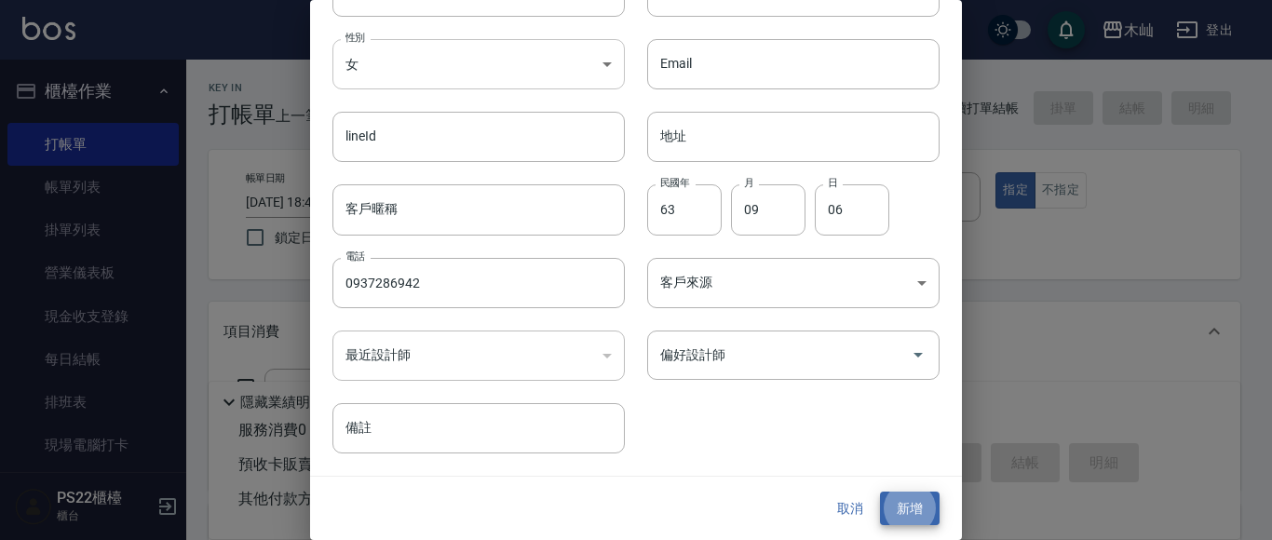
click at [880, 492] on button "新增" at bounding box center [910, 509] width 60 height 34
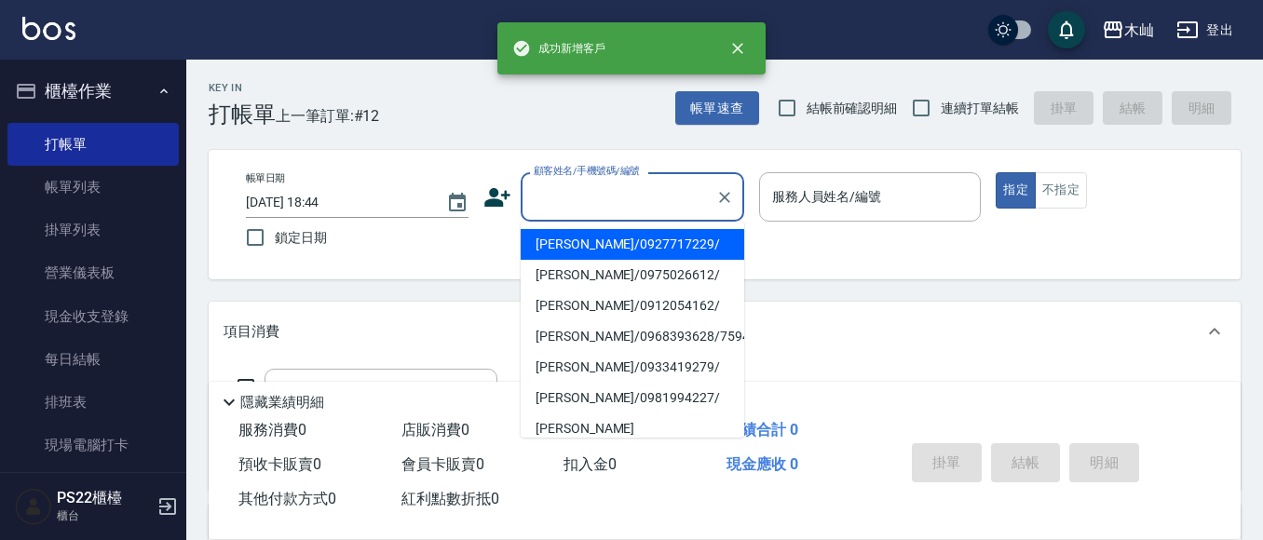
click at [567, 203] on input "顧客姓名/手機號碼/編號" at bounding box center [618, 197] width 179 height 33
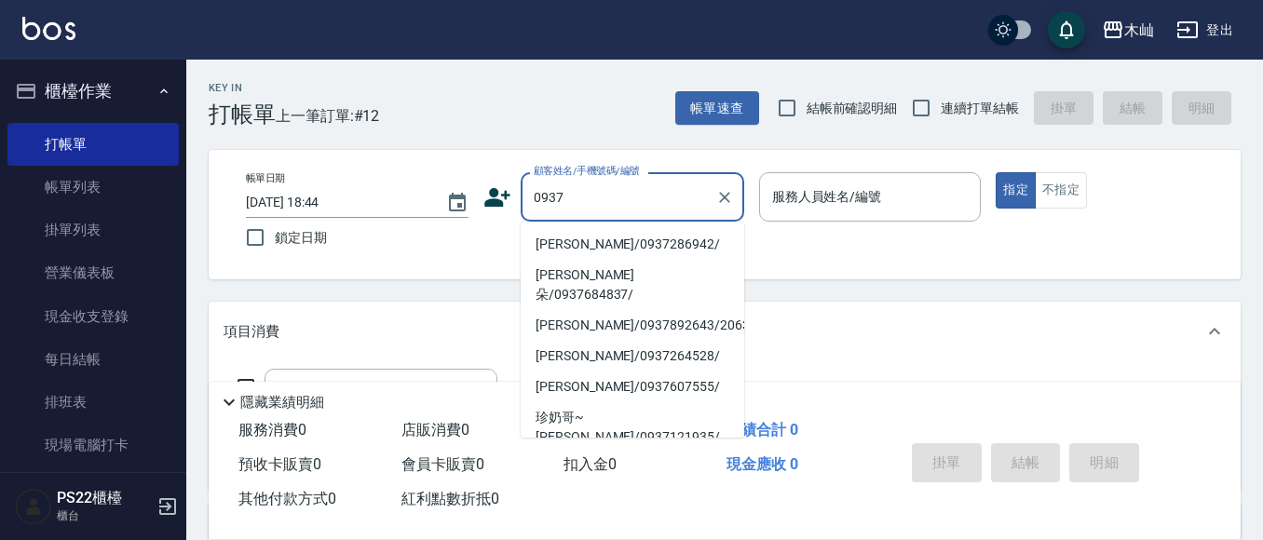
click at [562, 246] on li "[PERSON_NAME]/0937286942/" at bounding box center [633, 244] width 224 height 31
type input "[PERSON_NAME]/0937286942/"
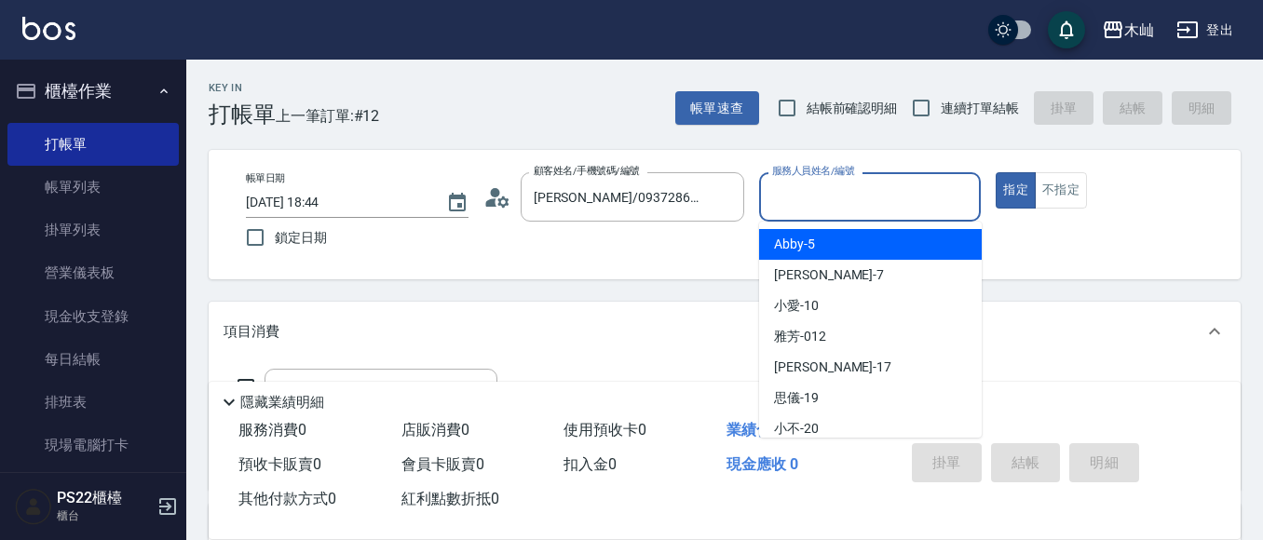
click at [784, 191] on input "服務人員姓名/編號" at bounding box center [870, 197] width 206 height 33
click at [785, 248] on span "Abby -5" at bounding box center [794, 245] width 41 height 20
type input "Abby-5"
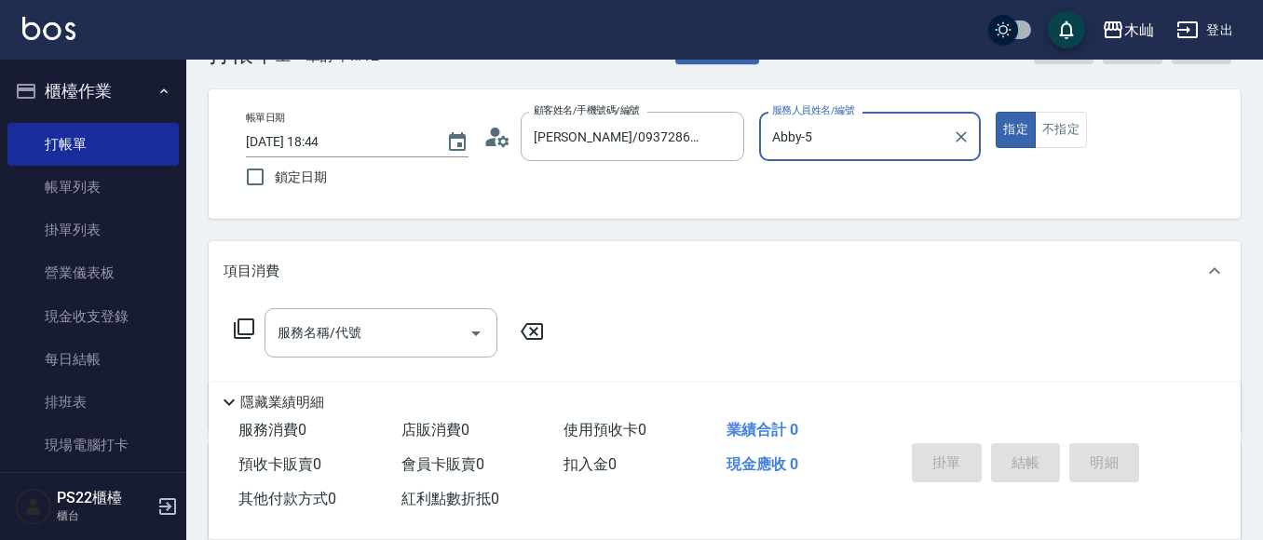
scroll to position [93, 0]
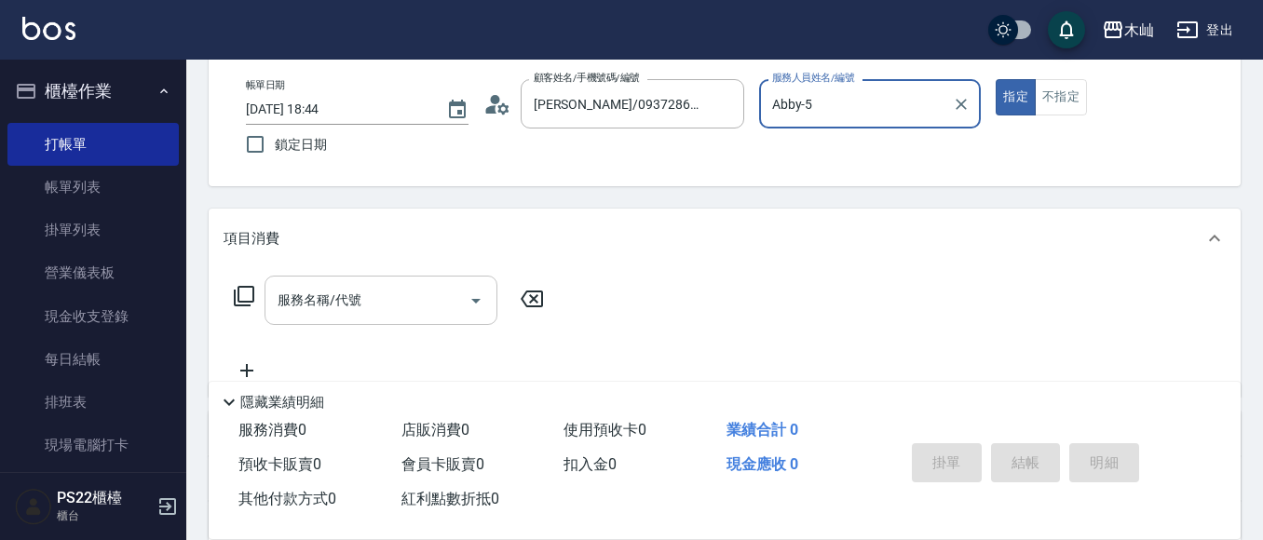
click at [388, 294] on input "服務名稱/代號" at bounding box center [367, 300] width 188 height 33
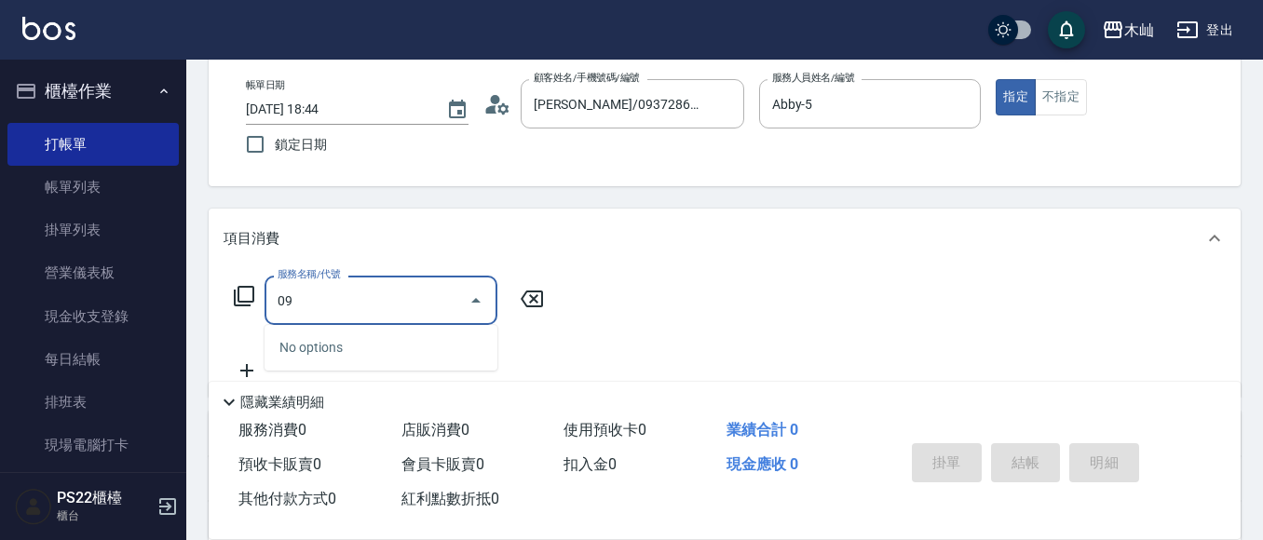
type input "0"
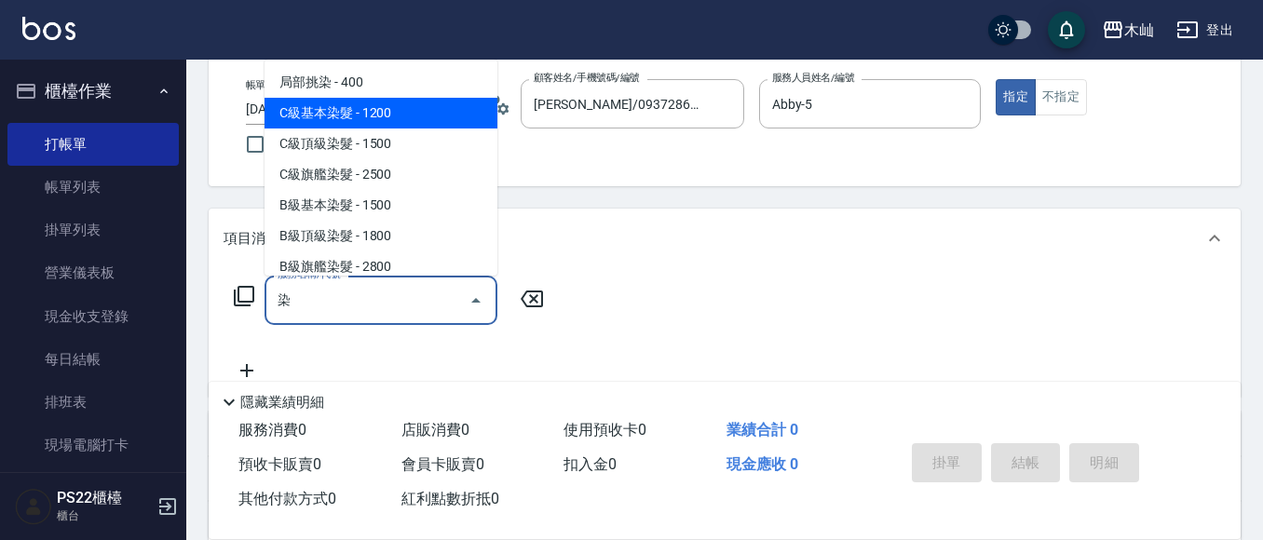
click at [452, 118] on span "C級基本染髮 - 1200" at bounding box center [380, 113] width 233 height 31
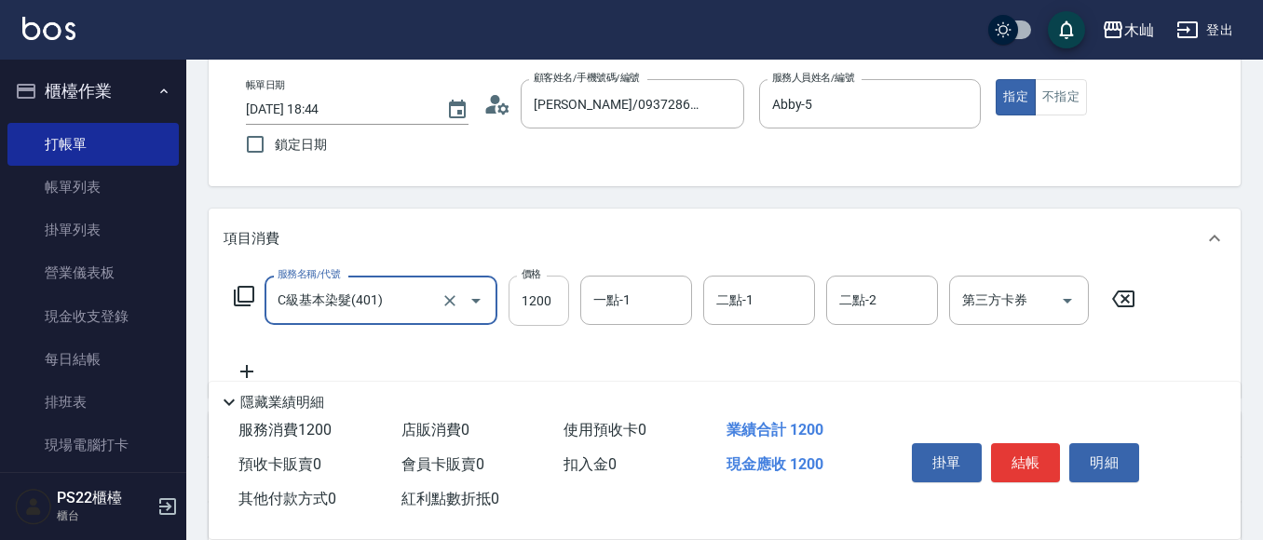
type input "C級基本染髮(401)"
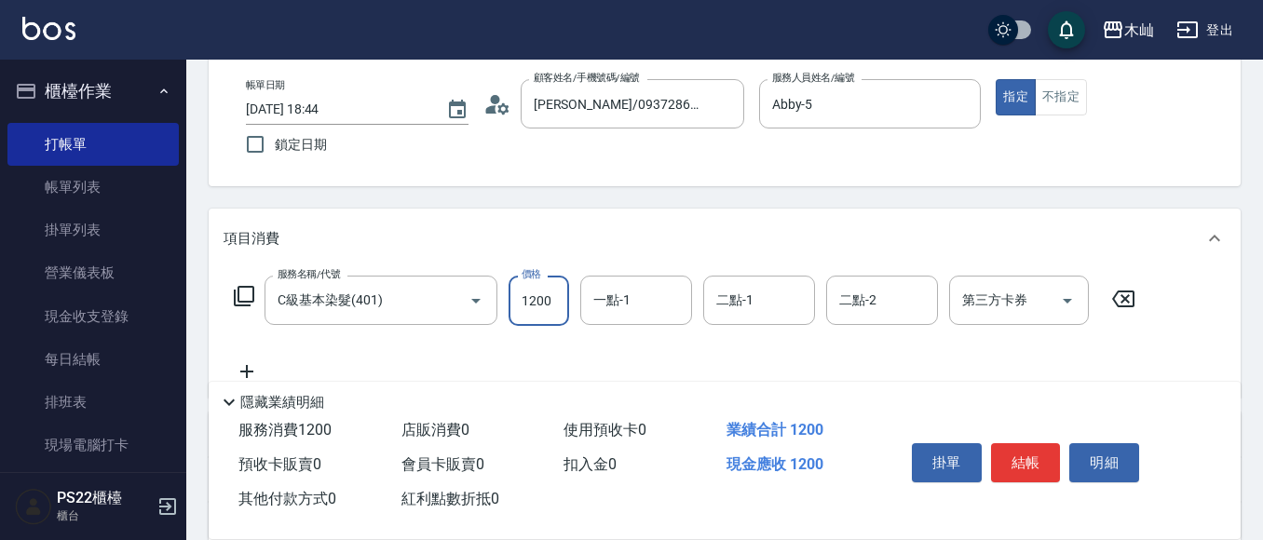
click at [522, 295] on input "1200" at bounding box center [538, 301] width 61 height 50
type input "2099"
click at [1007, 445] on button "結帳" at bounding box center [1026, 462] width 70 height 39
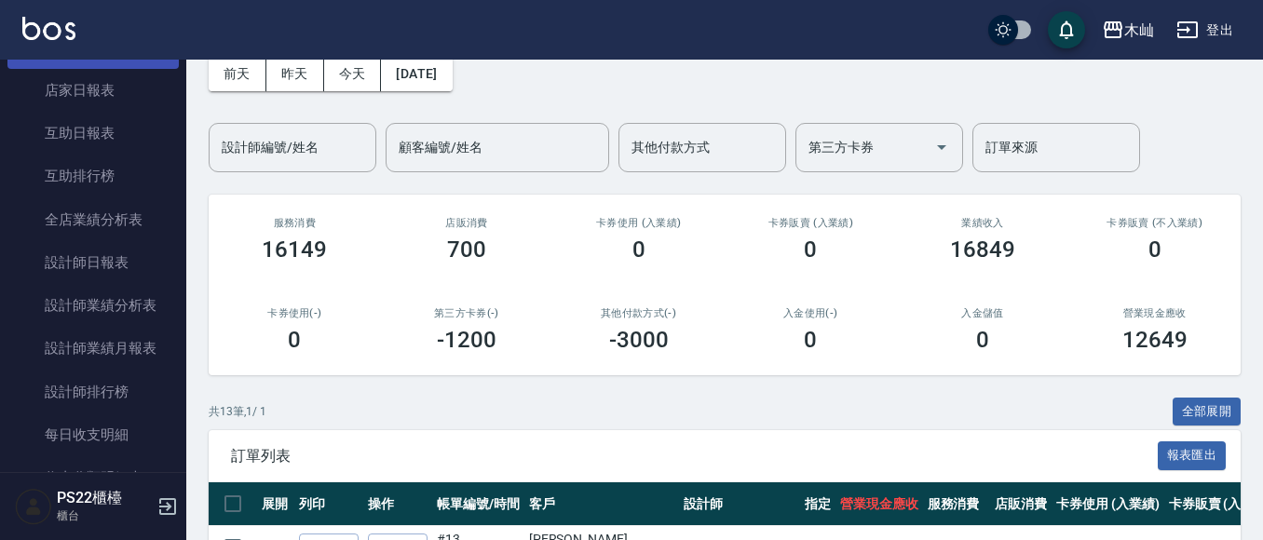
scroll to position [559, 0]
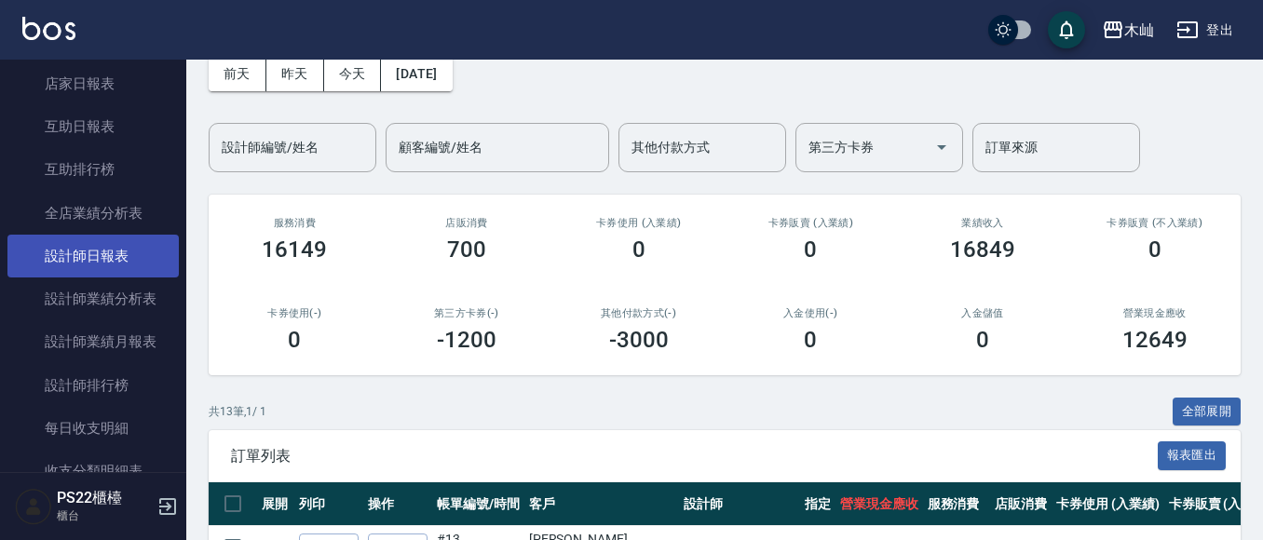
click at [114, 259] on link "設計師日報表" at bounding box center [92, 256] width 171 height 43
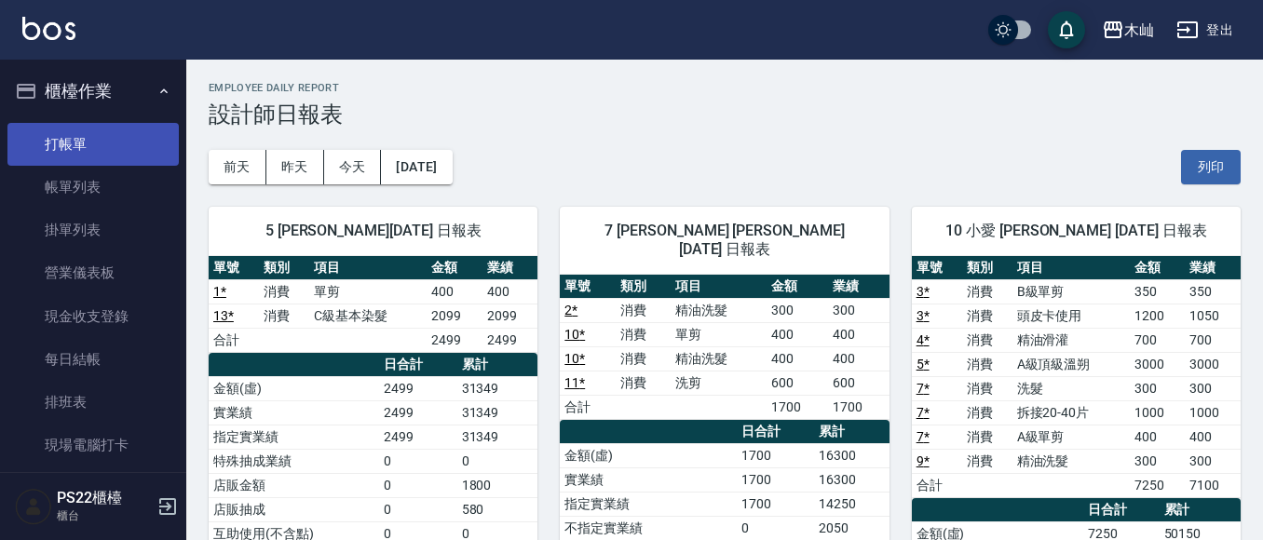
click at [106, 145] on link "打帳單" at bounding box center [92, 144] width 171 height 43
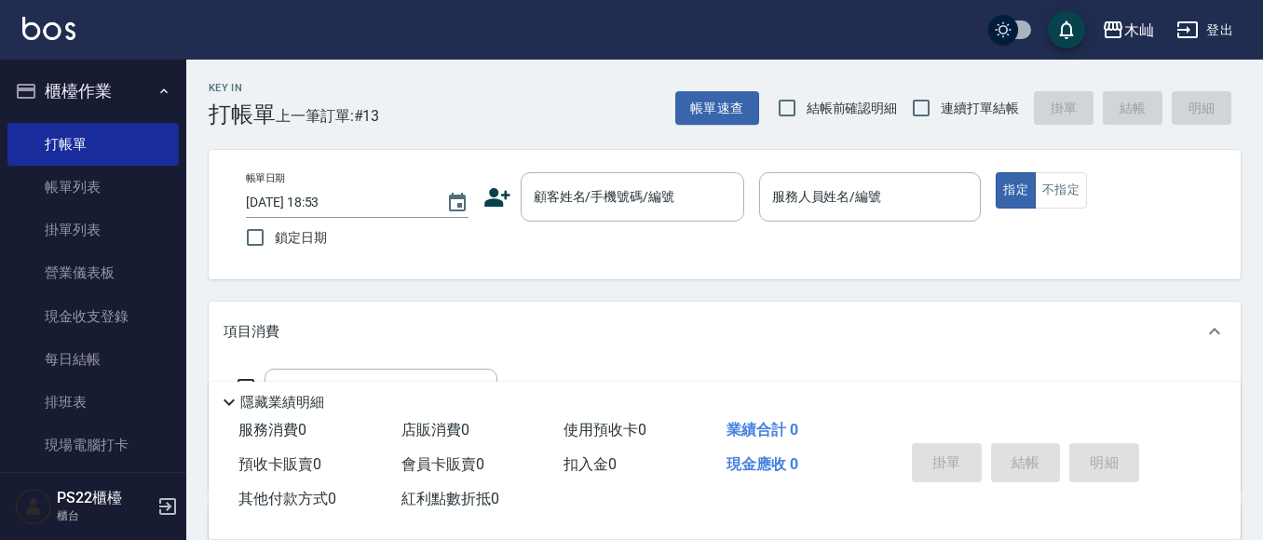
click at [493, 204] on icon at bounding box center [497, 197] width 26 height 19
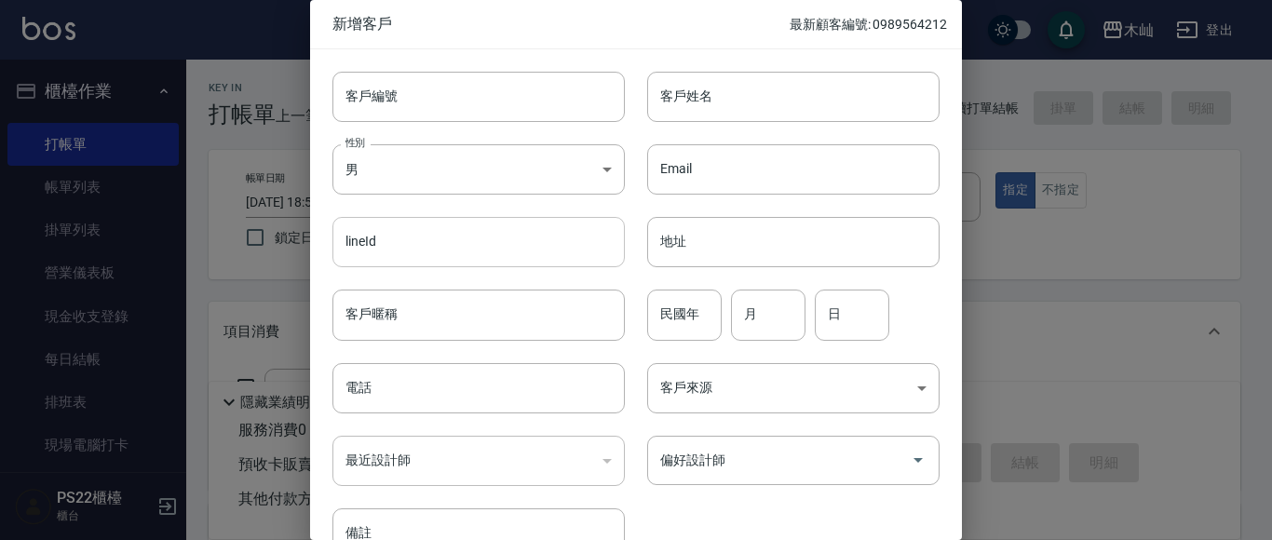
scroll to position [93, 0]
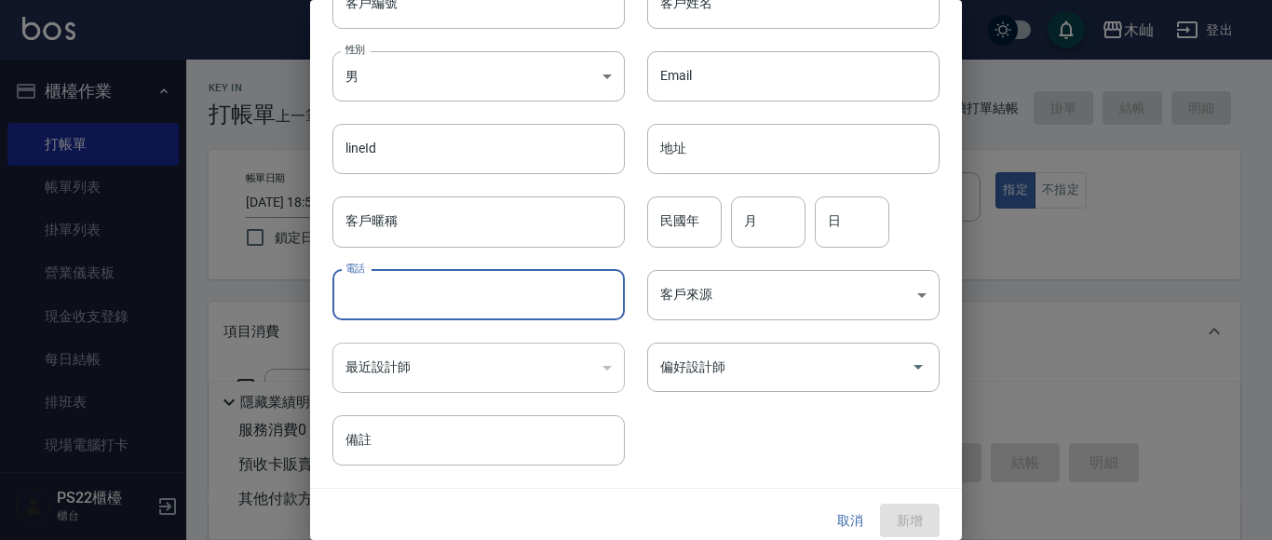
drag, startPoint x: 456, startPoint y: 305, endPoint x: 427, endPoint y: 305, distance: 28.9
click at [456, 305] on input "電話" at bounding box center [478, 295] width 292 height 50
click at [239, 392] on div at bounding box center [636, 270] width 1272 height 540
click at [470, 302] on input "電話" at bounding box center [478, 295] width 292 height 50
type input "0934256297"
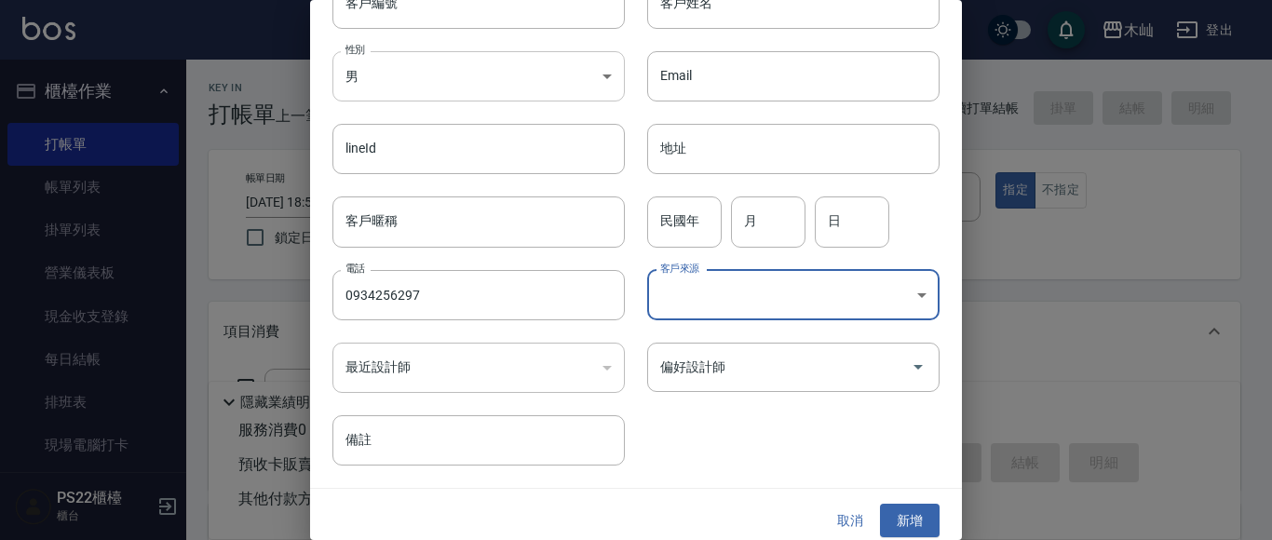
click at [456, 75] on body "木屾 登出 櫃檯作業 打帳單 帳單列表 掛單列表 營業儀表板 現金收支登錄 每日結帳 排班表 現場電腦打卡 預約管理 預約管理 單日預約紀錄 單週預約紀錄 報…" at bounding box center [636, 453] width 1272 height 907
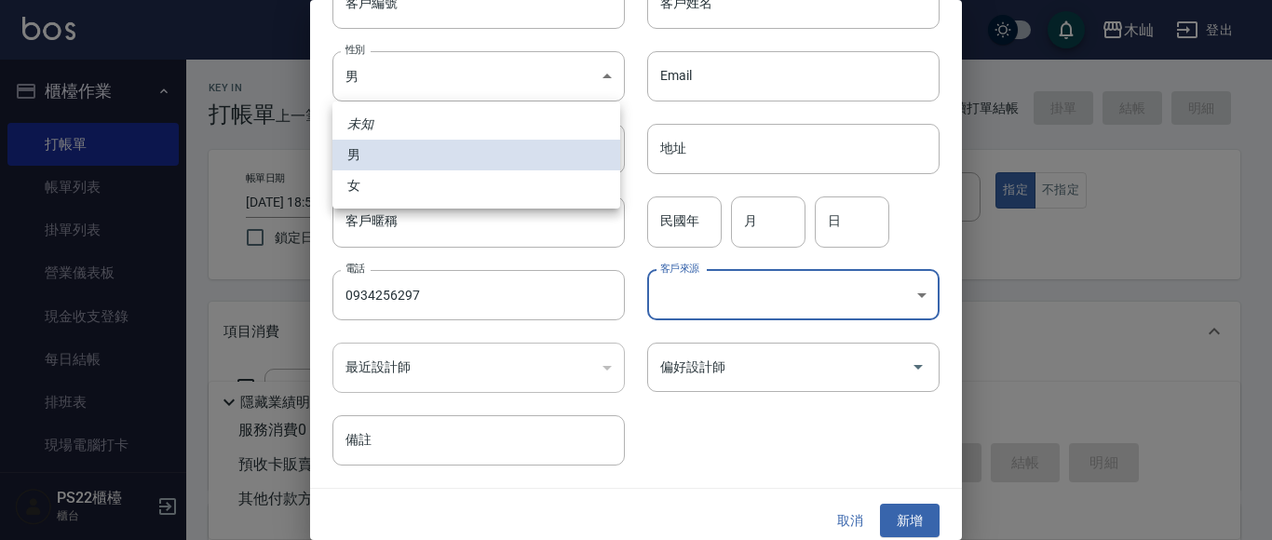
click at [452, 192] on li "女" at bounding box center [476, 185] width 288 height 31
type input "[DEMOGRAPHIC_DATA]"
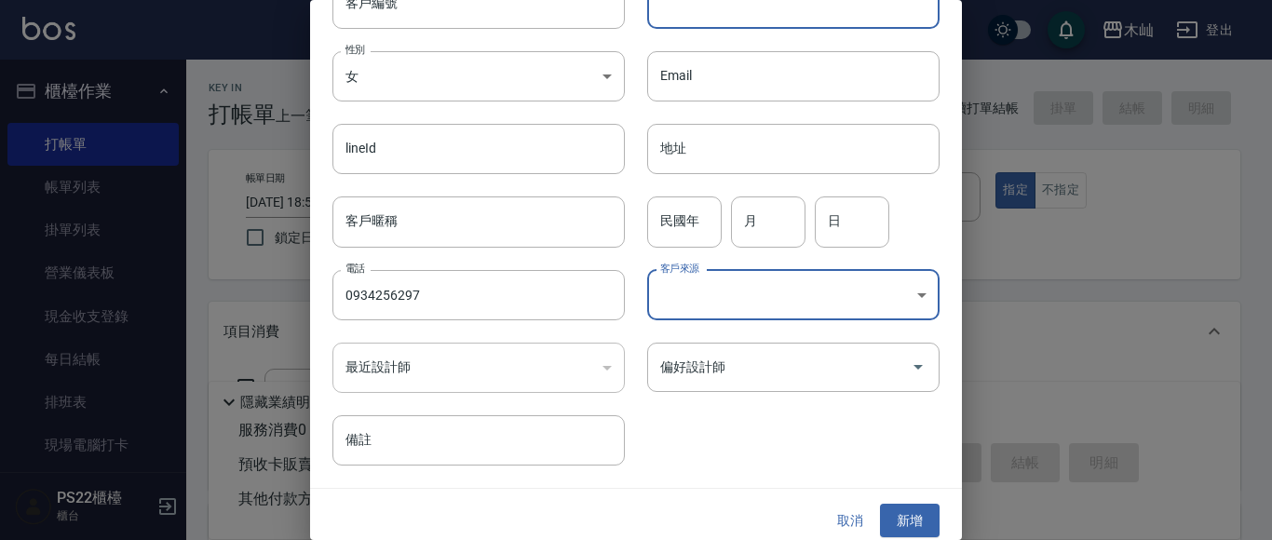
click at [728, 17] on input "客戶姓名" at bounding box center [793, 4] width 292 height 50
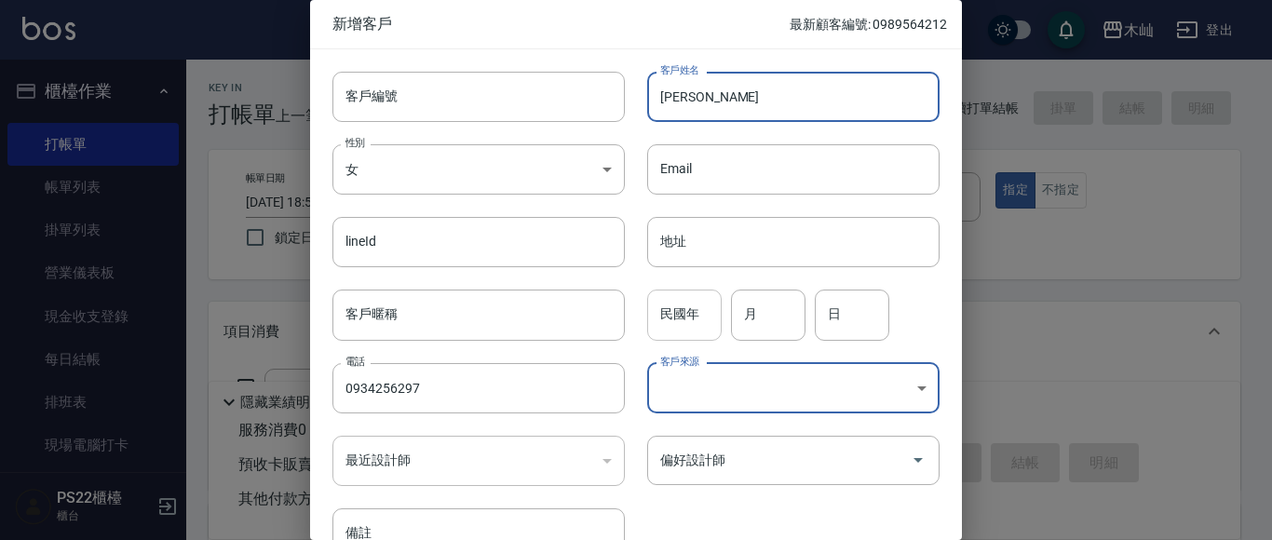
type input "[PERSON_NAME]"
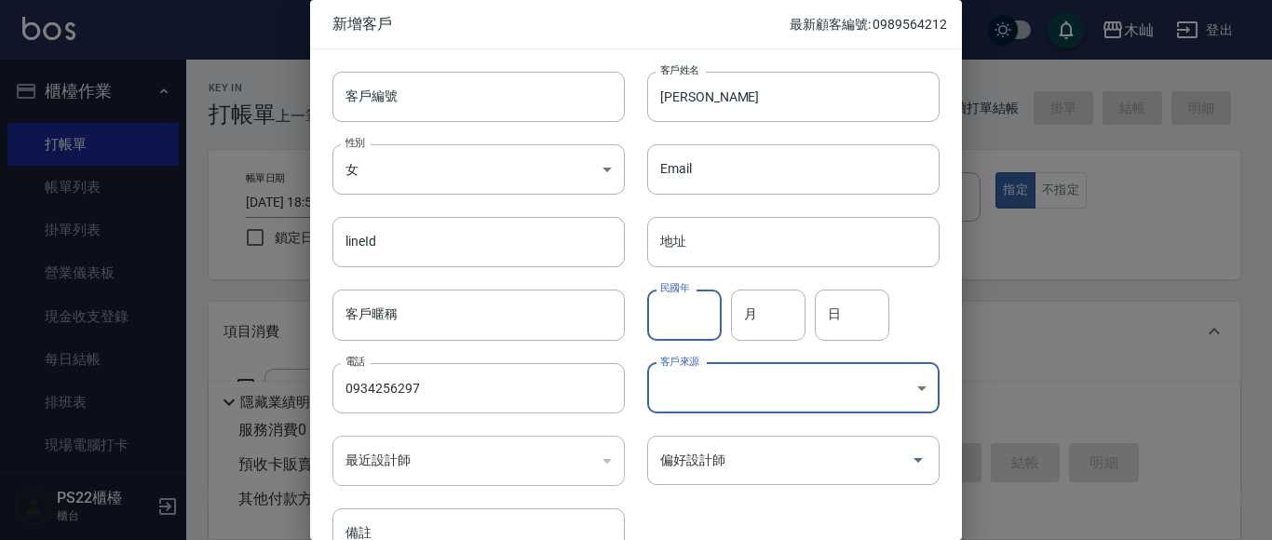
click at [663, 301] on input "民國年" at bounding box center [684, 315] width 75 height 50
type input "90"
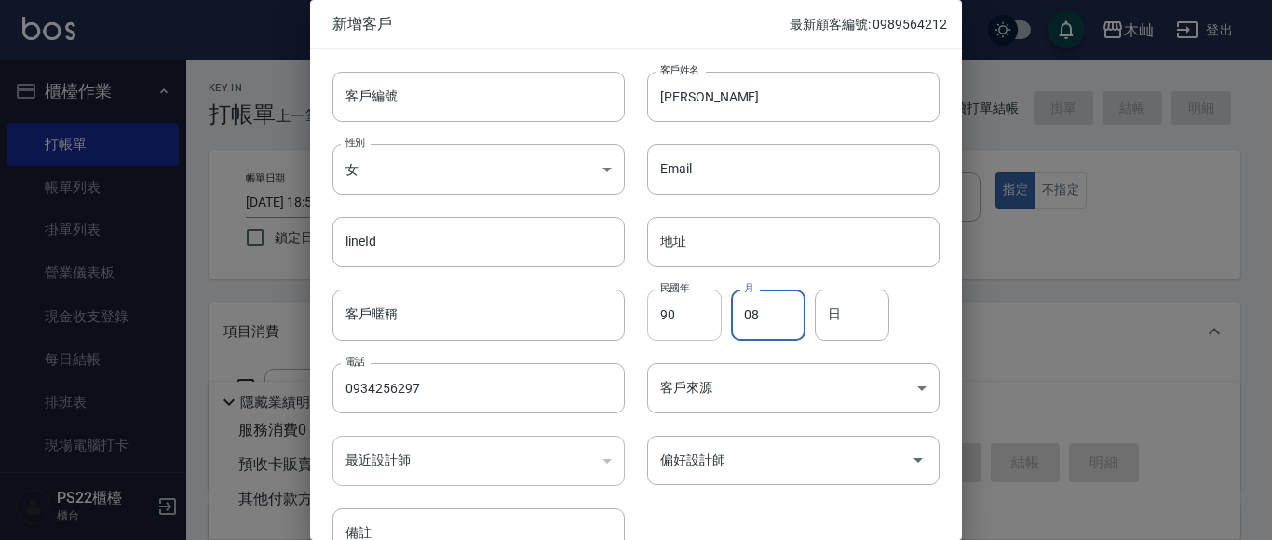
type input "08"
type input "18"
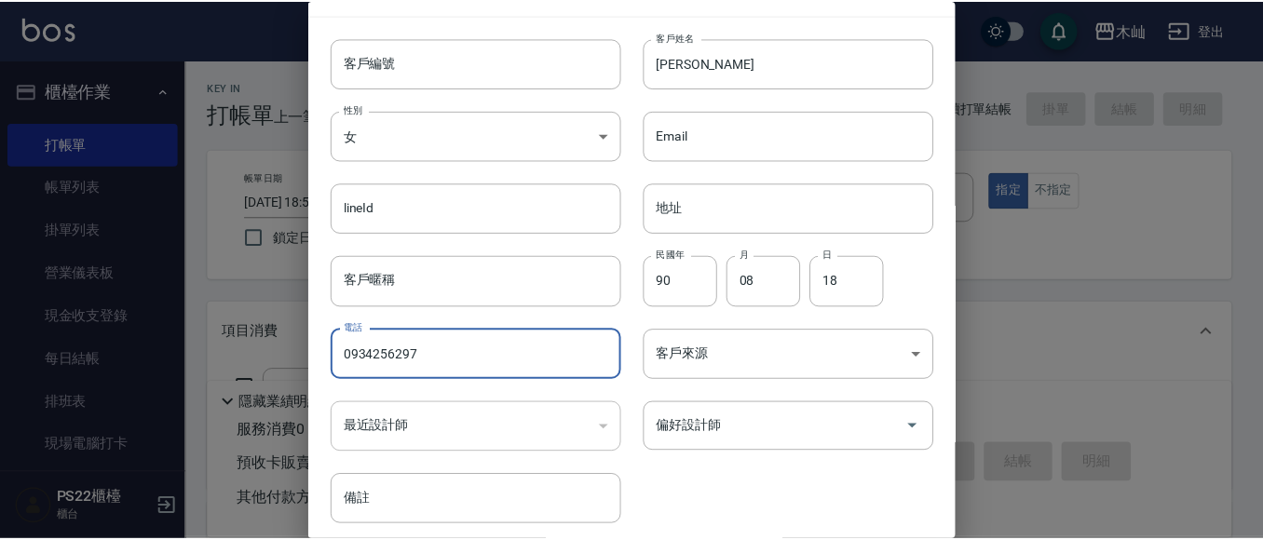
scroll to position [93, 0]
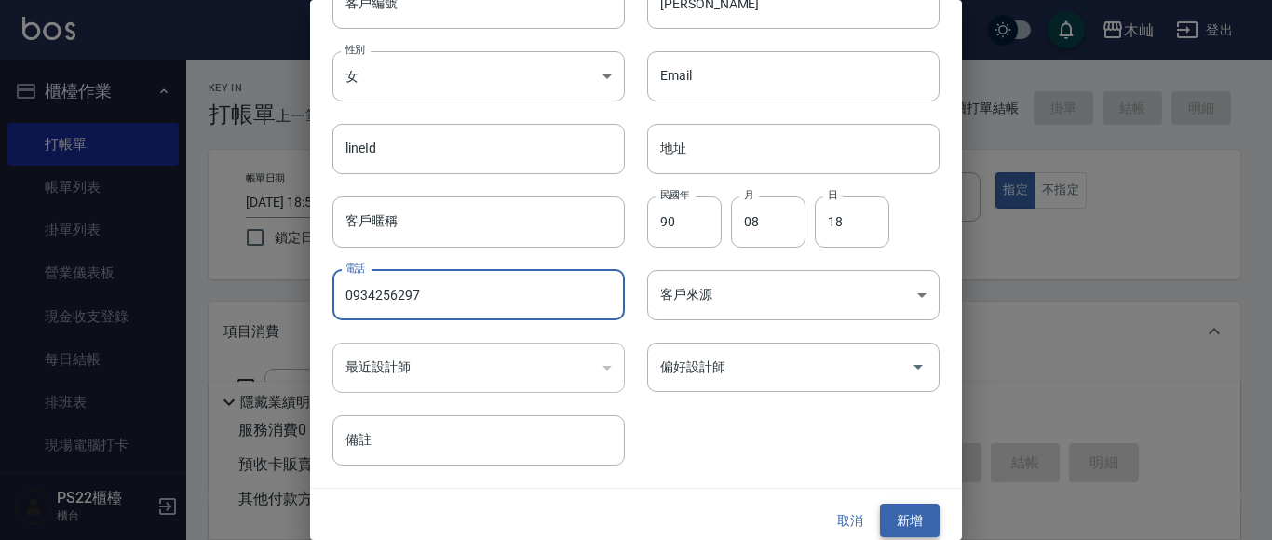
click at [906, 529] on button "新增" at bounding box center [910, 521] width 60 height 34
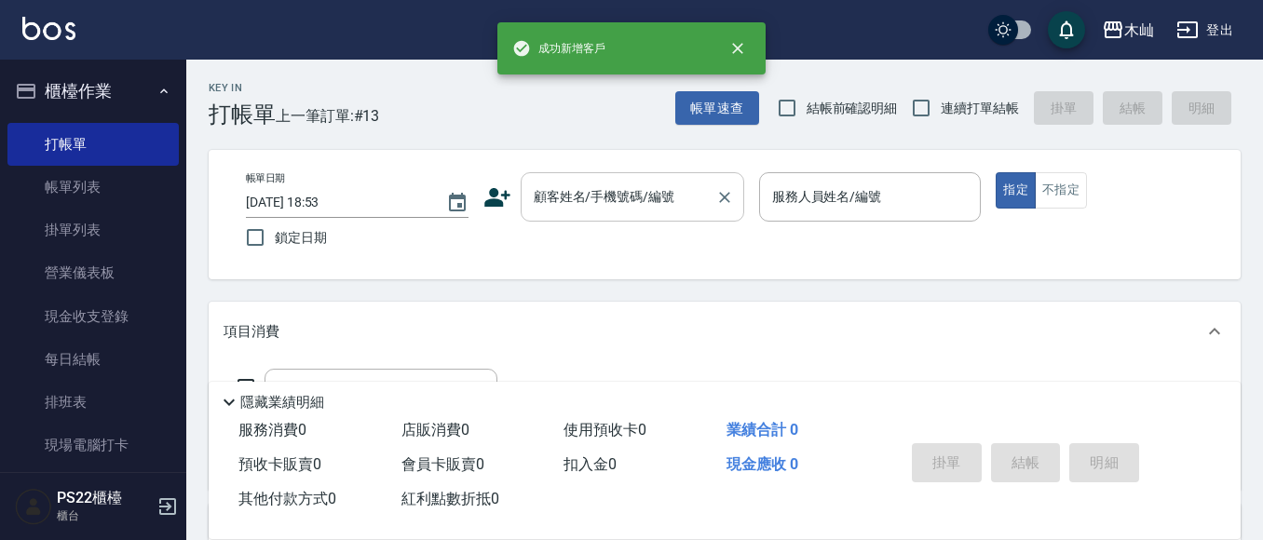
click at [596, 186] on input "顧客姓名/手機號碼/編號" at bounding box center [618, 197] width 179 height 33
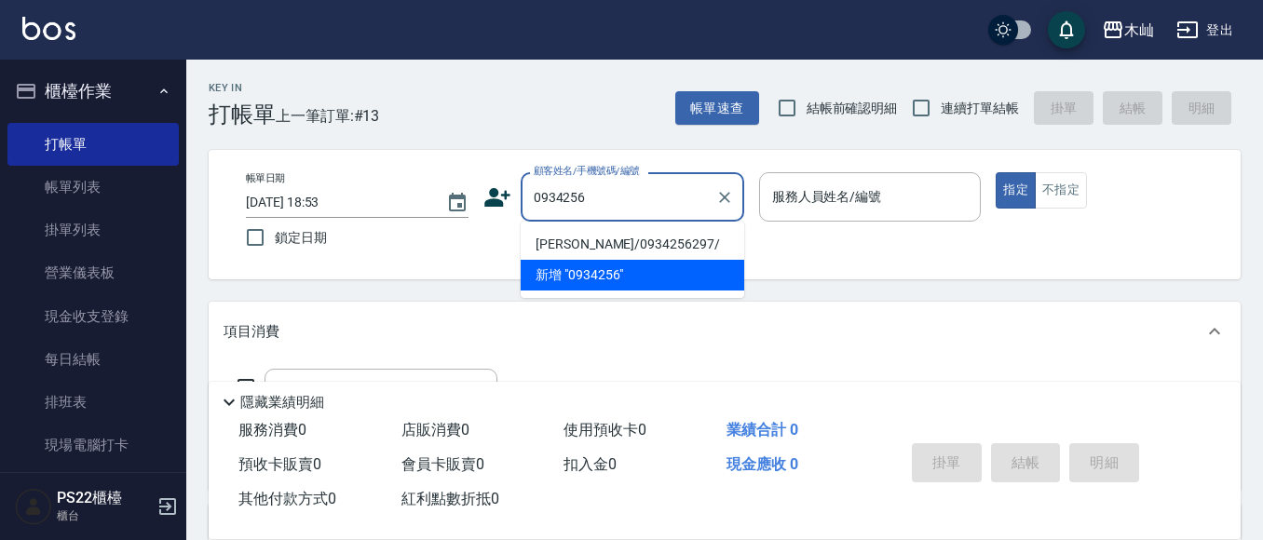
click at [623, 244] on li "[PERSON_NAME]/0934256297/" at bounding box center [633, 244] width 224 height 31
type input "[PERSON_NAME]/0934256297/"
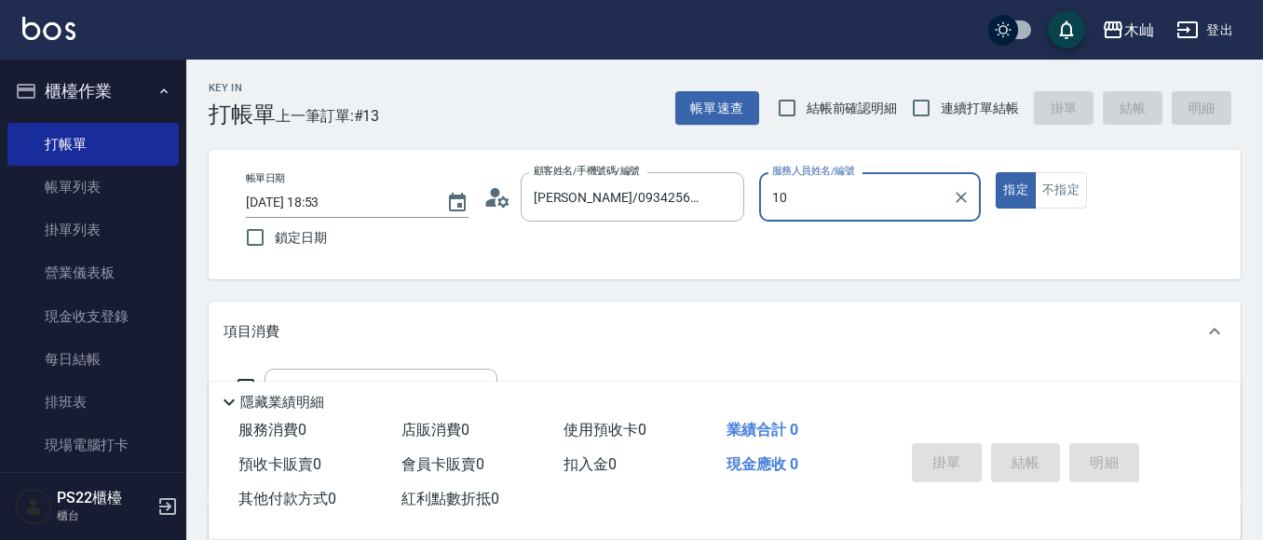
type input "小愛-10"
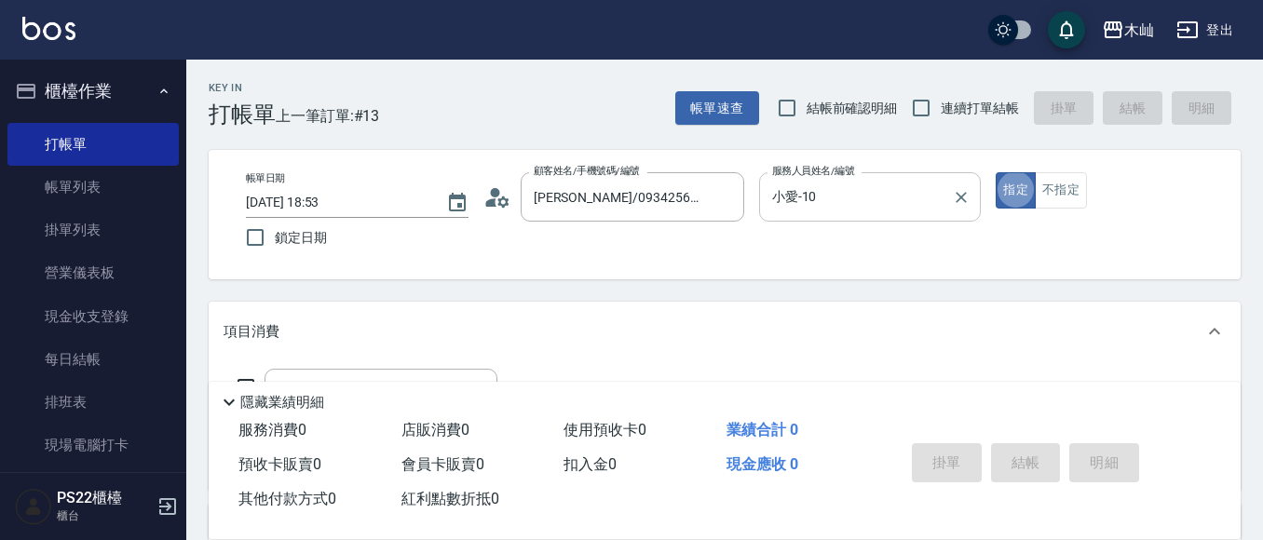
type button "true"
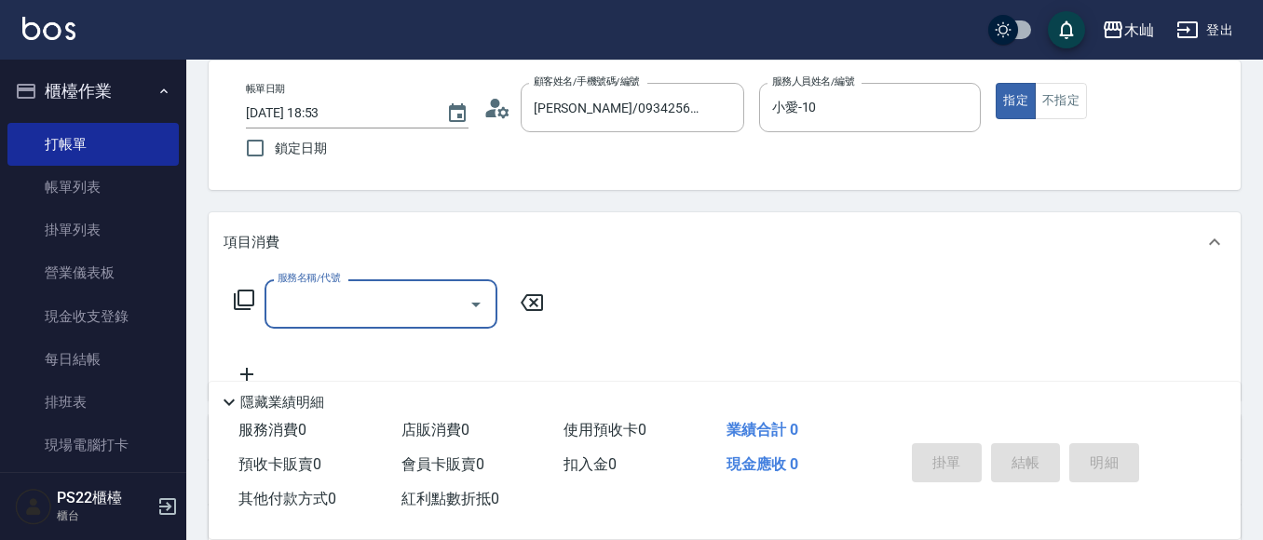
scroll to position [186, 0]
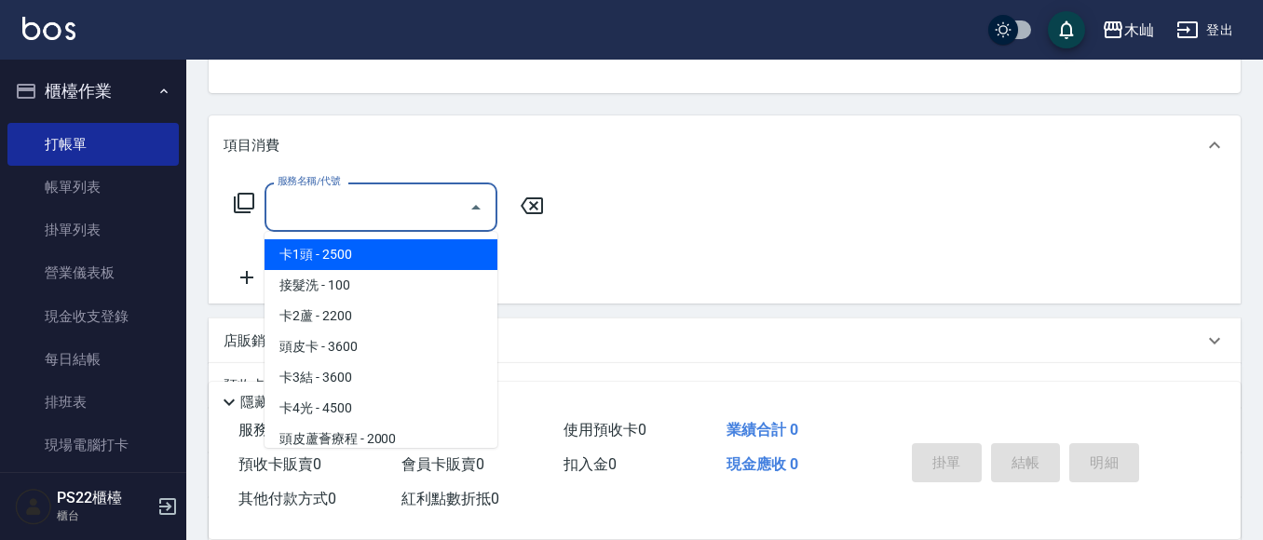
click at [345, 206] on input "服務名稱/代號" at bounding box center [367, 207] width 188 height 33
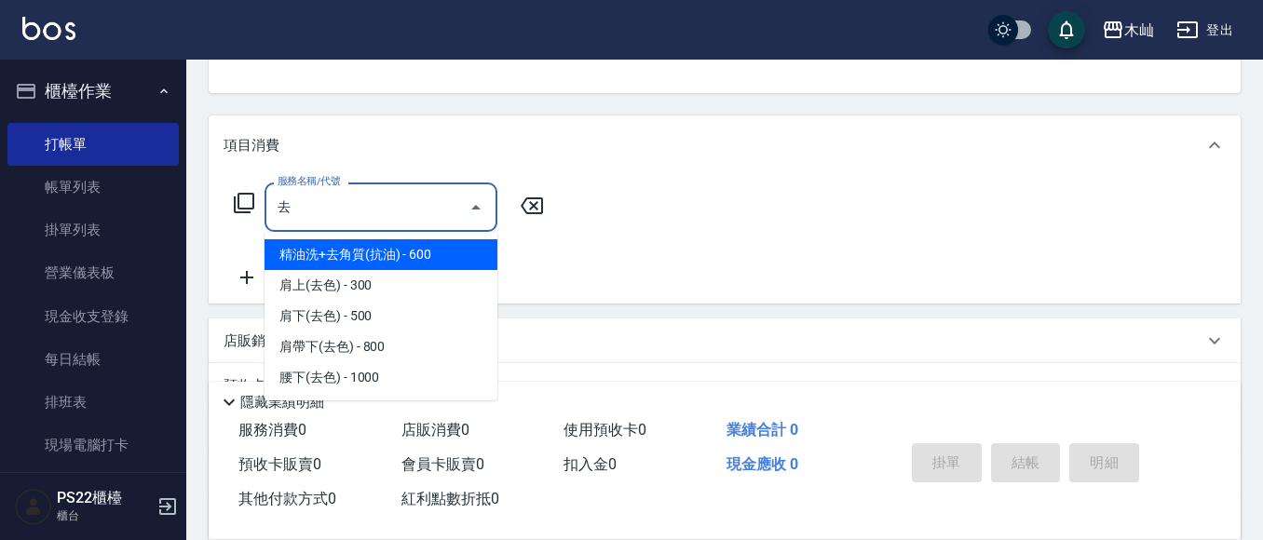
click at [397, 263] on span "精油洗+去角質(抗油) - 600" at bounding box center [380, 254] width 233 height 31
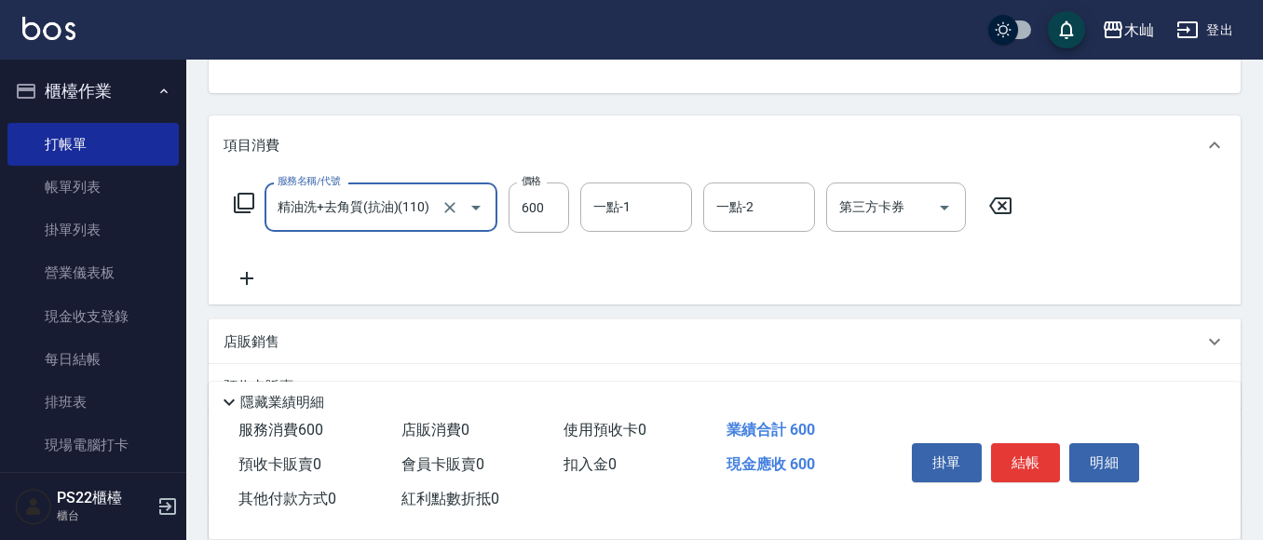
type input "精油洗+去角質(抗油)(110)"
click at [240, 288] on icon at bounding box center [247, 278] width 47 height 22
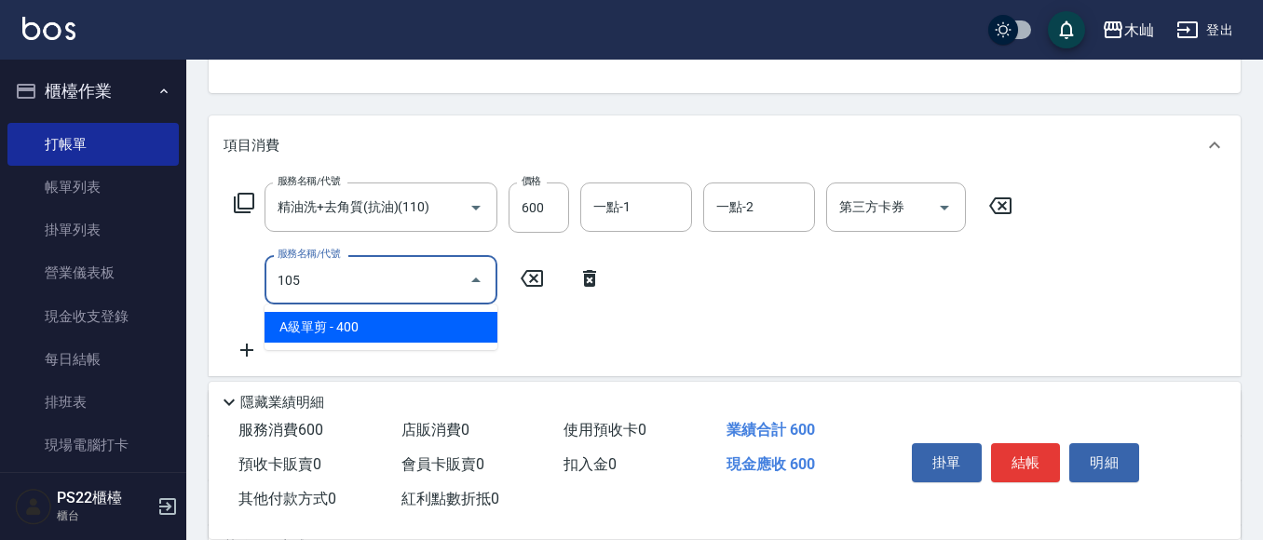
type input "A級單剪(105)"
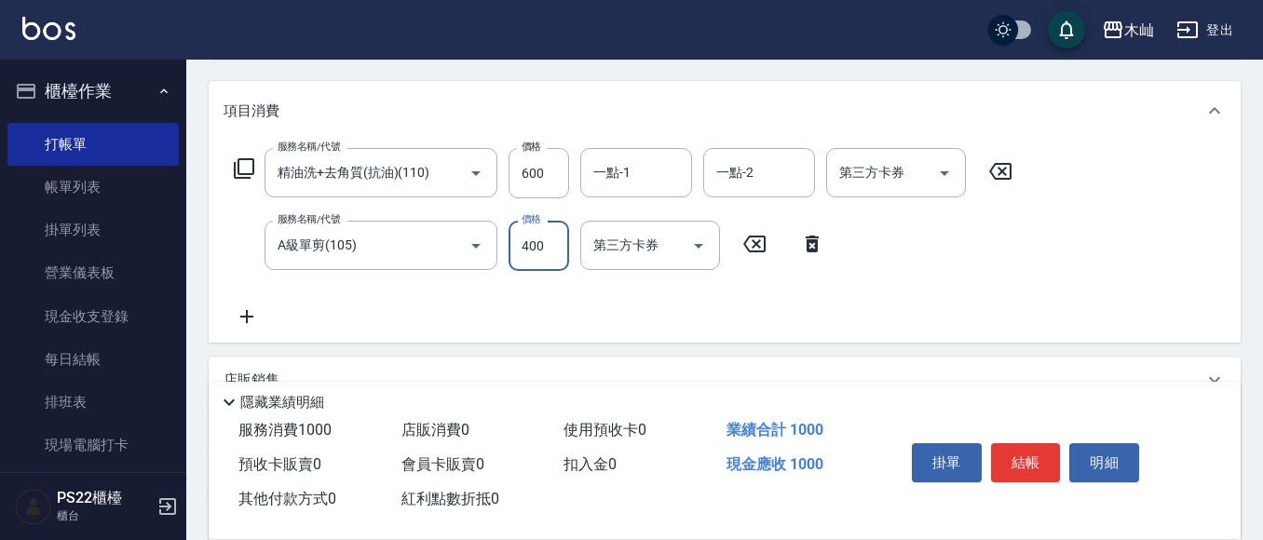
scroll to position [279, 0]
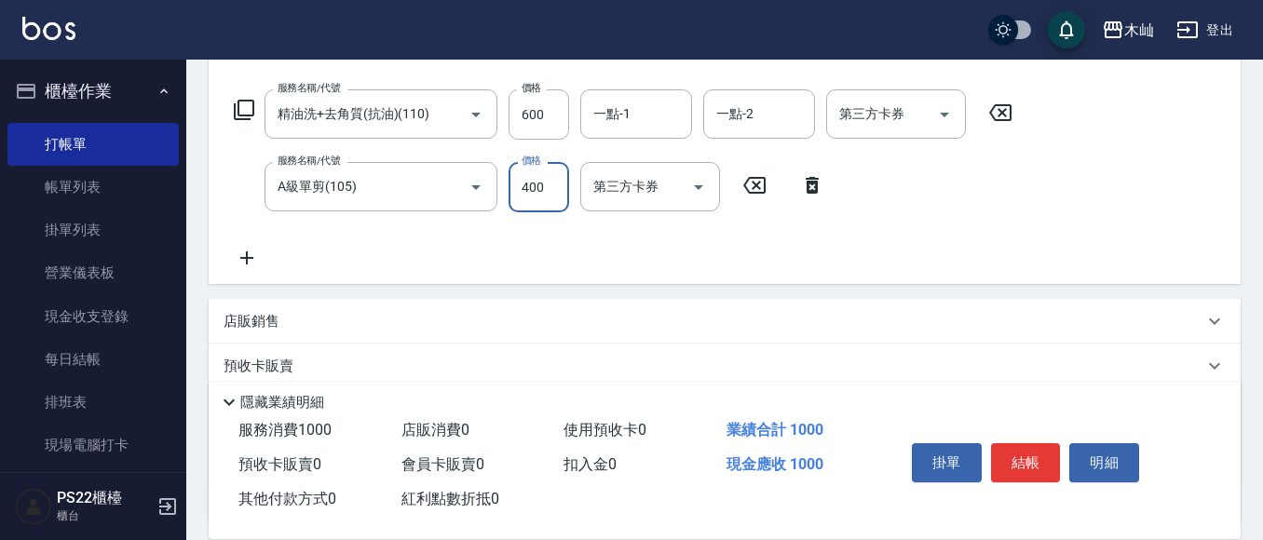
click at [255, 335] on div "店販銷售" at bounding box center [725, 321] width 1032 height 45
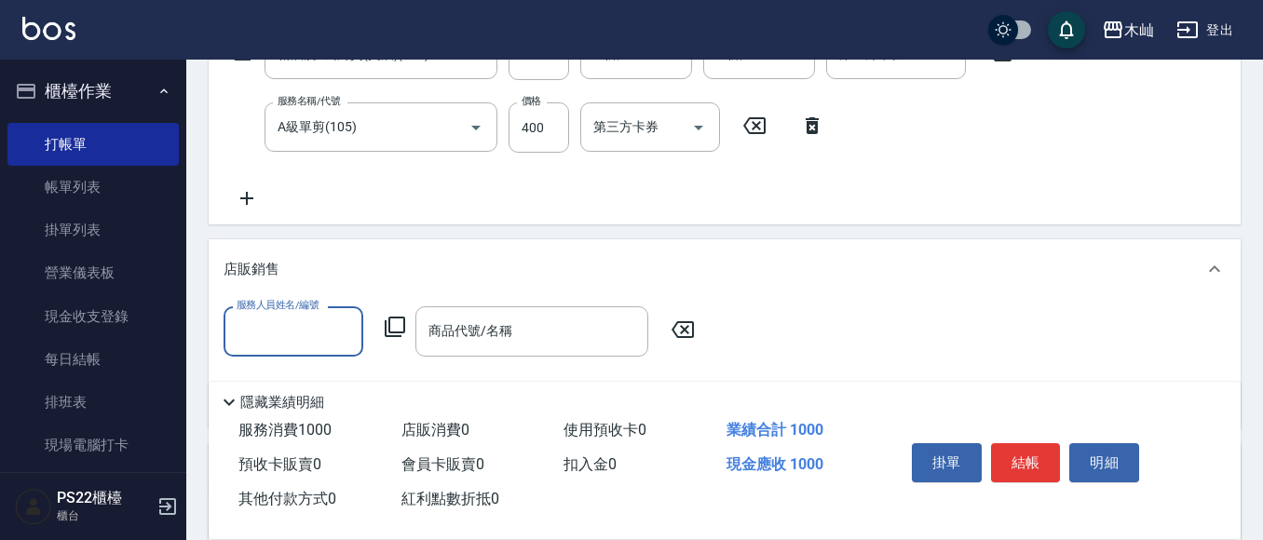
scroll to position [373, 0]
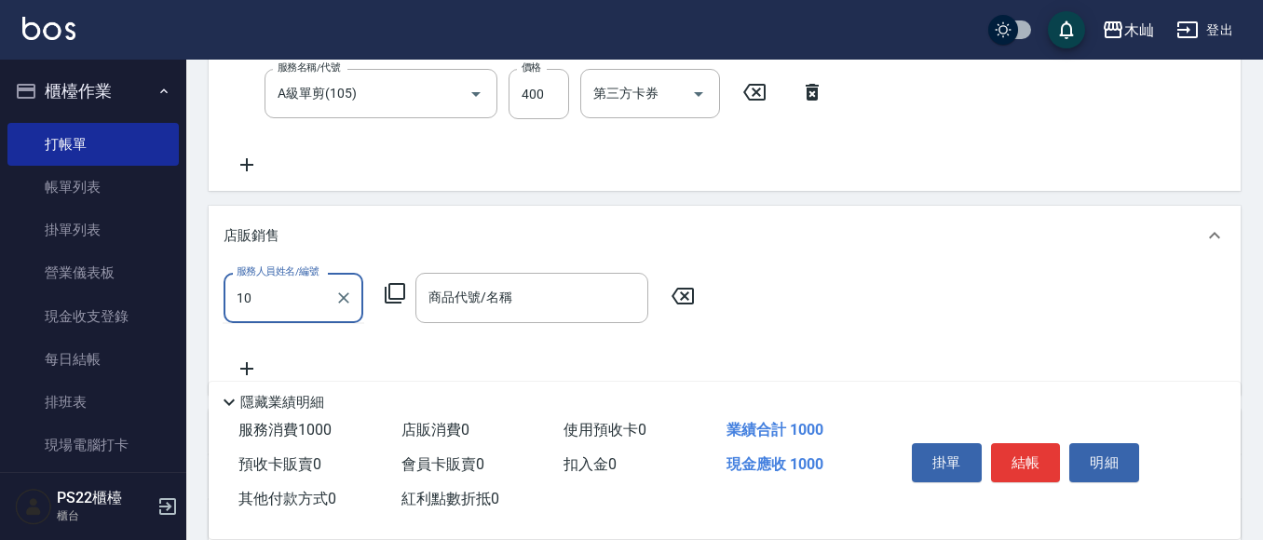
type input "小愛-10"
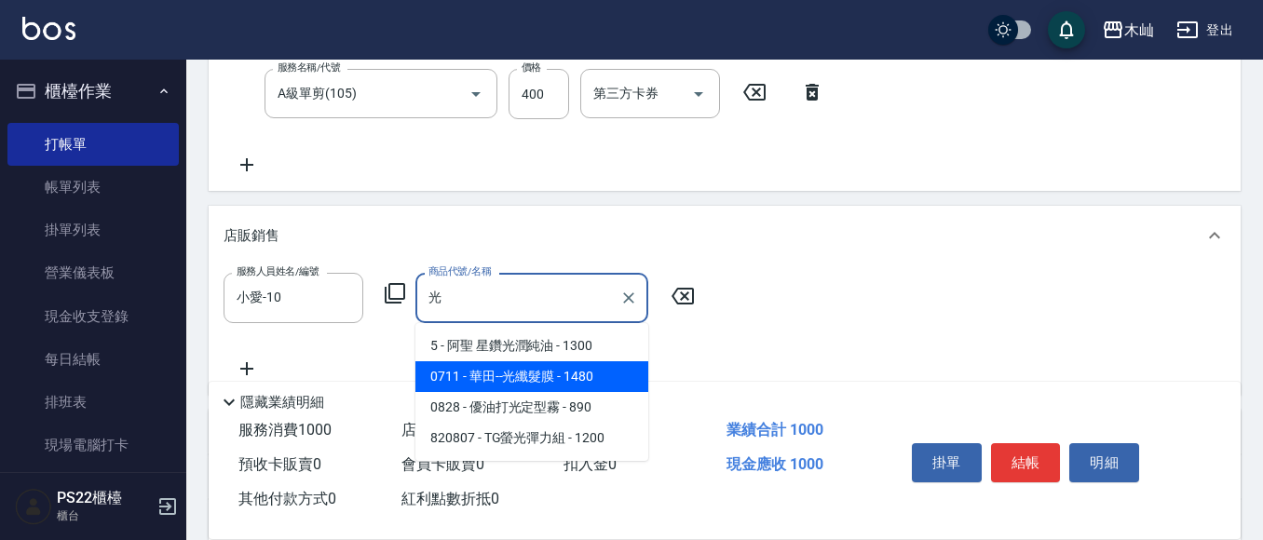
click at [460, 386] on span "0711 - 華田--光纖髮膜 - 1480" at bounding box center [531, 376] width 233 height 31
type input "華田--光纖髮膜"
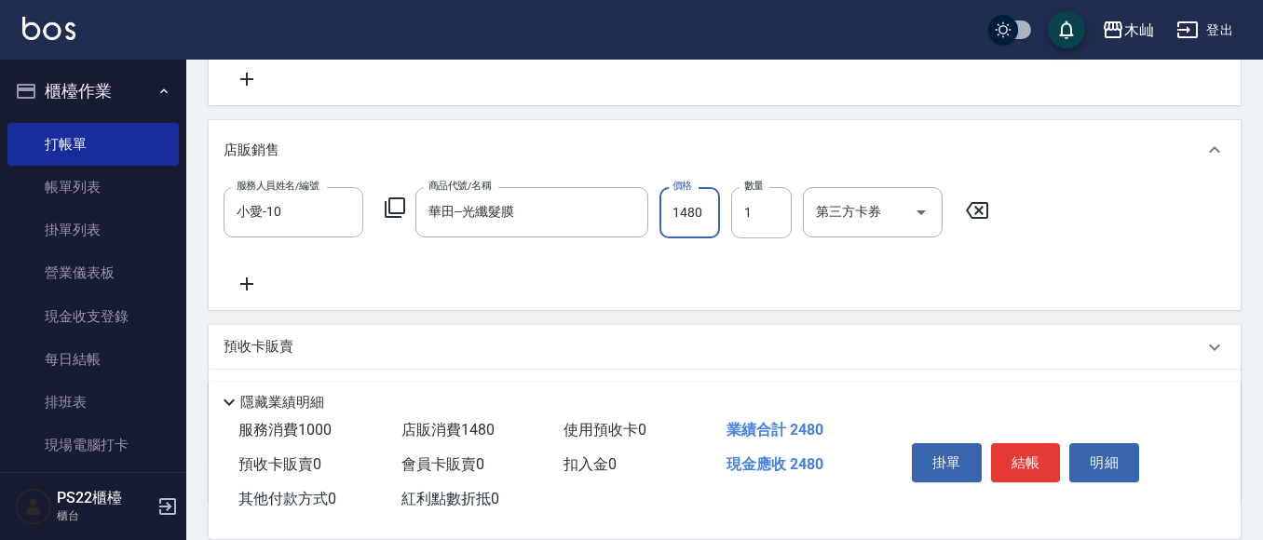
scroll to position [601, 0]
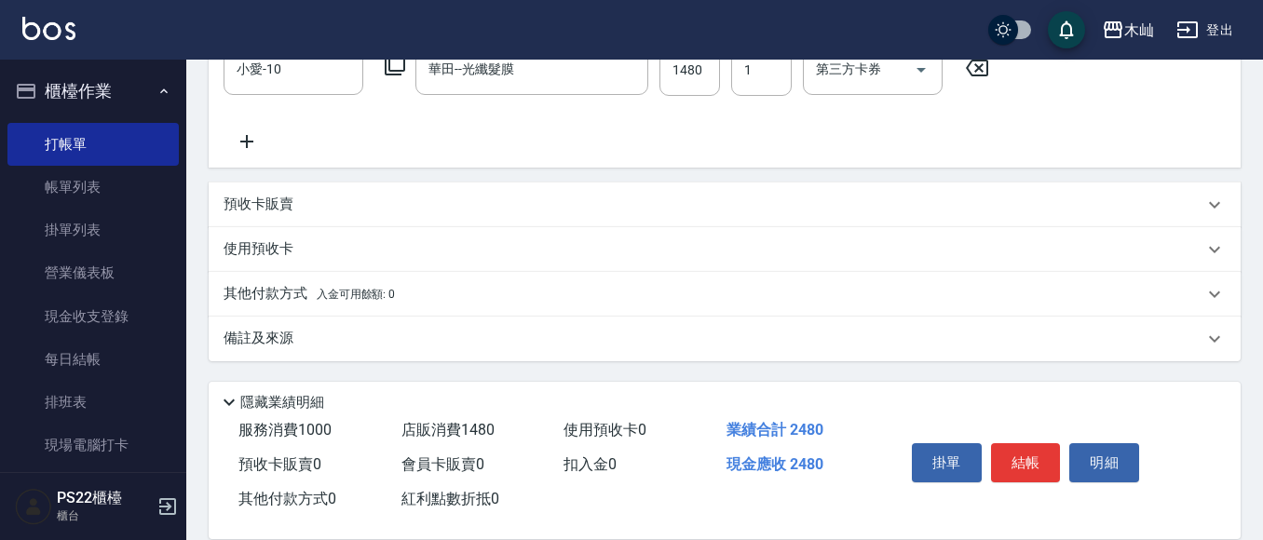
click at [283, 279] on div "其他付款方式 入金可用餘額: 0" at bounding box center [725, 294] width 1032 height 45
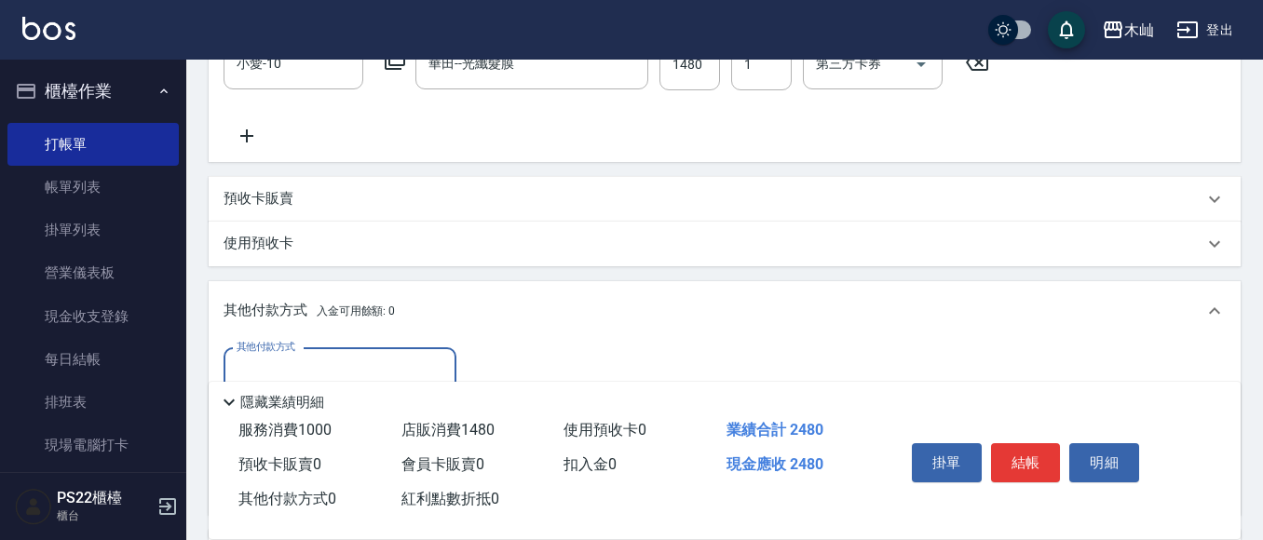
scroll to position [694, 0]
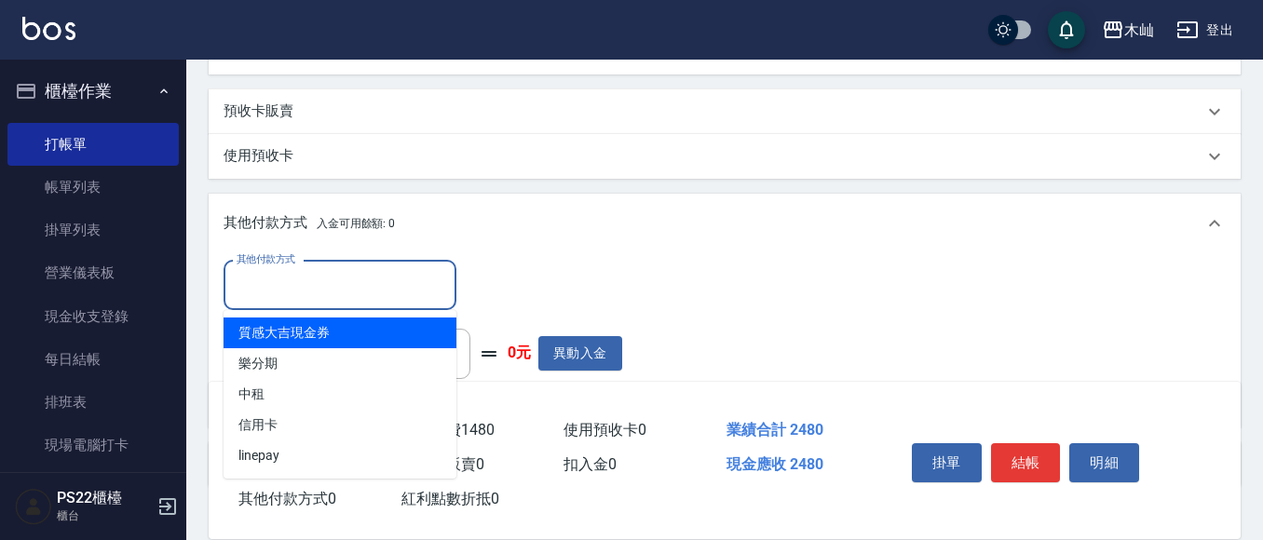
click at [314, 280] on input "其他付款方式" at bounding box center [340, 285] width 216 height 33
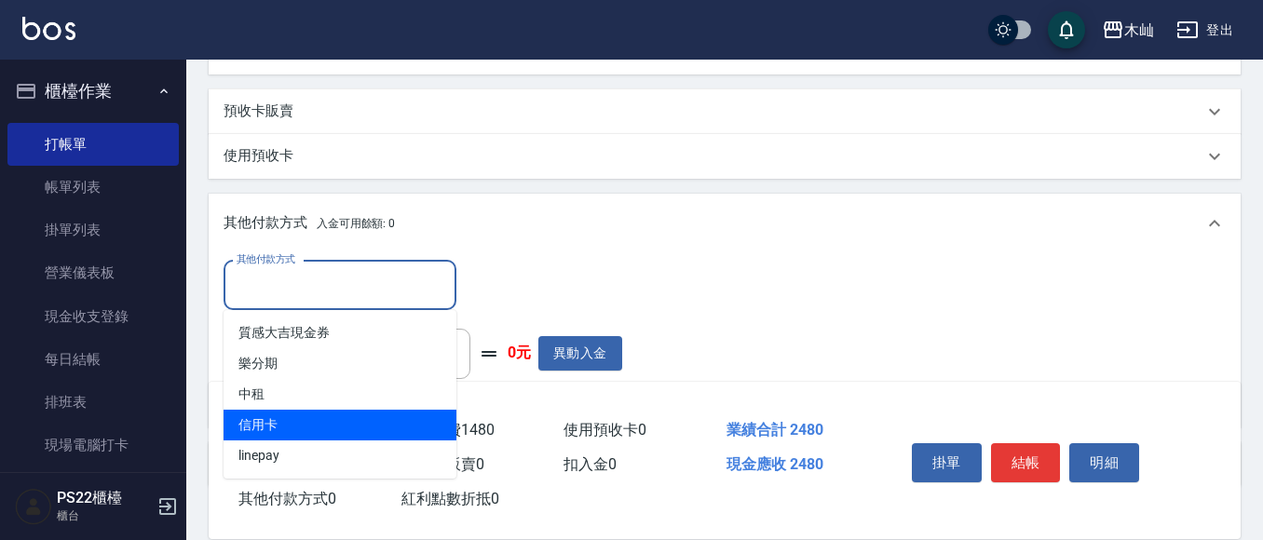
click at [304, 413] on span "信用卡" at bounding box center [340, 425] width 233 height 31
type input "信用卡"
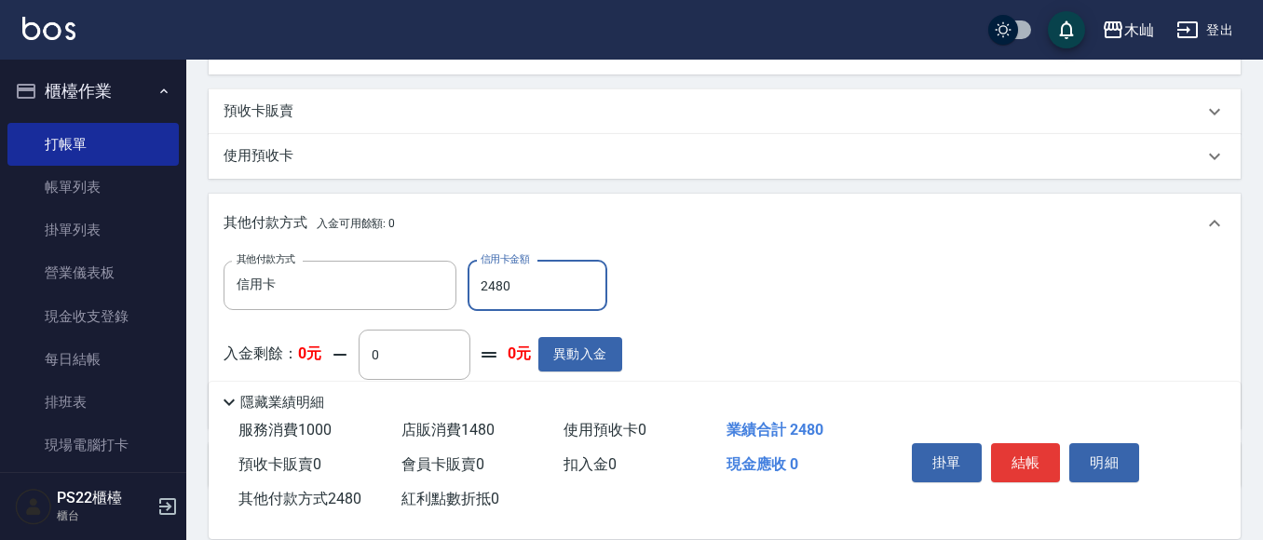
type input "2480"
click at [1035, 463] on button "結帳" at bounding box center [1026, 462] width 70 height 39
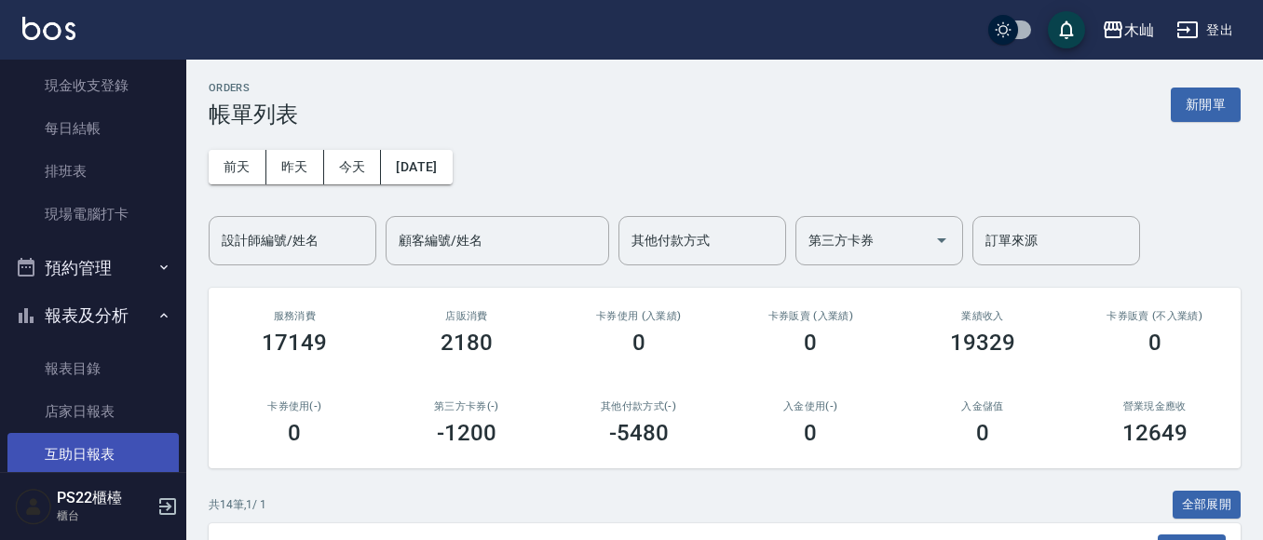
scroll to position [373, 0]
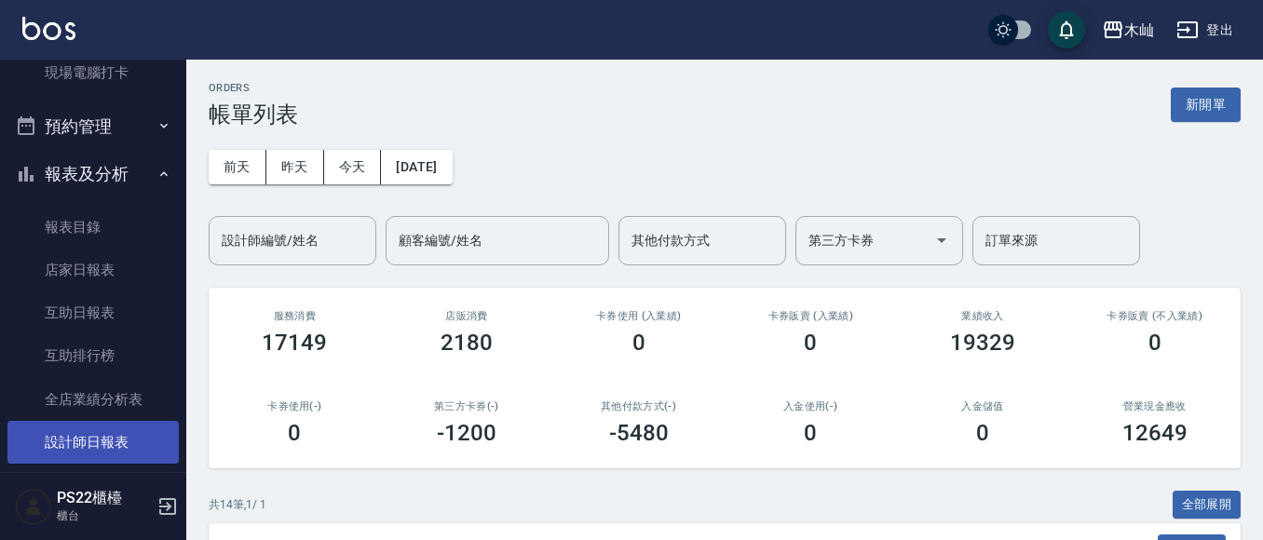
click at [80, 445] on link "設計師日報表" at bounding box center [92, 442] width 171 height 43
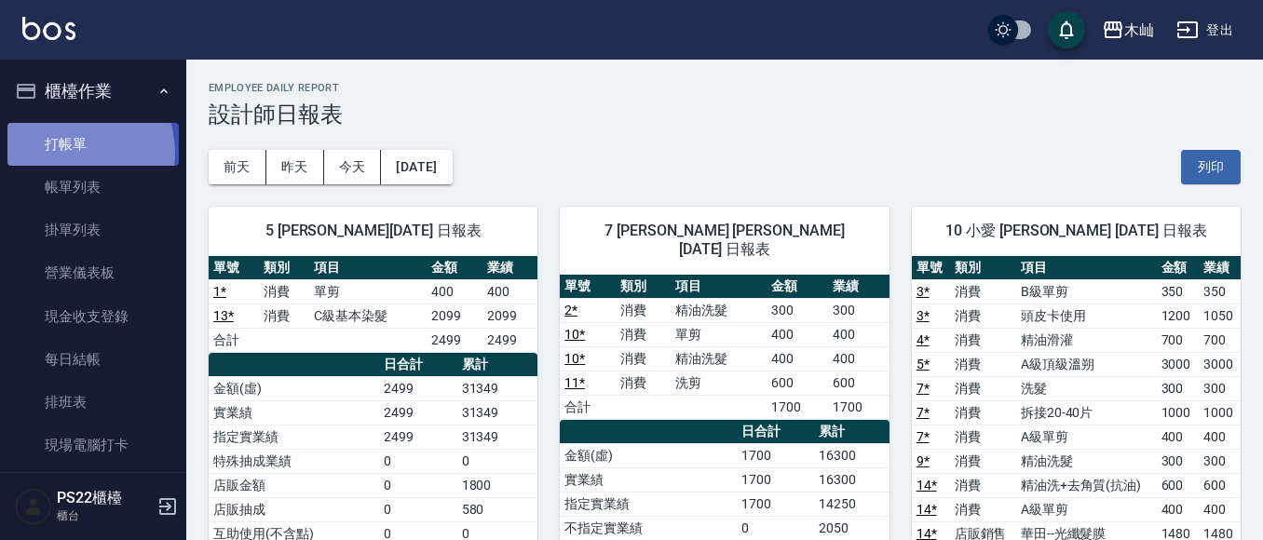
click at [61, 153] on link "打帳單" at bounding box center [92, 144] width 171 height 43
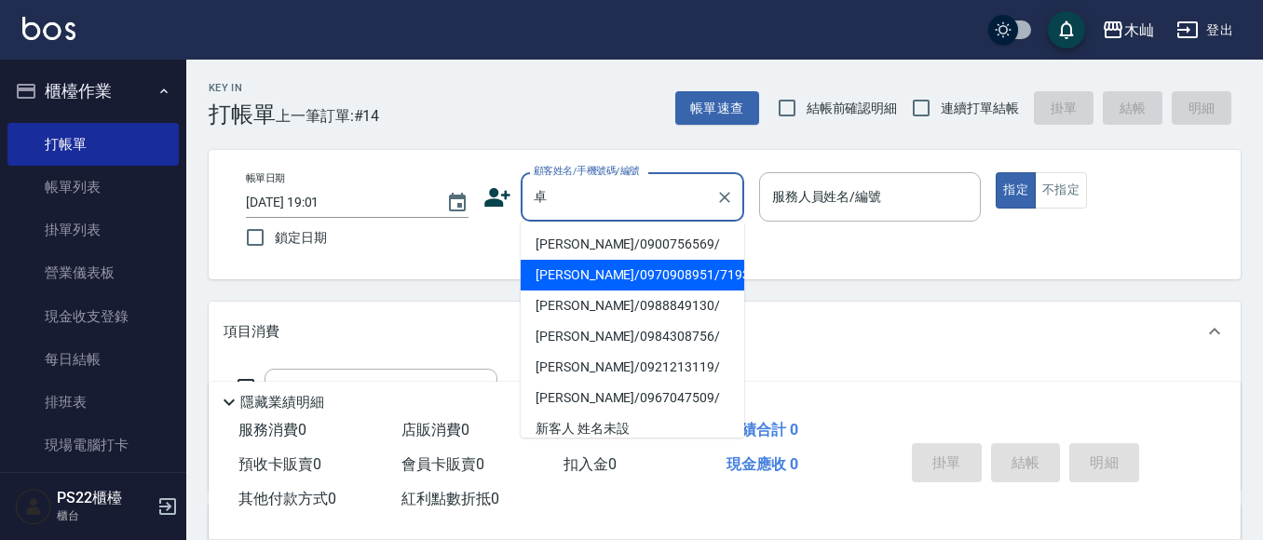
click at [609, 281] on li "[PERSON_NAME]/0970908951/7193" at bounding box center [633, 275] width 224 height 31
type input "[PERSON_NAME]/0970908951/7193"
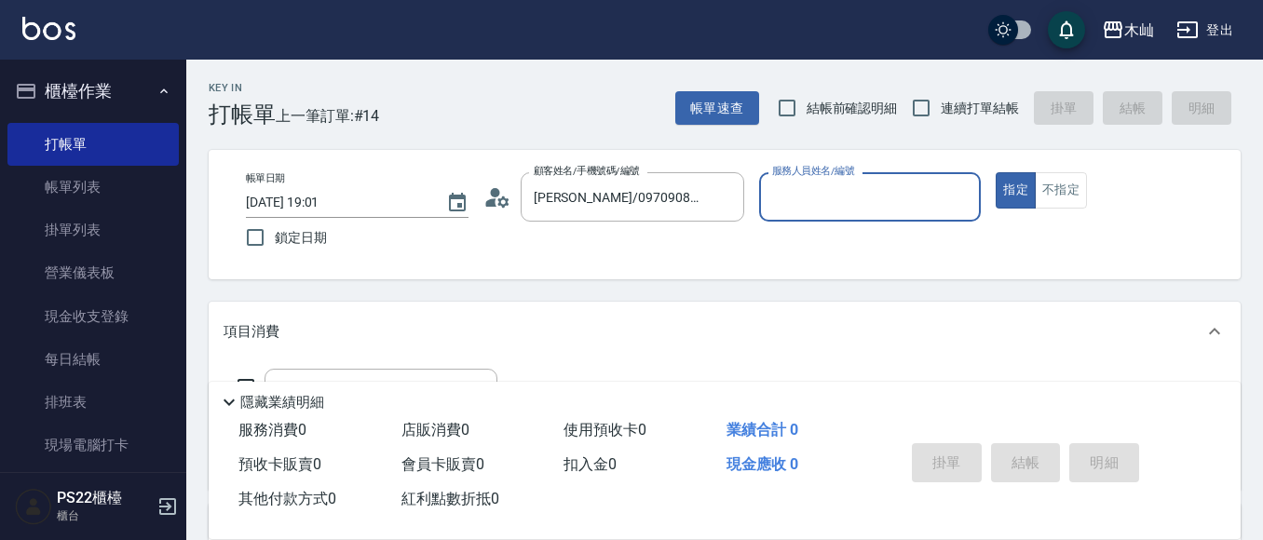
type input "小愛-10"
click at [497, 209] on icon at bounding box center [497, 197] width 28 height 28
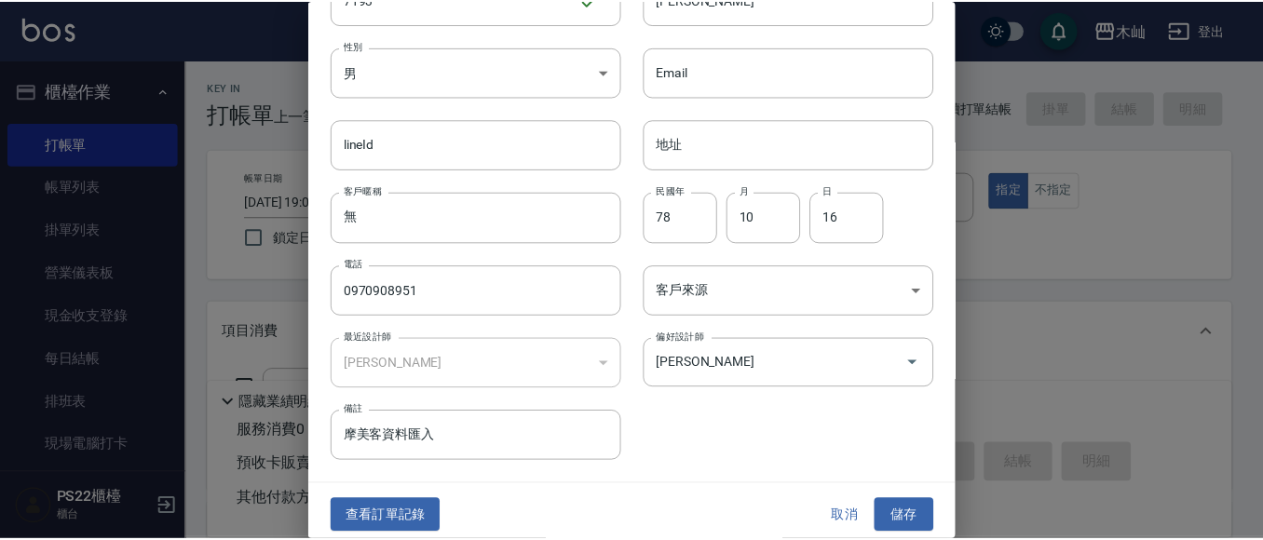
scroll to position [105, 0]
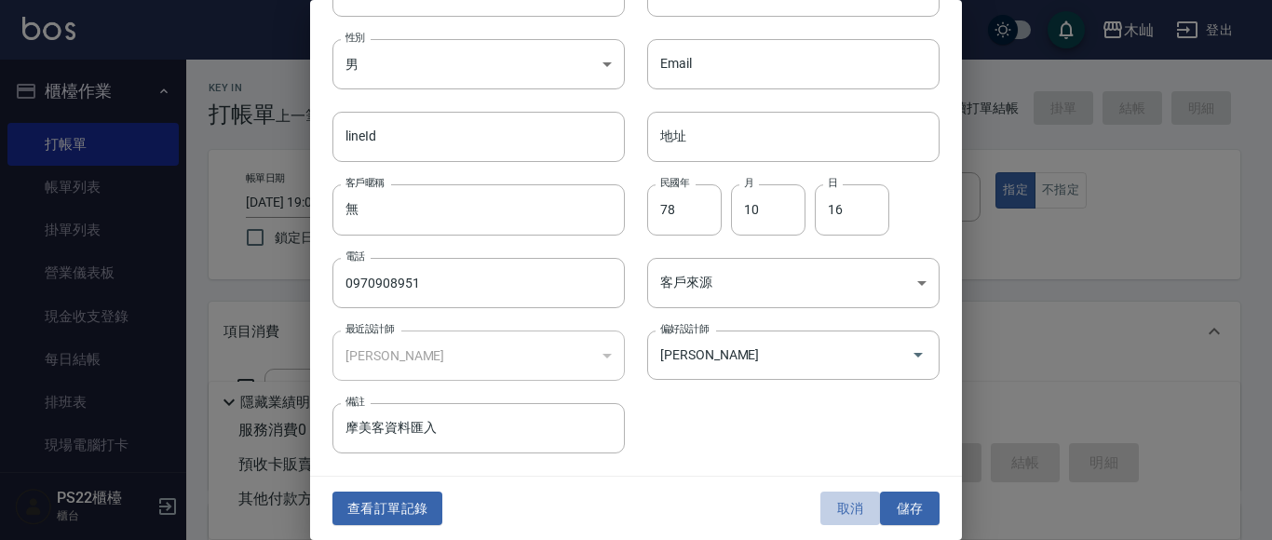
click at [847, 505] on button "取消" at bounding box center [850, 509] width 60 height 34
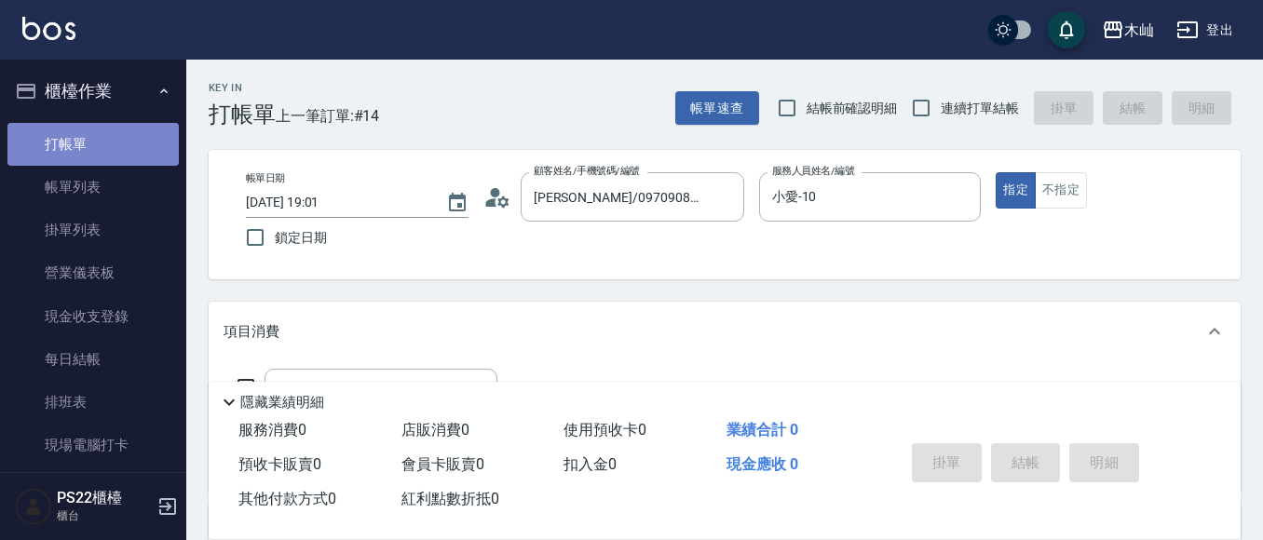
click at [119, 164] on link "打帳單" at bounding box center [92, 144] width 171 height 43
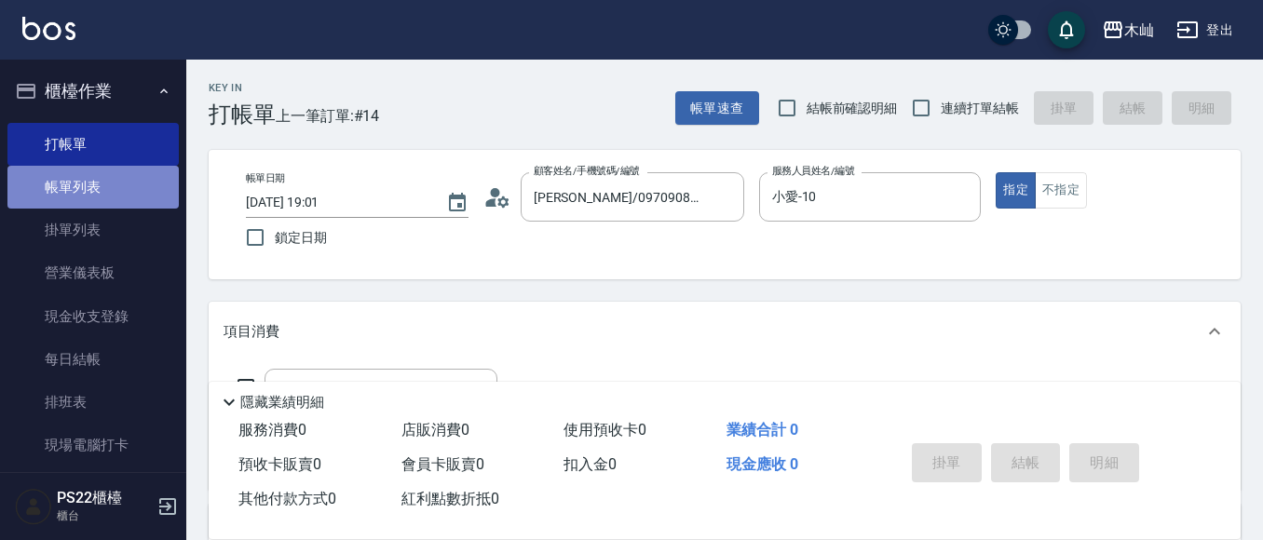
drag, startPoint x: 127, startPoint y: 175, endPoint x: 108, endPoint y: 143, distance: 36.7
click at [127, 174] on link "帳單列表" at bounding box center [92, 187] width 171 height 43
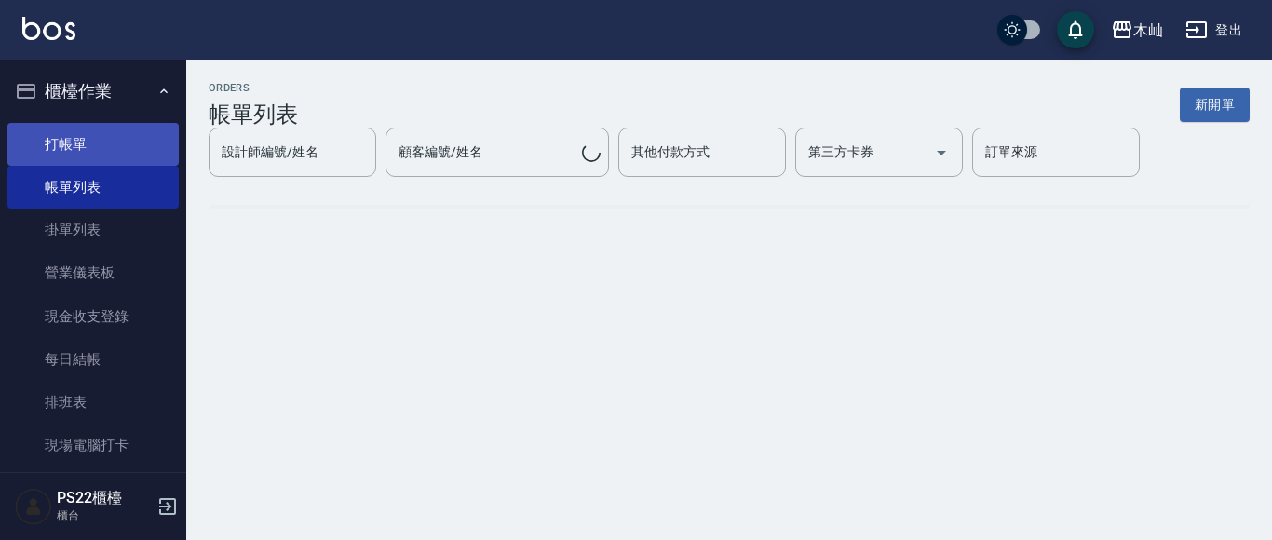
click at [108, 143] on link "打帳單" at bounding box center [92, 144] width 171 height 43
